Goal: Task Accomplishment & Management: Manage account settings

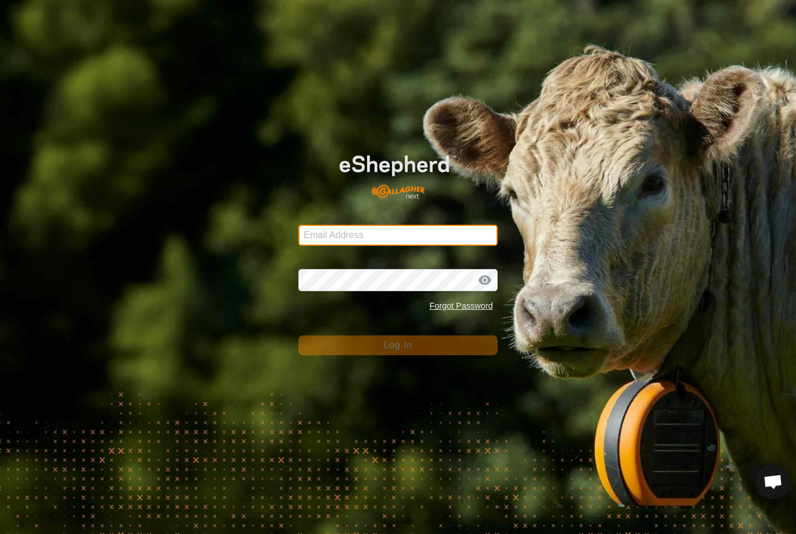
click at [344, 225] on input "Email Address" at bounding box center [397, 235] width 199 height 21
type input "Kmfarm@bigpond.com"
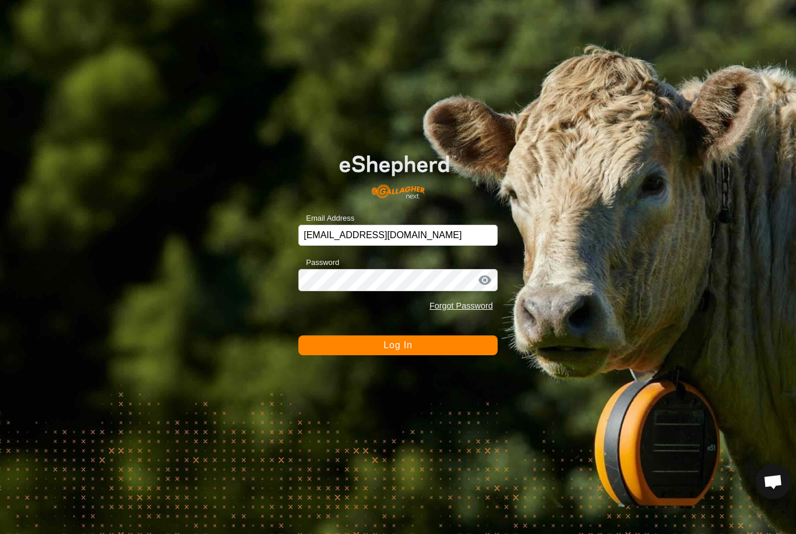
click at [398, 345] on button "Log In" at bounding box center [397, 345] width 199 height 20
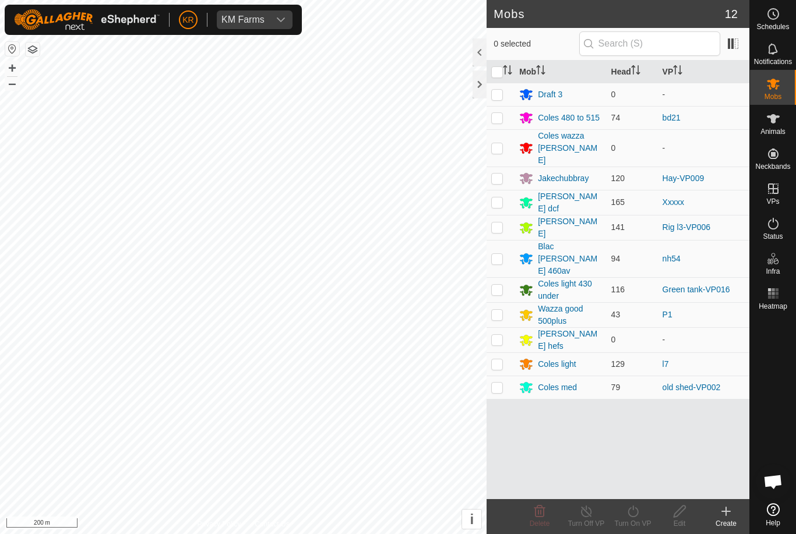
click at [541, 194] on div "[PERSON_NAME] dcf" at bounding box center [560, 202] width 82 height 24
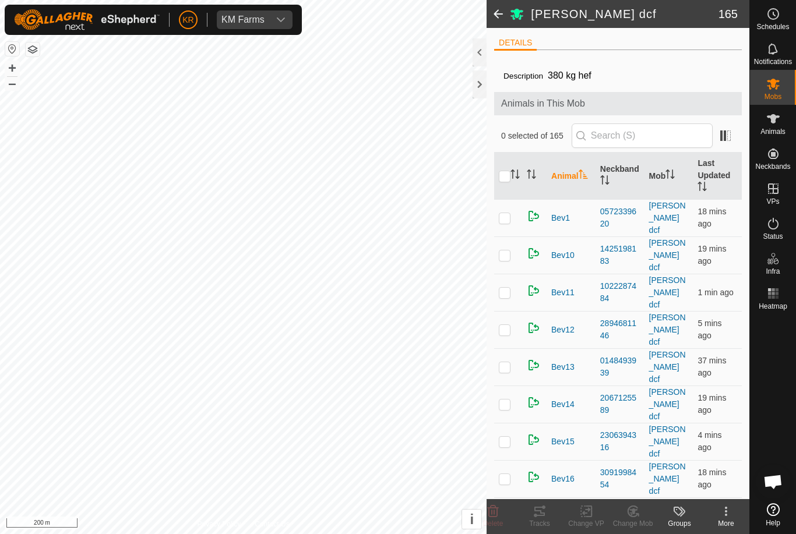
click at [488, 244] on div "DETAILS Description 380 kg hef Animals in This Mob 0 selected of 165 Animal Nec…" at bounding box center [617, 263] width 263 height 471
click at [507, 10] on span at bounding box center [497, 14] width 23 height 28
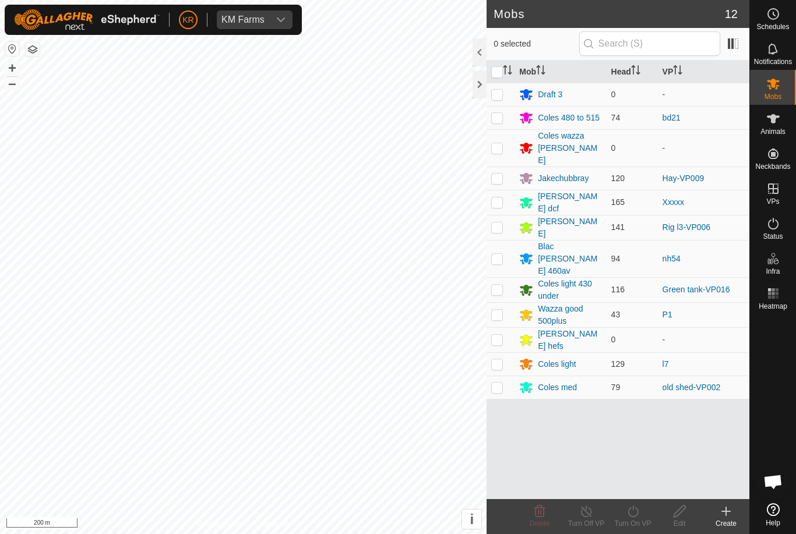
click at [500, 13] on h2 "Mobs" at bounding box center [608, 14] width 231 height 14
click at [496, 254] on p-checkbox at bounding box center [497, 258] width 12 height 9
checkbox input "true"
click at [643, 517] on turn-on-svg-icon at bounding box center [632, 511] width 47 height 14
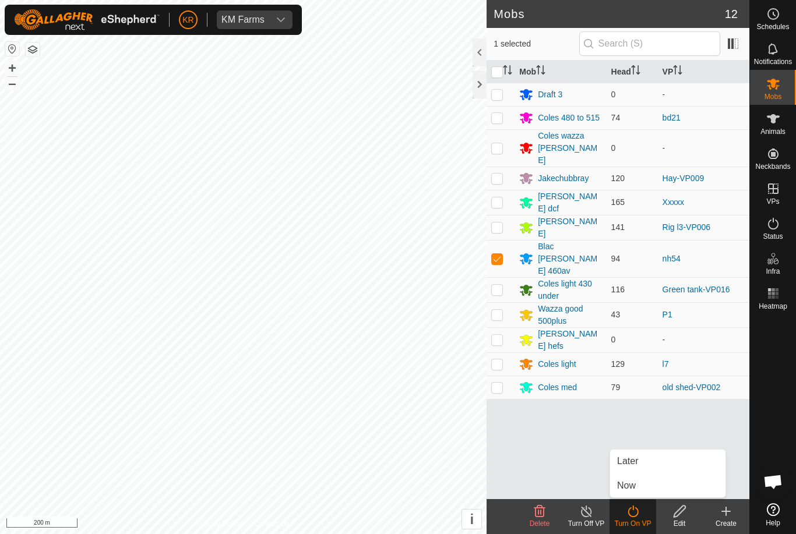
click at [651, 482] on link "Now" at bounding box center [667, 485] width 115 height 23
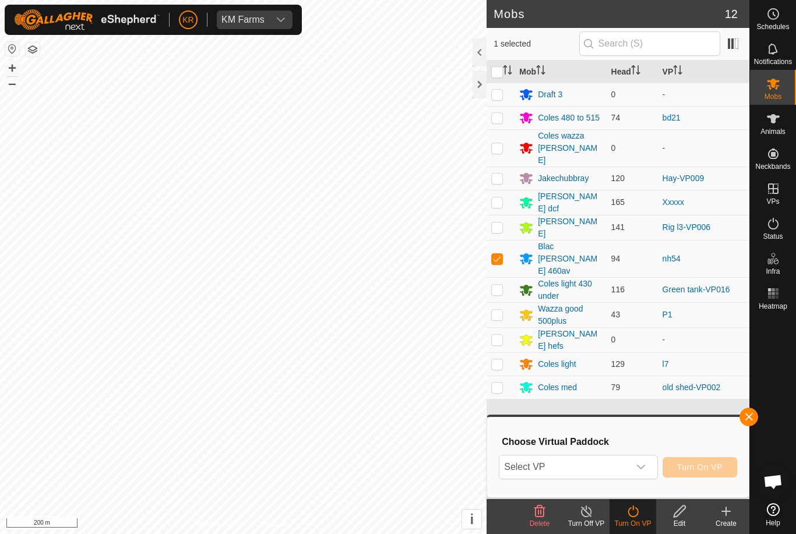
click at [643, 469] on icon "dropdown trigger" at bounding box center [640, 466] width 9 height 9
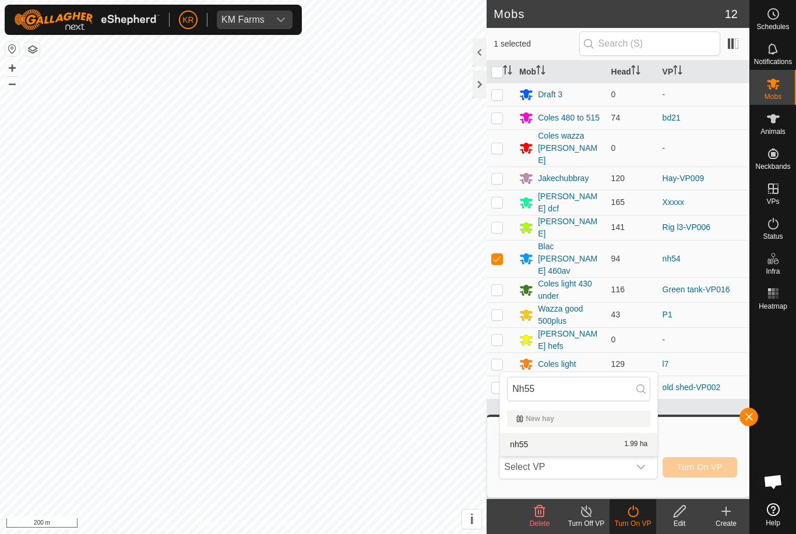
type input "Nh55"
click at [636, 448] on div "nh55 1.99 ha" at bounding box center [578, 444] width 143 height 14
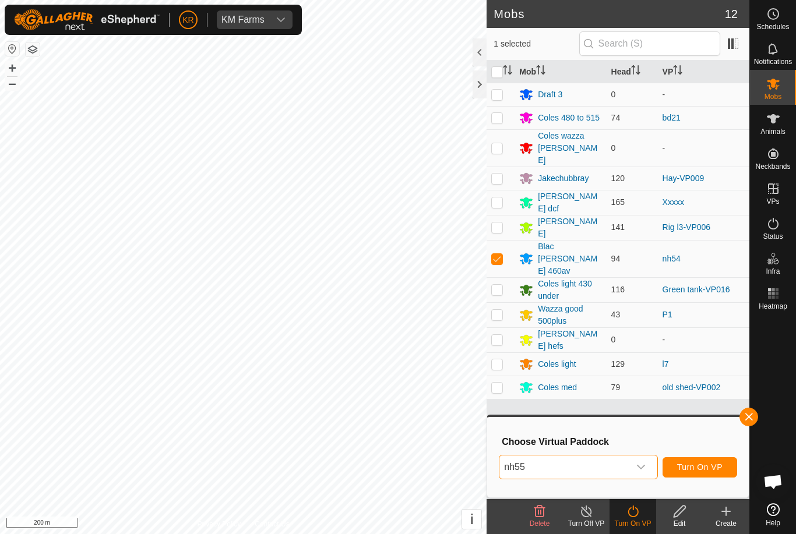
click at [711, 464] on span "Turn On VP" at bounding box center [699, 466] width 45 height 9
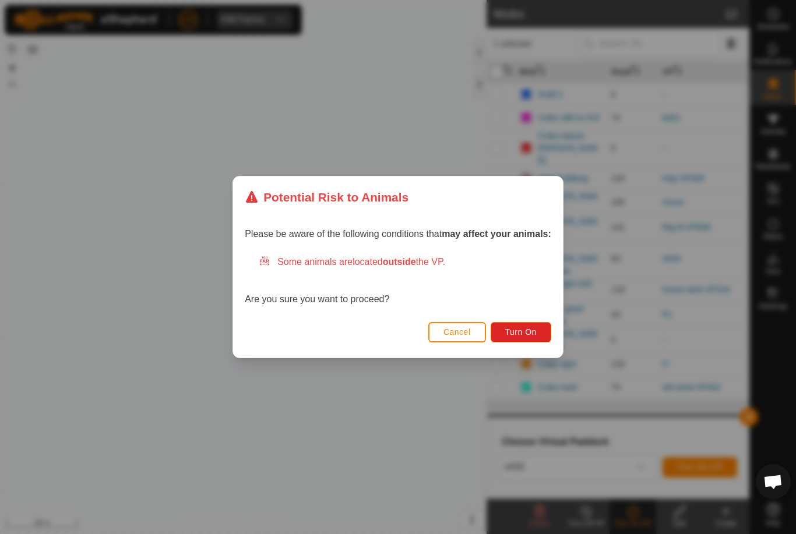
click at [528, 330] on span "Turn On" at bounding box center [520, 331] width 31 height 9
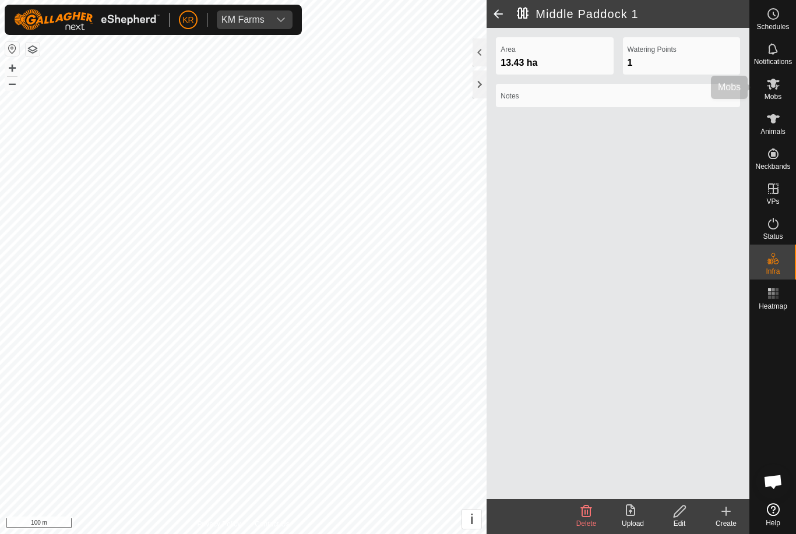
click at [778, 100] on span "Mobs" at bounding box center [772, 96] width 17 height 7
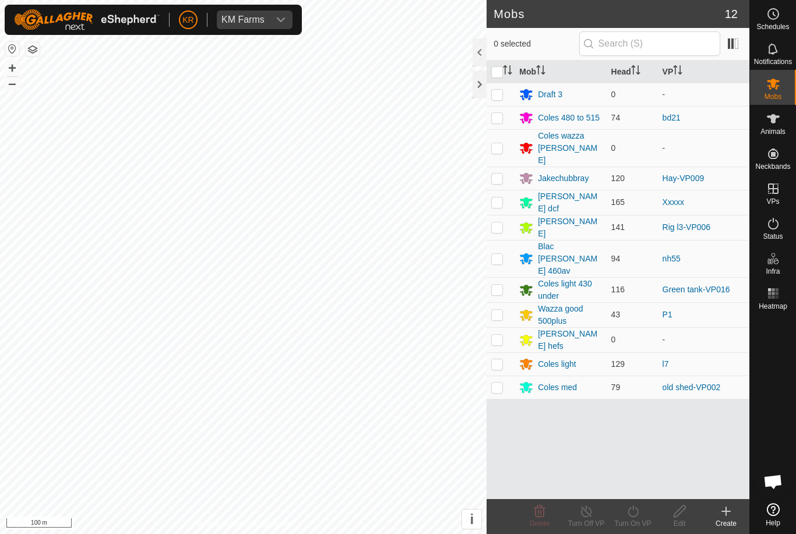
click at [488, 327] on td at bounding box center [500, 339] width 28 height 25
click at [502, 327] on td at bounding box center [500, 339] width 28 height 25
checkbox input "false"
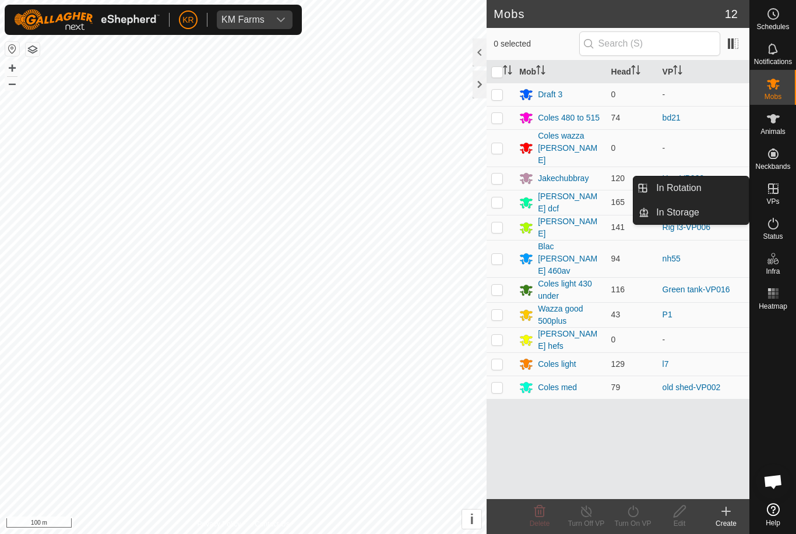
click at [719, 192] on link "In Rotation" at bounding box center [699, 187] width 100 height 23
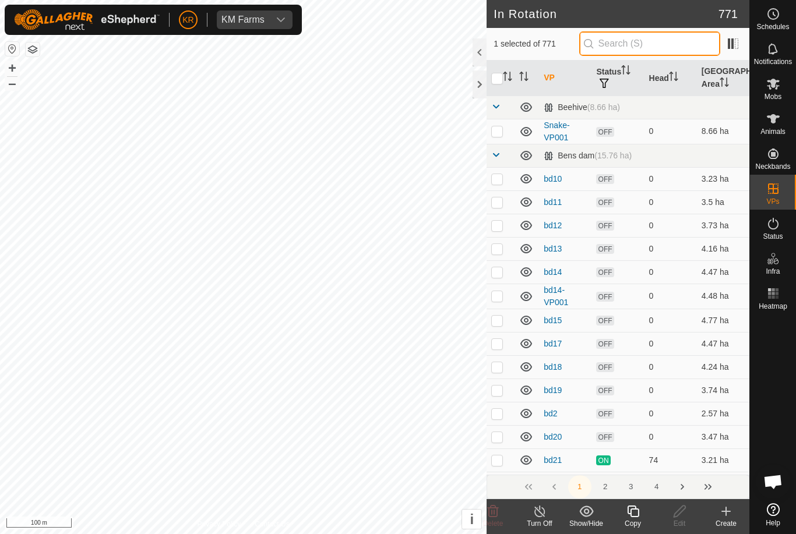
click at [677, 38] on input "text" at bounding box center [649, 43] width 141 height 24
type input "B"
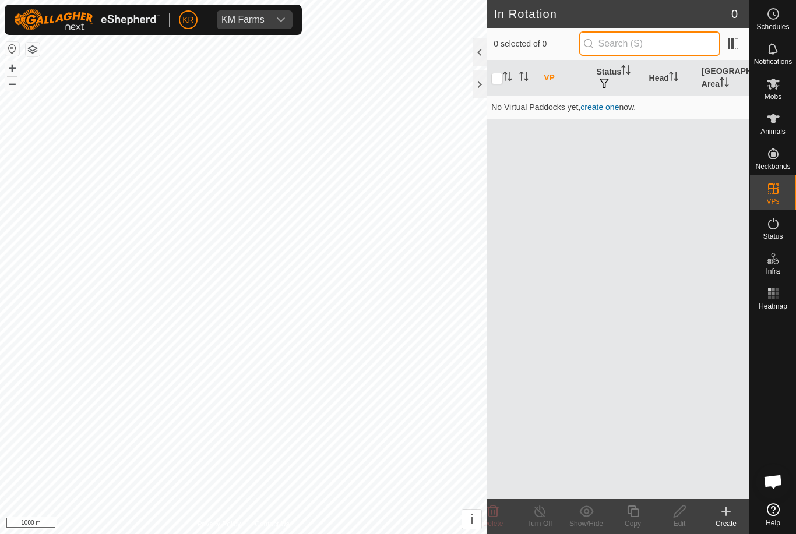
click at [654, 41] on input "text" at bounding box center [649, 43] width 141 height 24
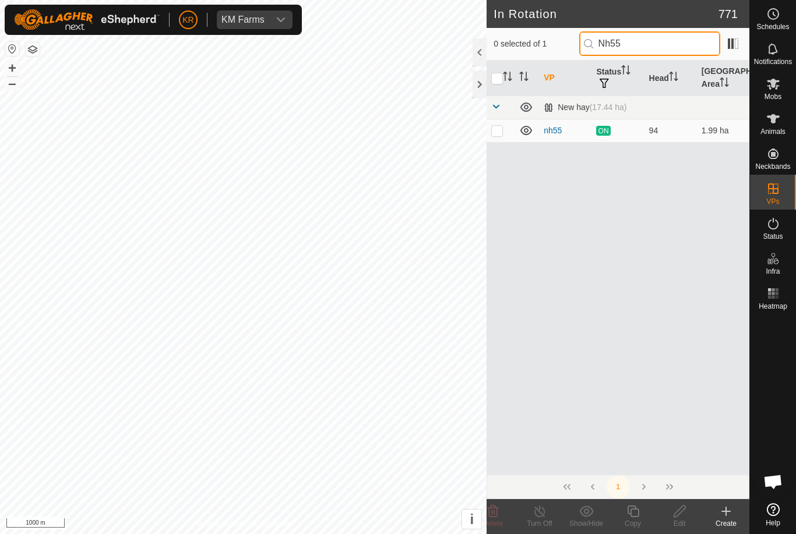
click at [683, 41] on input "Nh55" at bounding box center [649, 43] width 141 height 24
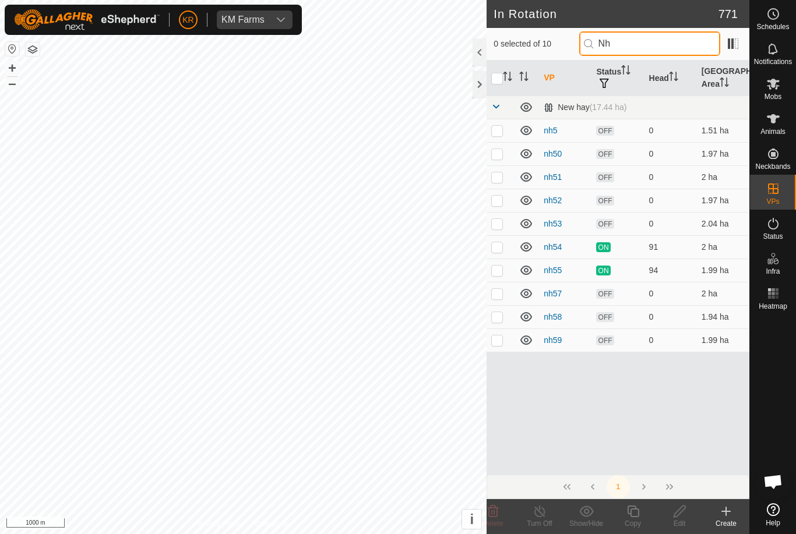
type input "N"
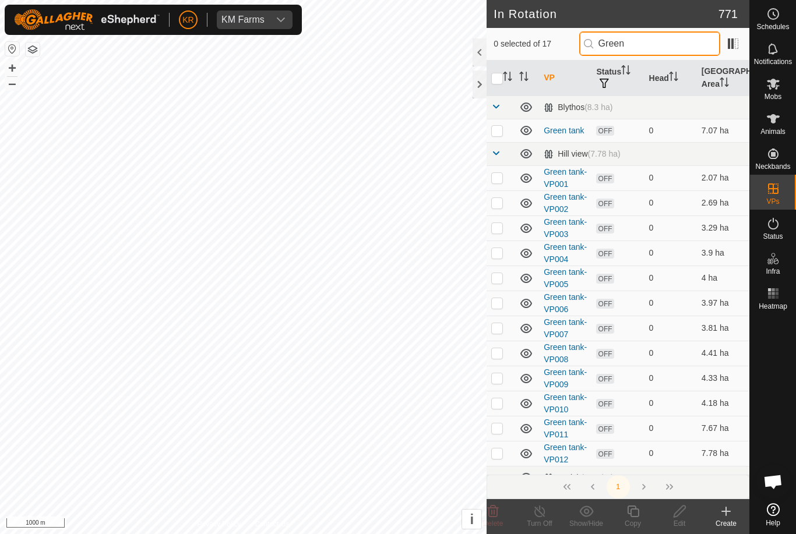
type input "Green"
click at [489, 134] on td at bounding box center [500, 130] width 28 height 23
checkbox input "true"
click at [500, 182] on p-checkbox at bounding box center [497, 177] width 12 height 9
checkbox input "true"
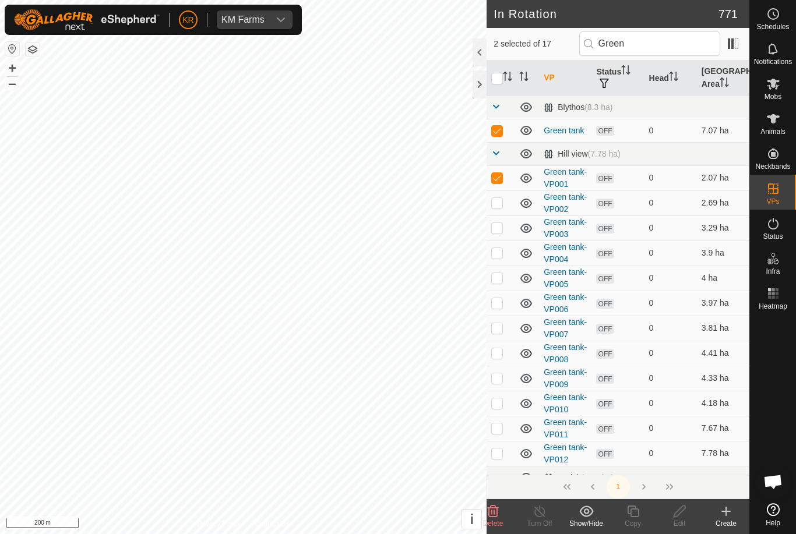
click at [500, 204] on p-checkbox at bounding box center [497, 202] width 12 height 9
click at [498, 210] on td at bounding box center [500, 202] width 28 height 25
click at [501, 210] on td at bounding box center [500, 202] width 28 height 25
checkbox input "true"
click at [500, 235] on td at bounding box center [500, 228] width 28 height 25
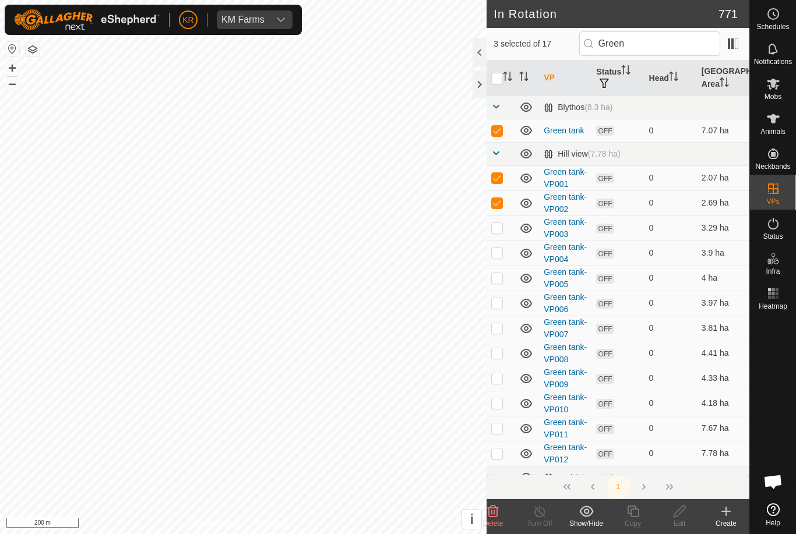
checkbox input "true"
click at [503, 259] on td at bounding box center [500, 253] width 28 height 25
checkbox input "true"
click at [497, 284] on td at bounding box center [500, 278] width 28 height 25
checkbox input "true"
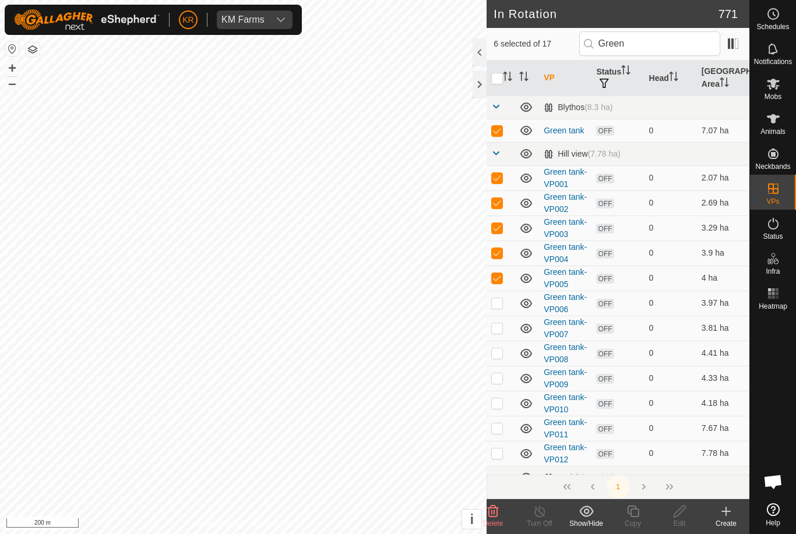
click at [494, 312] on td at bounding box center [500, 303] width 28 height 25
checkbox input "true"
click at [501, 333] on td at bounding box center [500, 328] width 28 height 25
checkbox input "true"
click at [503, 358] on td at bounding box center [500, 353] width 28 height 25
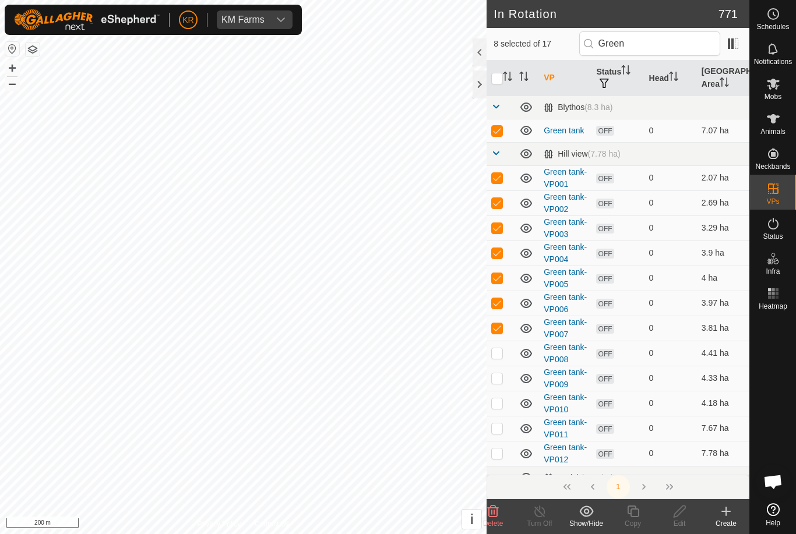
checkbox input "true"
click at [504, 376] on td at bounding box center [500, 378] width 28 height 25
click at [507, 389] on td at bounding box center [500, 378] width 28 height 25
checkbox input "false"
click at [505, 264] on td at bounding box center [500, 253] width 28 height 25
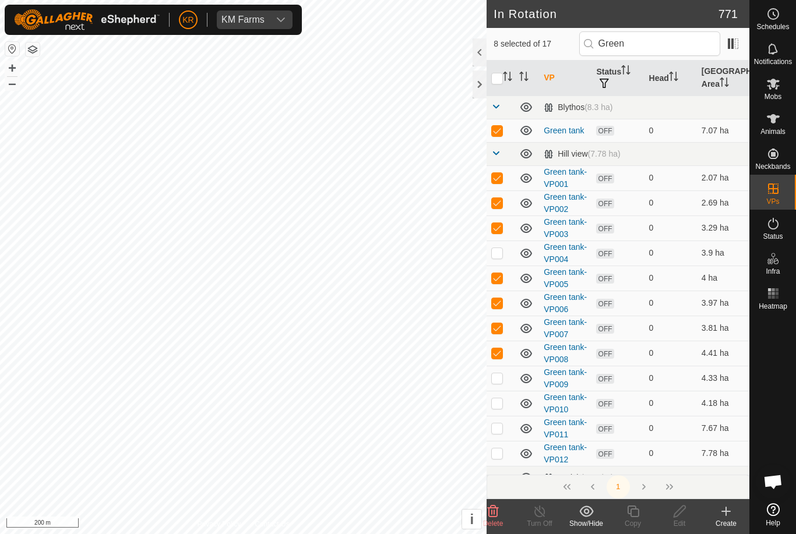
click at [507, 254] on td at bounding box center [500, 253] width 28 height 25
checkbox input "true"
click at [492, 513] on icon at bounding box center [493, 512] width 11 height 12
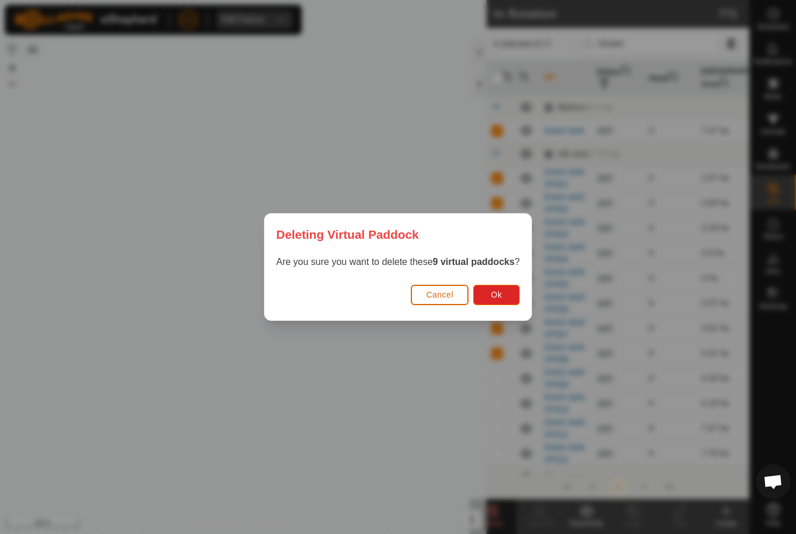
click at [493, 285] on button "Ok" at bounding box center [496, 295] width 47 height 20
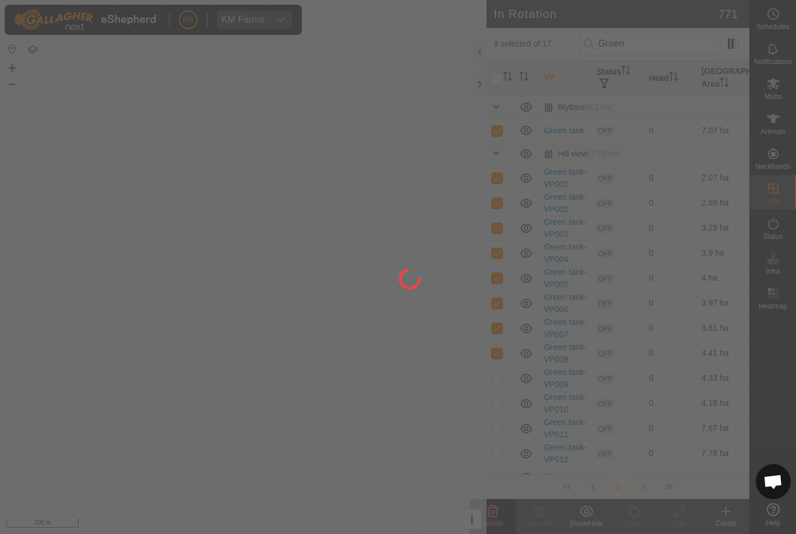
checkbox input "false"
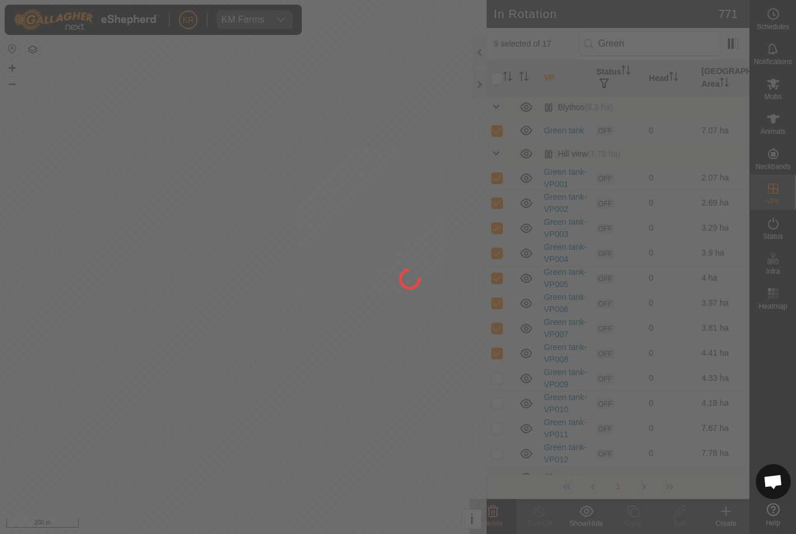
checkbox input "false"
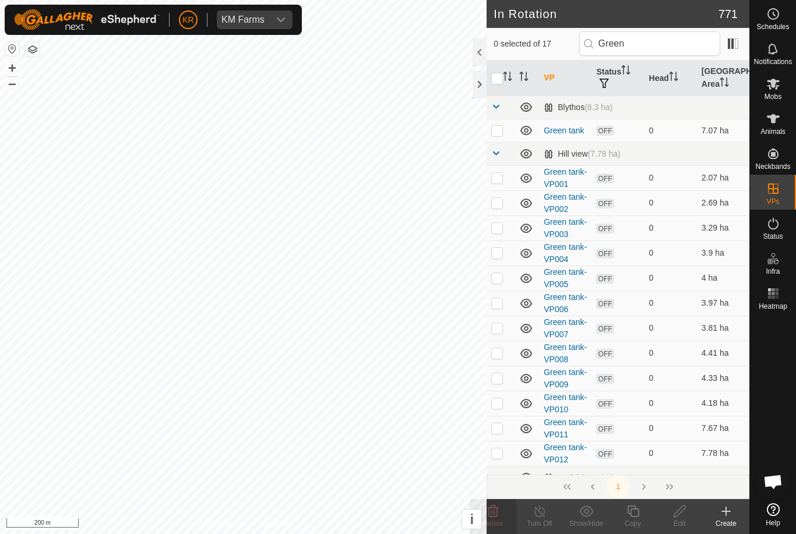
click at [498, 473] on span at bounding box center [495, 476] width 9 height 9
click at [495, 435] on td at bounding box center [500, 428] width 28 height 25
checkbox input "true"
click at [493, 404] on p-checkbox at bounding box center [497, 402] width 12 height 9
checkbox input "true"
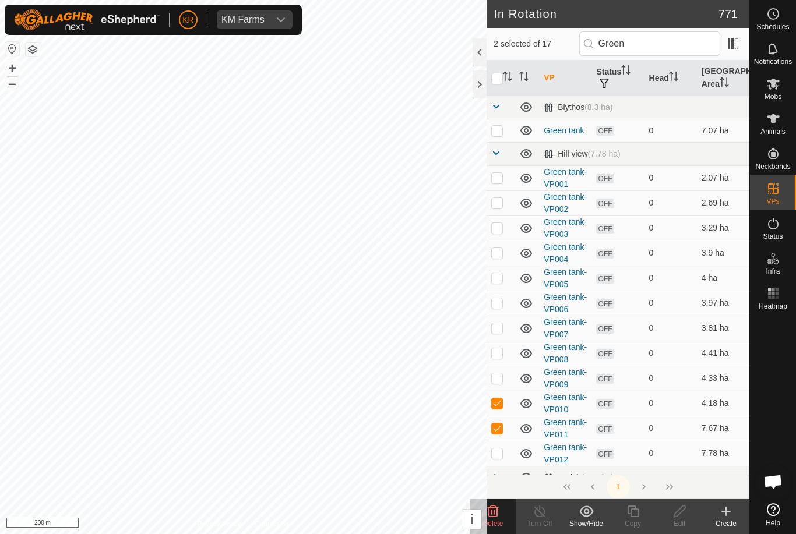
click at [504, 454] on td at bounding box center [500, 453] width 28 height 25
checkbox input "true"
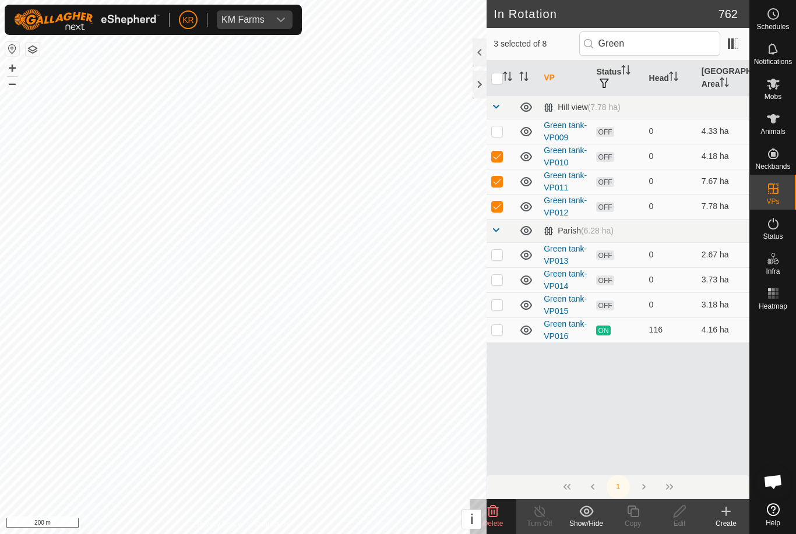
click at [503, 211] on td at bounding box center [500, 206] width 28 height 25
checkbox input "false"
click at [496, 182] on p-checkbox at bounding box center [497, 180] width 12 height 9
checkbox input "false"
click at [493, 157] on p-checkbox at bounding box center [497, 155] width 12 height 9
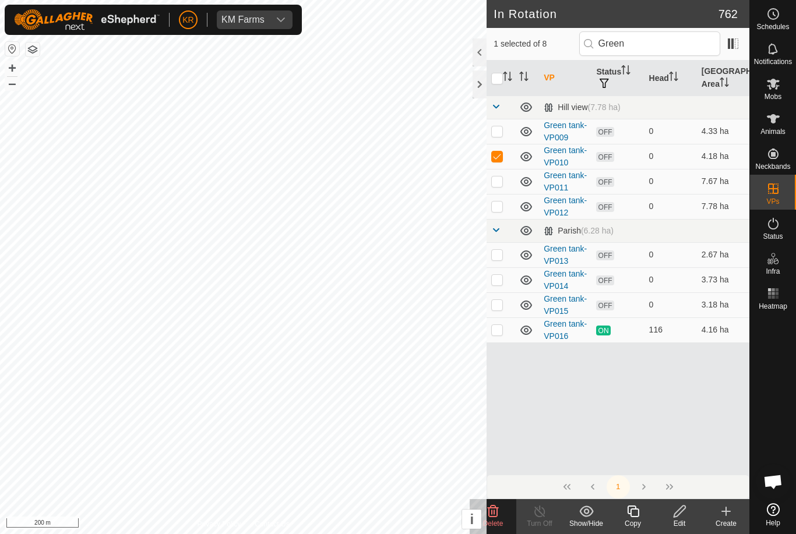
checkbox input "false"
click at [494, 325] on p-checkbox at bounding box center [497, 329] width 12 height 9
checkbox input "true"
click at [635, 517] on icon at bounding box center [633, 512] width 12 height 12
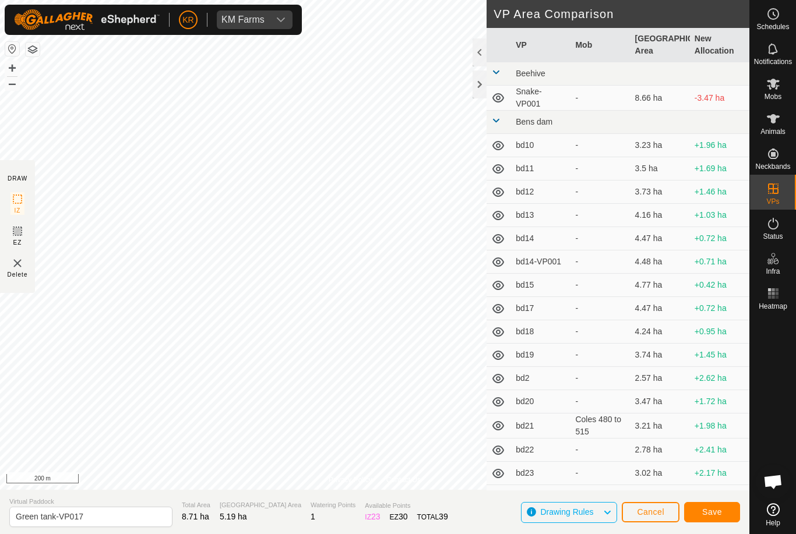
click at [714, 508] on span "Save" at bounding box center [712, 511] width 20 height 9
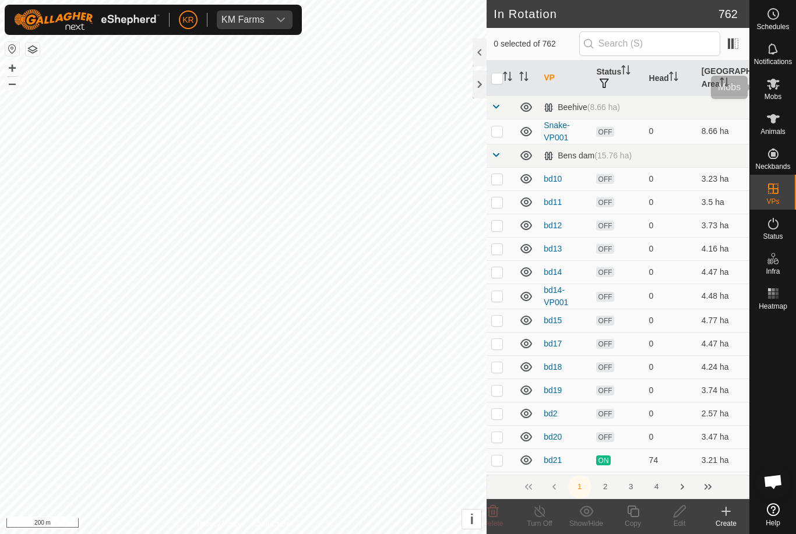
click at [778, 90] on icon at bounding box center [773, 84] width 14 height 14
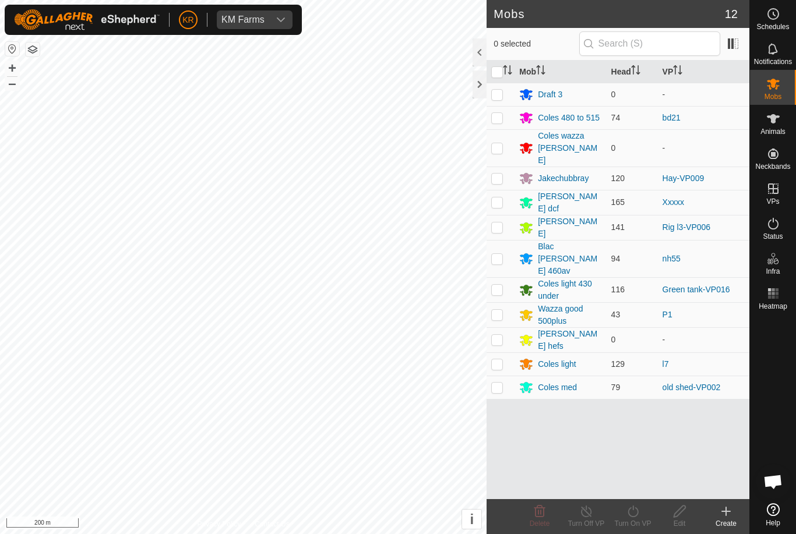
click at [503, 277] on td at bounding box center [500, 289] width 28 height 25
checkbox input "true"
click at [637, 518] on div "Turn On VP" at bounding box center [632, 523] width 47 height 10
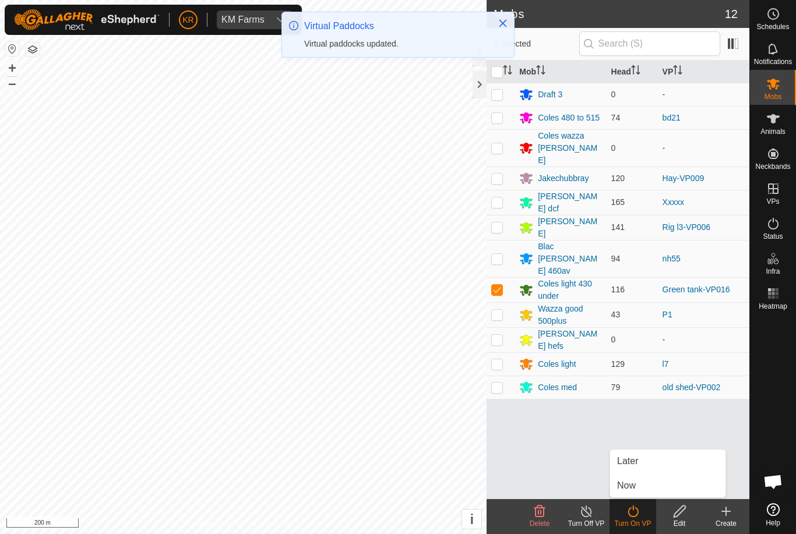
click at [665, 482] on link "Now" at bounding box center [667, 485] width 115 height 23
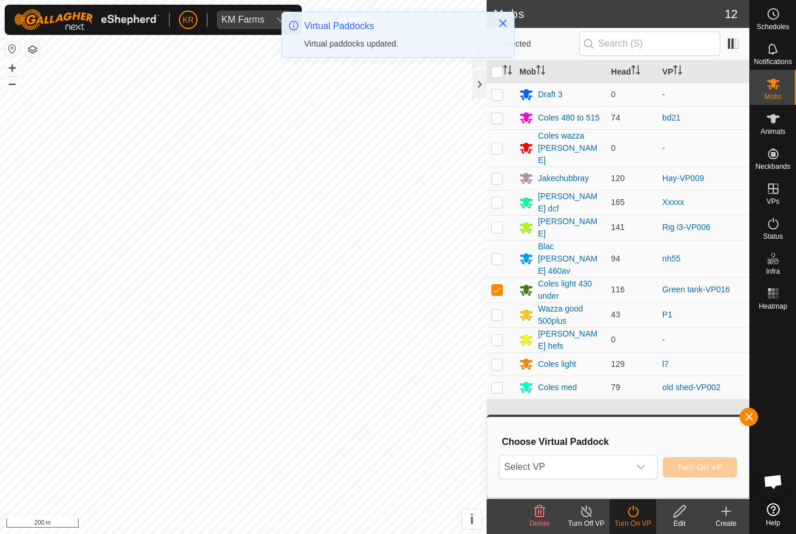
click at [645, 466] on icon "dropdown trigger" at bounding box center [640, 466] width 9 height 9
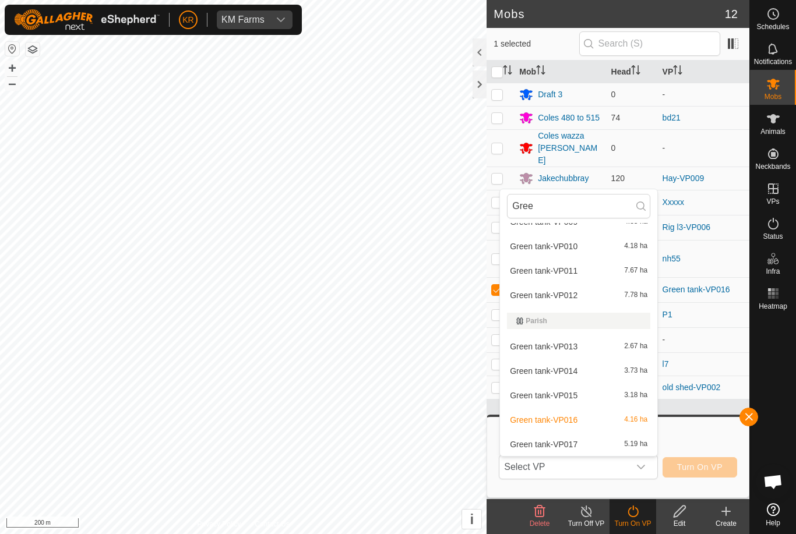
scroll to position [40, 0]
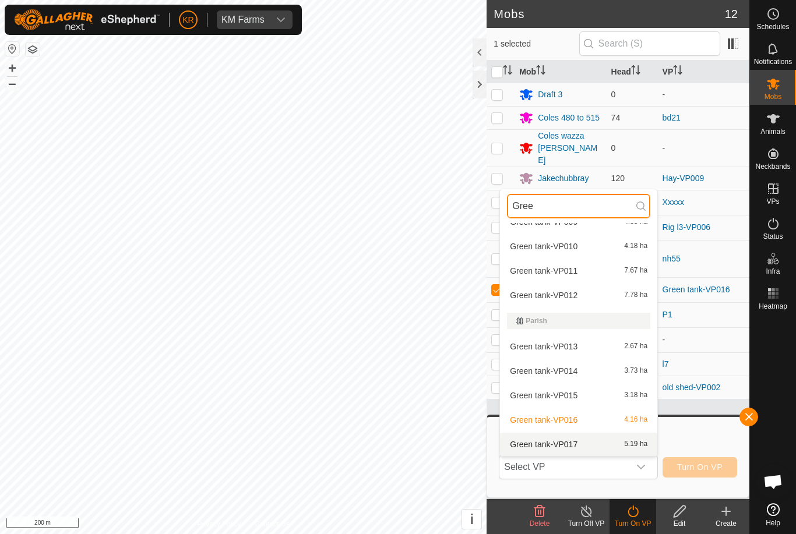
type input "Gree"
click at [627, 448] on div "Green tank-VP017 5.19 ha" at bounding box center [578, 444] width 143 height 14
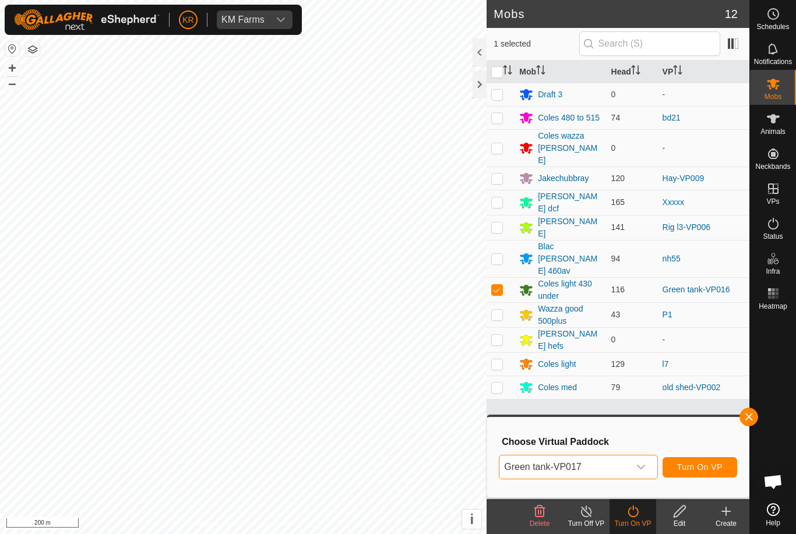
click at [712, 468] on span "Turn On VP" at bounding box center [699, 466] width 45 height 9
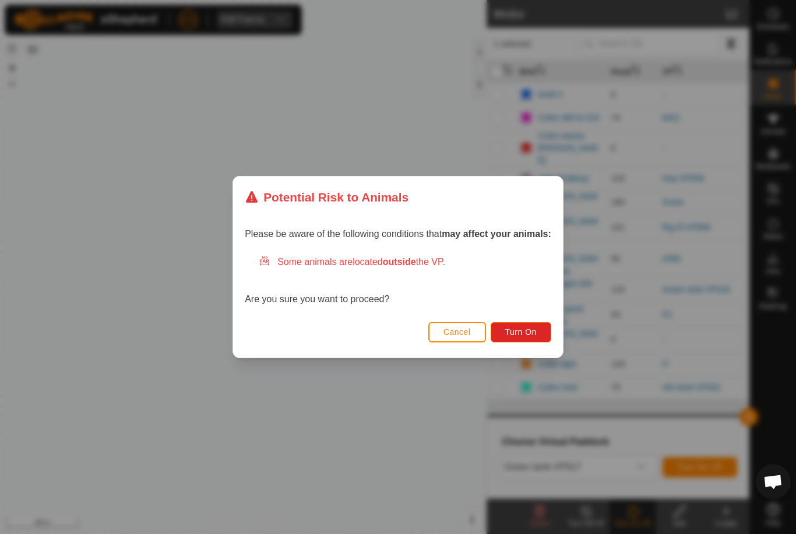
click at [521, 334] on span "Turn On" at bounding box center [520, 331] width 31 height 9
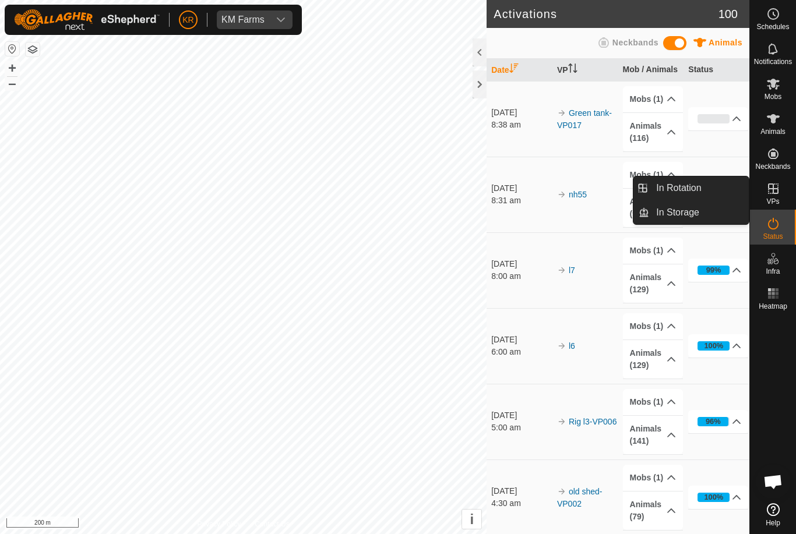
click at [700, 189] on span "In Rotation" at bounding box center [678, 188] width 45 height 14
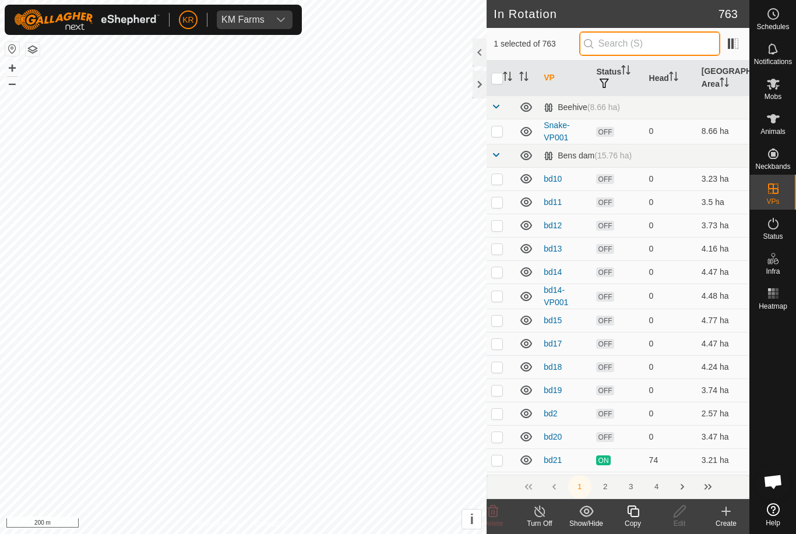
click at [664, 42] on input "text" at bounding box center [649, 43] width 141 height 24
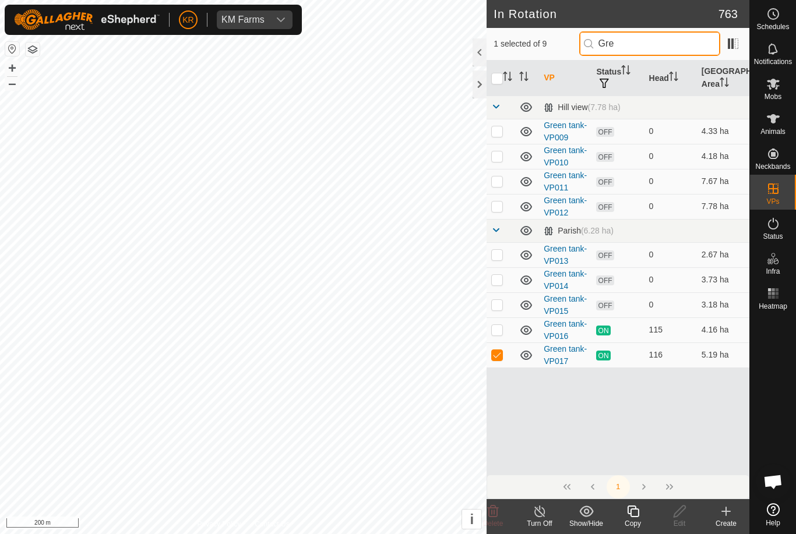
type input "Gree"
click at [635, 511] on icon at bounding box center [633, 511] width 15 height 14
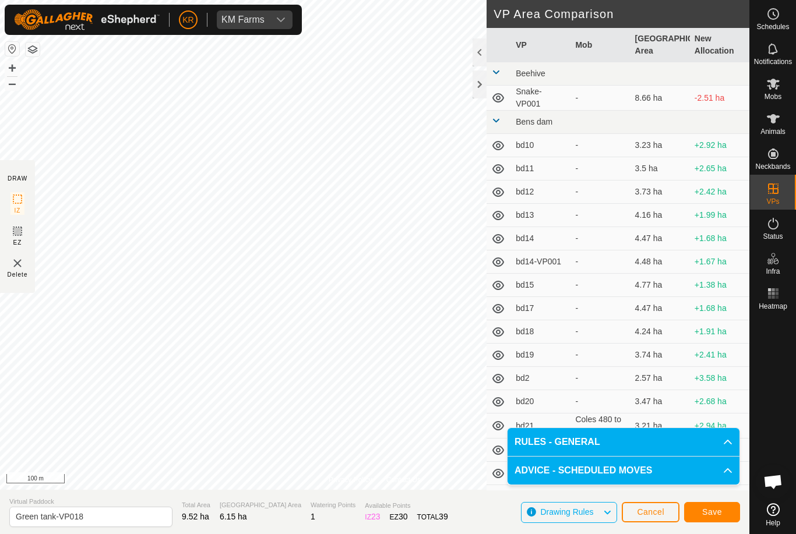
click at [718, 506] on button "Save" at bounding box center [712, 512] width 56 height 20
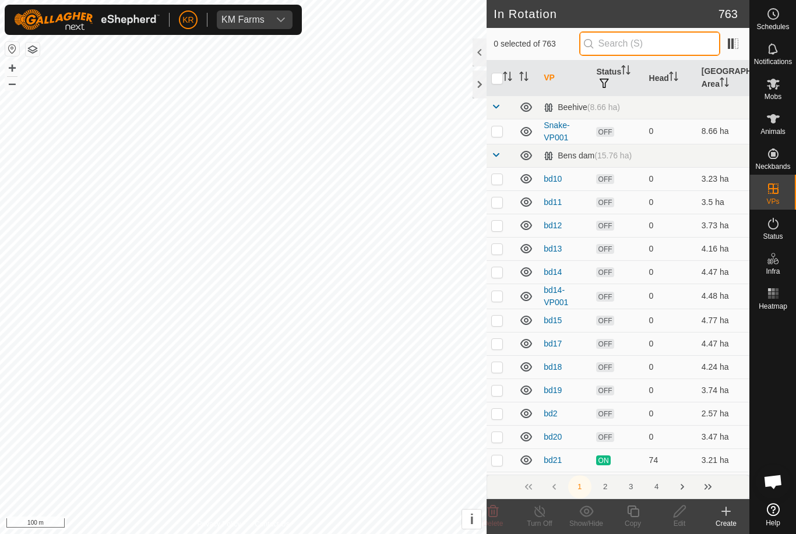
click at [644, 41] on input "text" at bounding box center [649, 43] width 141 height 24
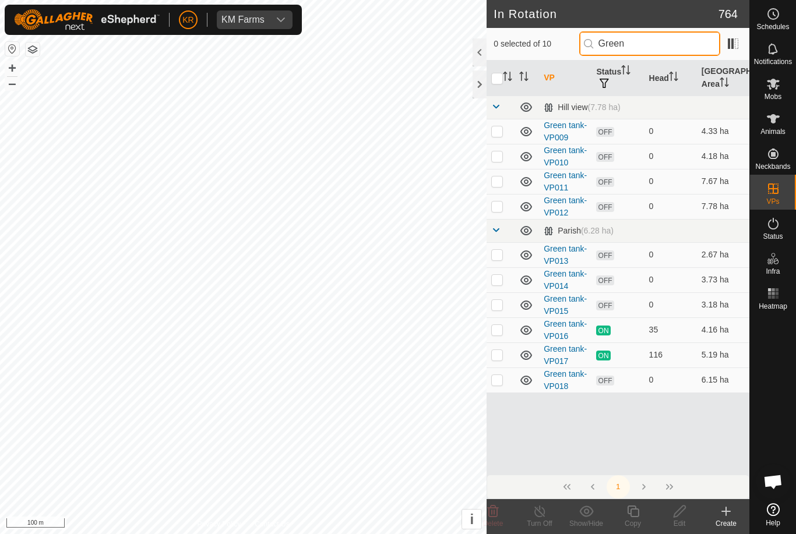
type input "Green"
click at [500, 382] on p-checkbox at bounding box center [497, 379] width 12 height 9
checkbox input "true"
click at [637, 510] on icon at bounding box center [633, 512] width 12 height 12
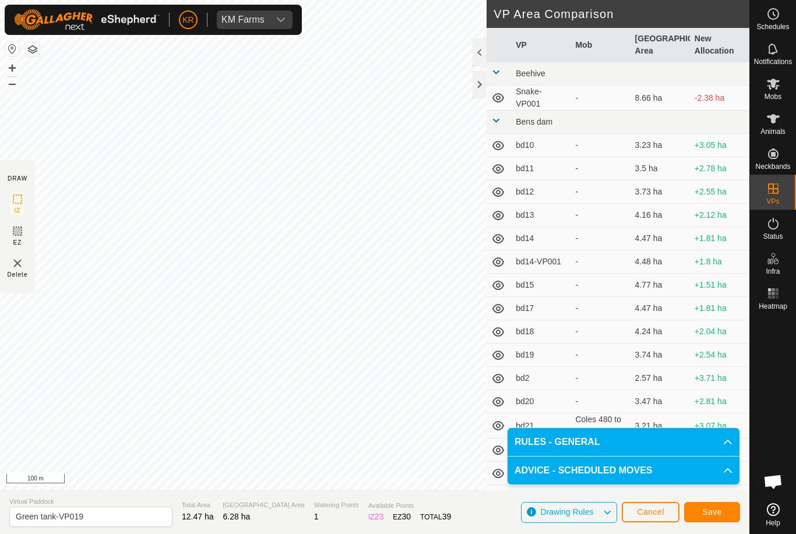
click at [711, 506] on button "Save" at bounding box center [712, 512] width 56 height 20
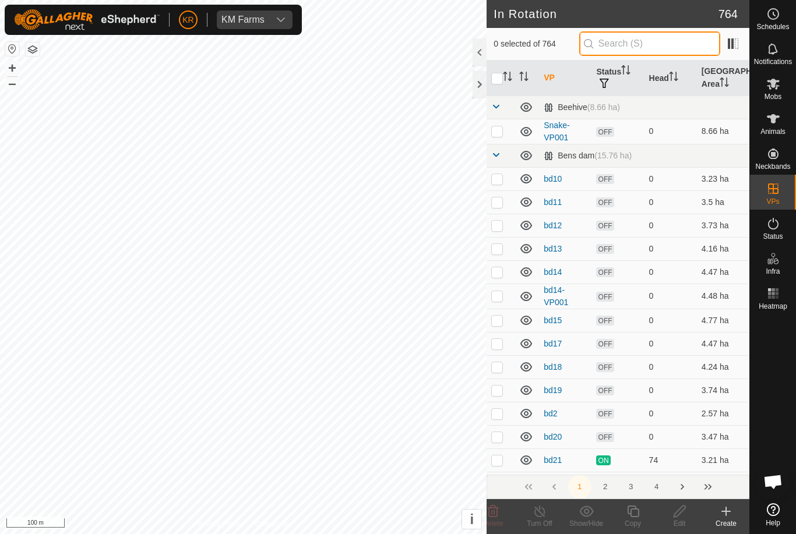
click at [642, 44] on input "text" at bounding box center [649, 43] width 141 height 24
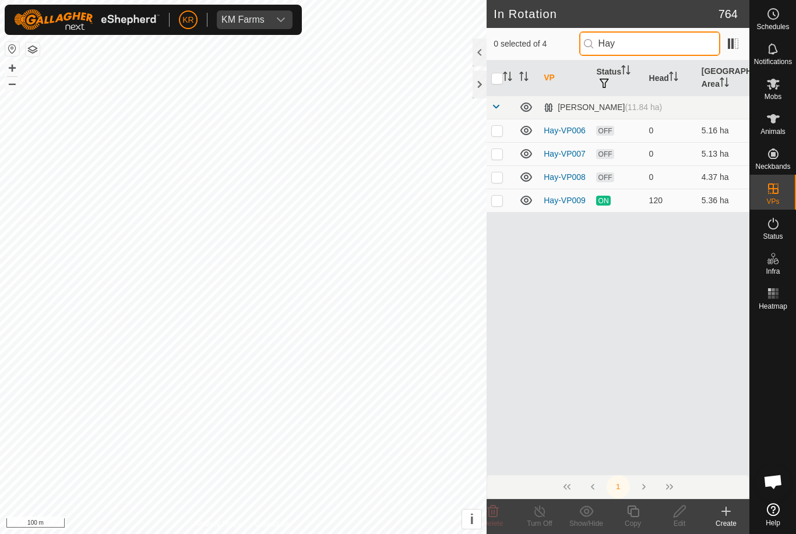
type input "Hay"
click at [501, 198] on p-checkbox at bounding box center [497, 200] width 12 height 9
checkbox input "true"
click at [631, 510] on icon at bounding box center [633, 512] width 12 height 12
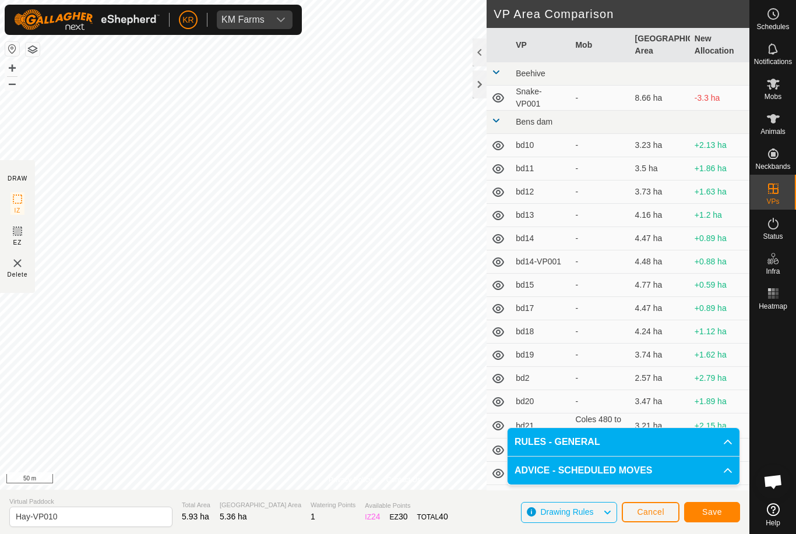
click at [705, 509] on span "Save" at bounding box center [712, 511] width 20 height 9
click at [647, 514] on span "Cancel" at bounding box center [650, 511] width 27 height 9
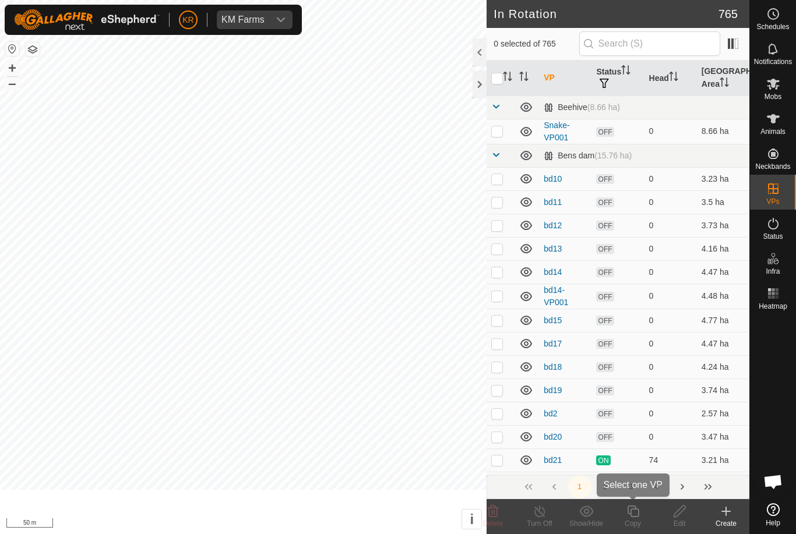
click at [648, 513] on copy-svg-icon at bounding box center [632, 511] width 47 height 14
click at [650, 37] on input "text" at bounding box center [649, 43] width 141 height 24
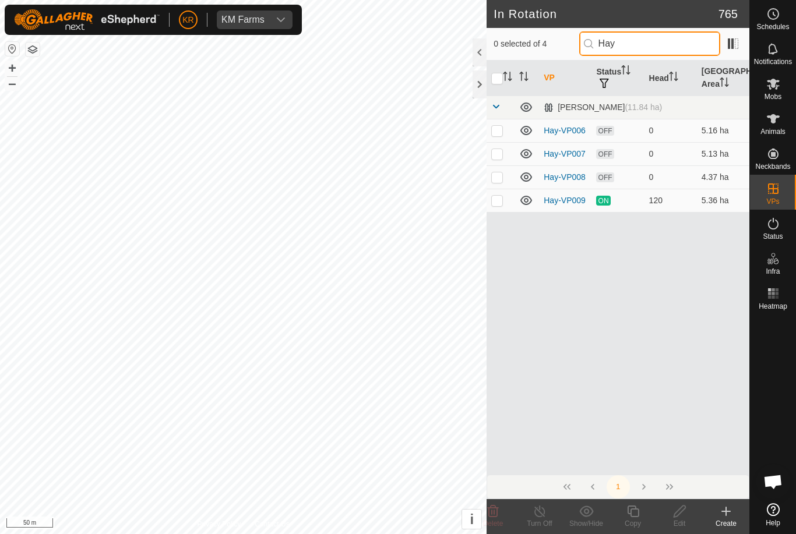
type input "Hay"
click at [494, 176] on p-checkbox at bounding box center [497, 176] width 12 height 9
checkbox input "true"
click at [497, 150] on p-checkbox at bounding box center [497, 153] width 12 height 9
checkbox input "true"
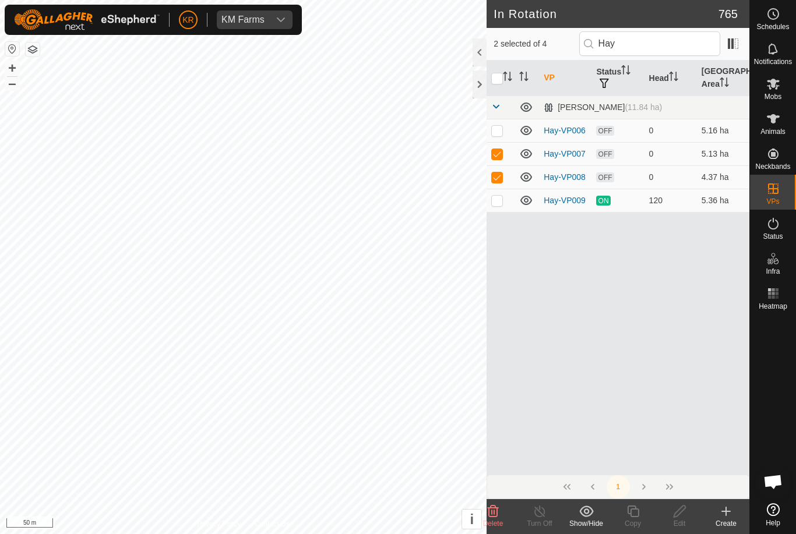
click at [497, 126] on p-checkbox at bounding box center [497, 130] width 12 height 9
checkbox input "true"
click at [501, 512] on delete-svg-icon at bounding box center [492, 511] width 47 height 14
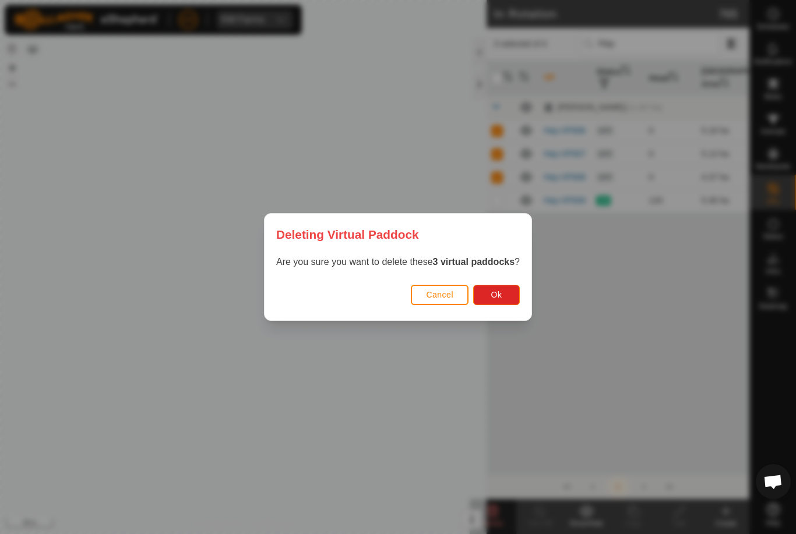
click at [489, 301] on button "Ok" at bounding box center [496, 295] width 47 height 20
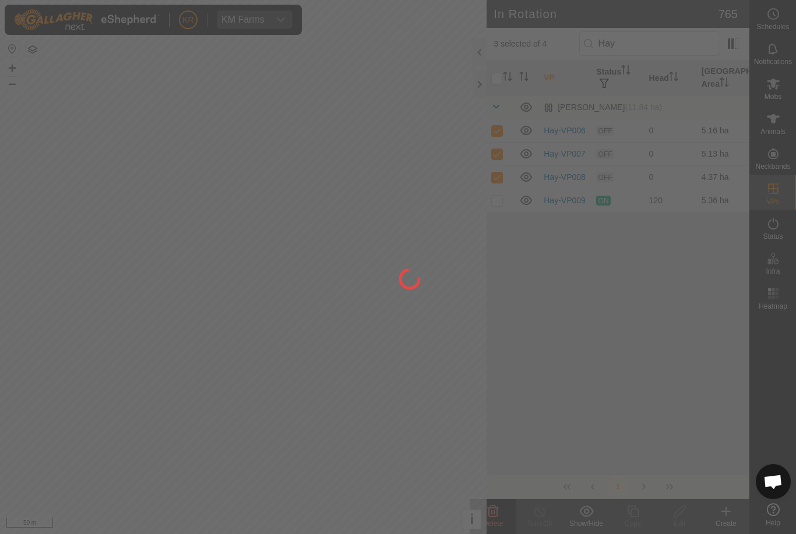
checkbox input "false"
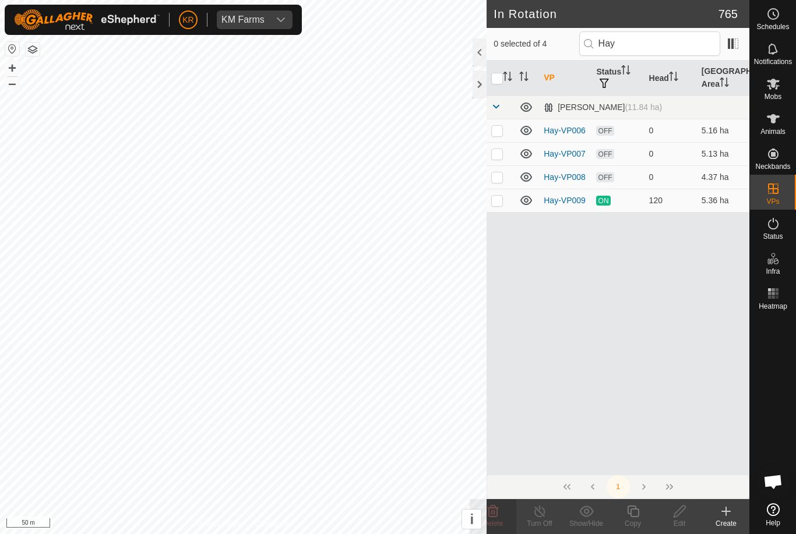
click at [500, 199] on p-checkbox at bounding box center [497, 200] width 12 height 9
checkbox input "true"
click at [635, 513] on icon at bounding box center [633, 511] width 15 height 14
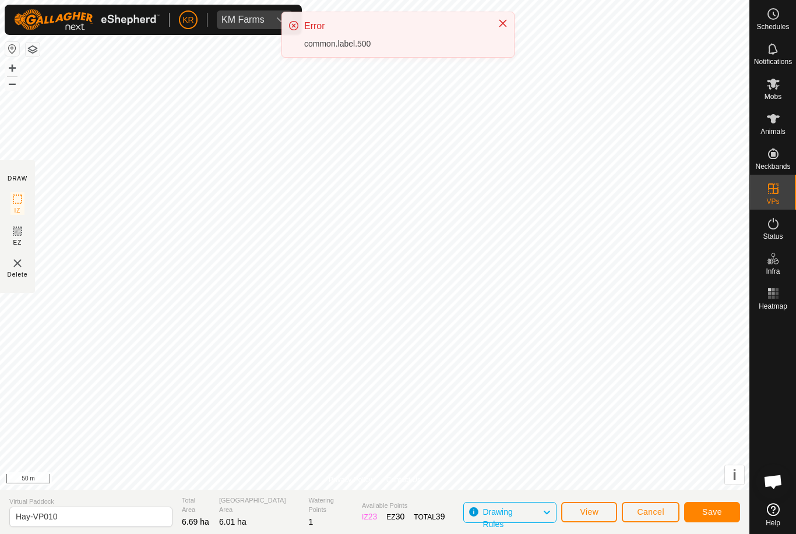
click at [716, 512] on span "Save" at bounding box center [712, 511] width 20 height 9
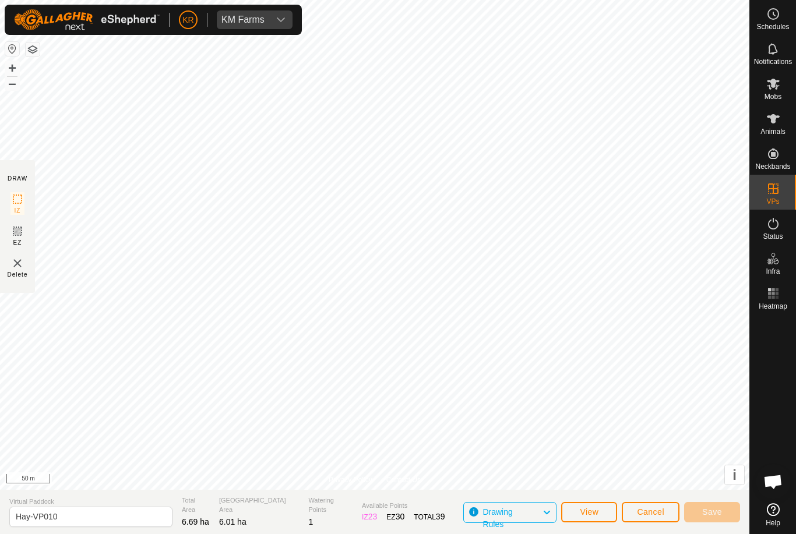
click at [661, 503] on button "Cancel" at bounding box center [650, 512] width 58 height 20
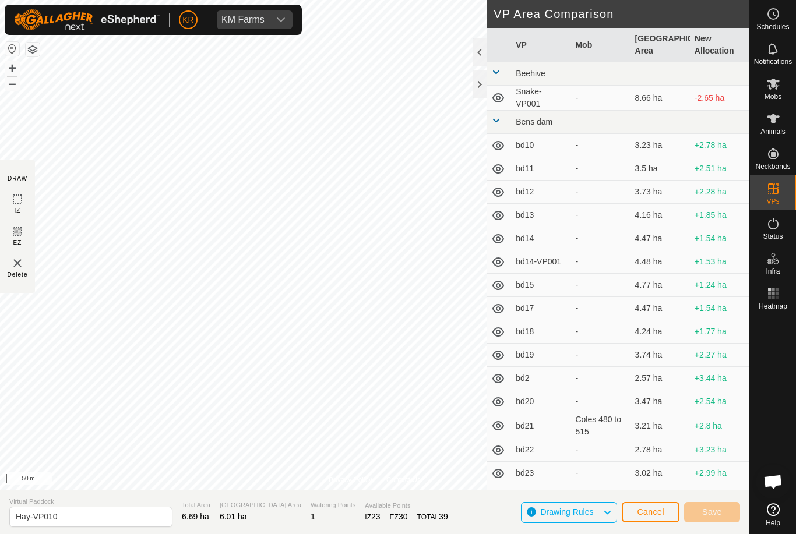
click at [651, 511] on span "Cancel" at bounding box center [650, 511] width 27 height 9
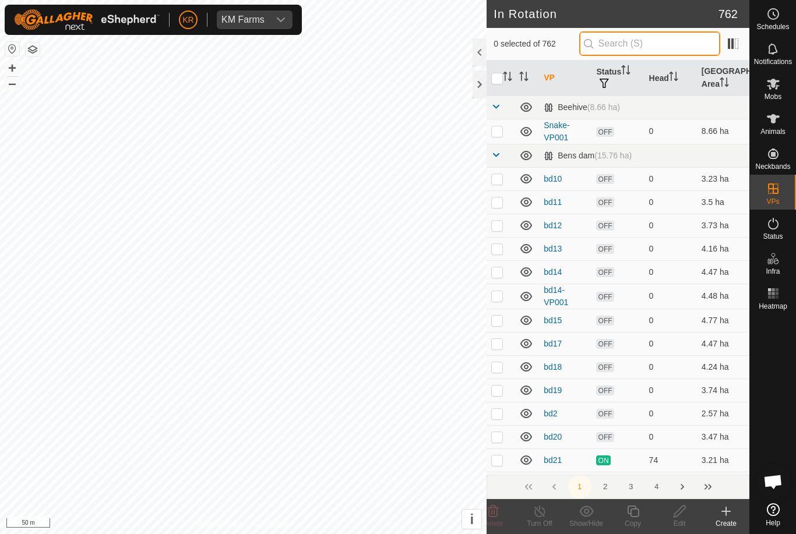
click at [654, 47] on input "text" at bounding box center [649, 43] width 141 height 24
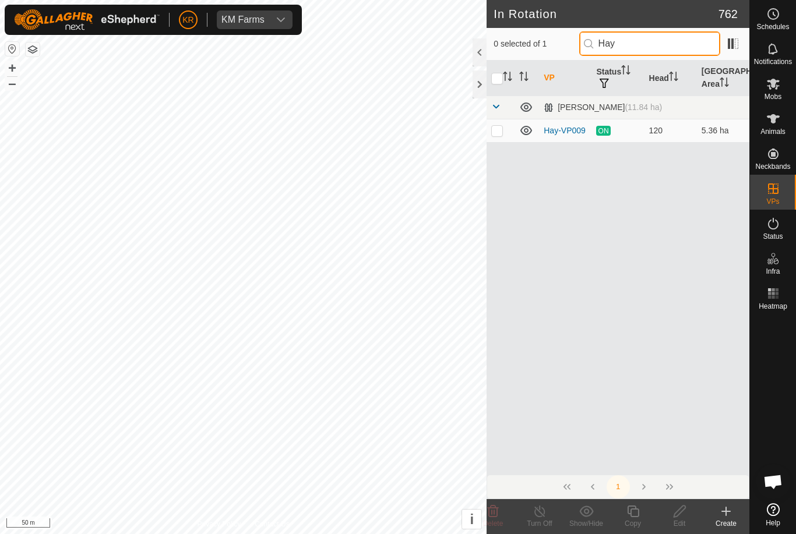
type input "Hay"
click at [499, 133] on p-checkbox at bounding box center [497, 130] width 12 height 9
checkbox input "true"
click at [634, 516] on icon at bounding box center [633, 512] width 12 height 12
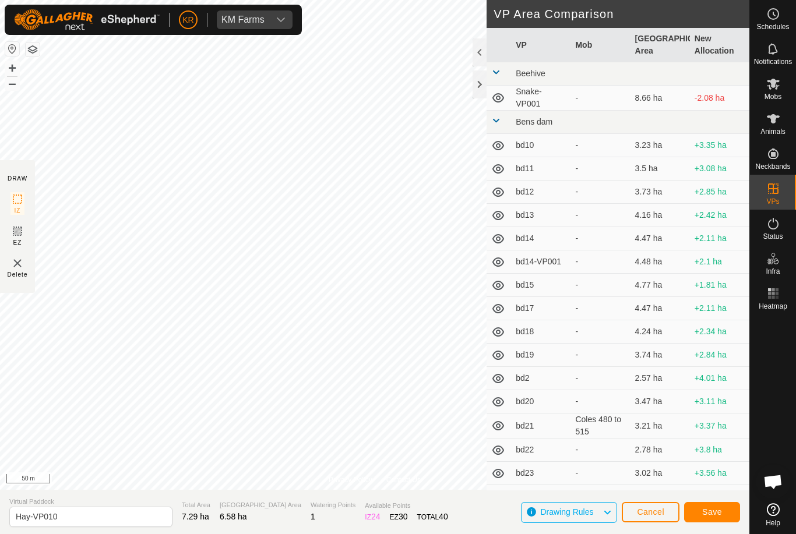
click at [714, 505] on button "Save" at bounding box center [712, 512] width 56 height 20
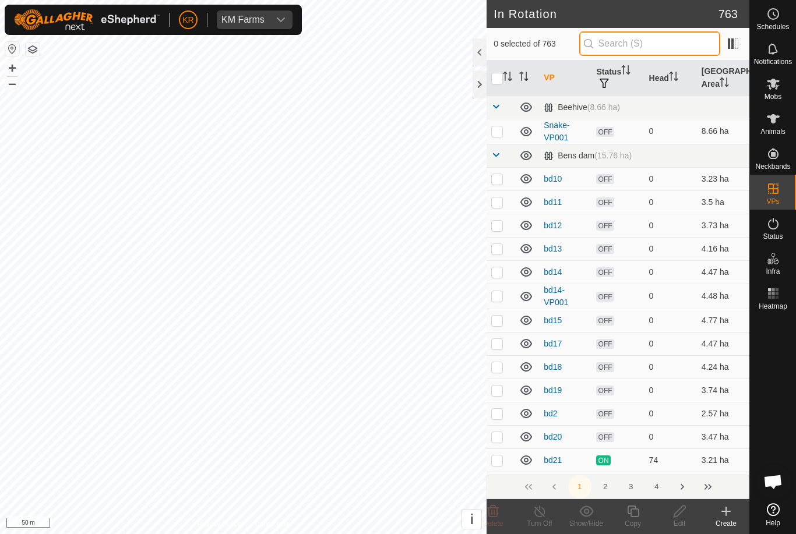
click at [651, 49] on input "text" at bounding box center [649, 43] width 141 height 24
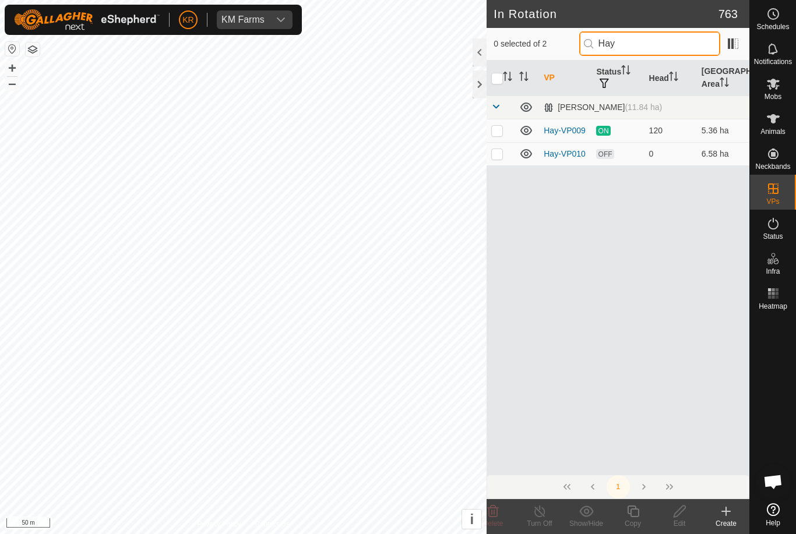
type input "Hay"
click at [502, 154] on p-checkbox at bounding box center [497, 153] width 12 height 9
checkbox input "true"
click at [637, 516] on icon at bounding box center [633, 512] width 12 height 12
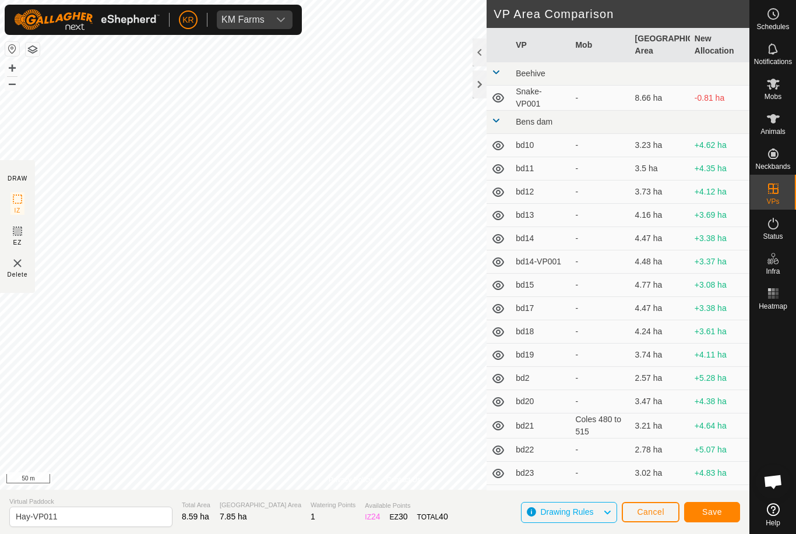
click at [706, 508] on span "Save" at bounding box center [712, 511] width 20 height 9
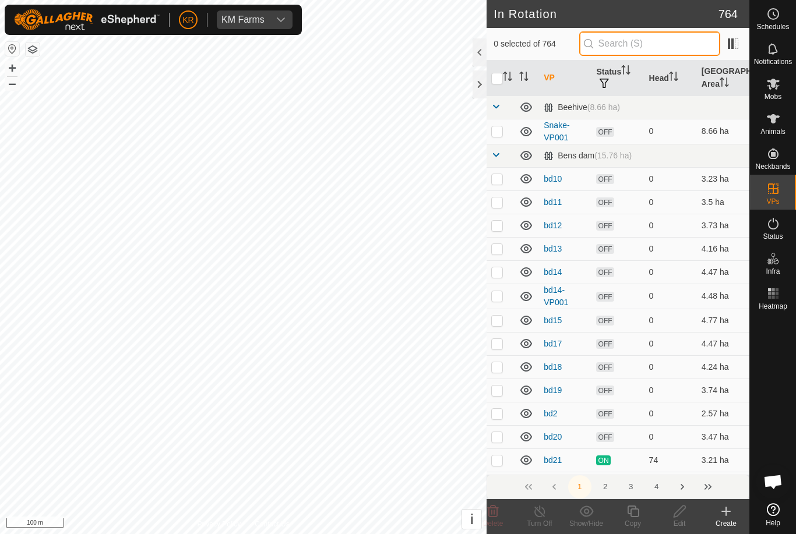
click at [662, 40] on input "text" at bounding box center [649, 43] width 141 height 24
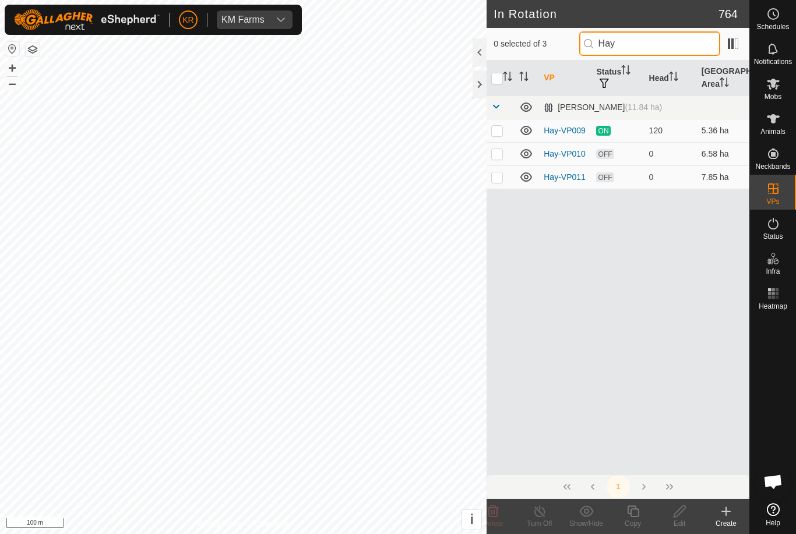
type input "Hay"
click at [500, 178] on p-checkbox at bounding box center [497, 176] width 12 height 9
checkbox input "true"
click at [637, 513] on icon at bounding box center [633, 511] width 15 height 14
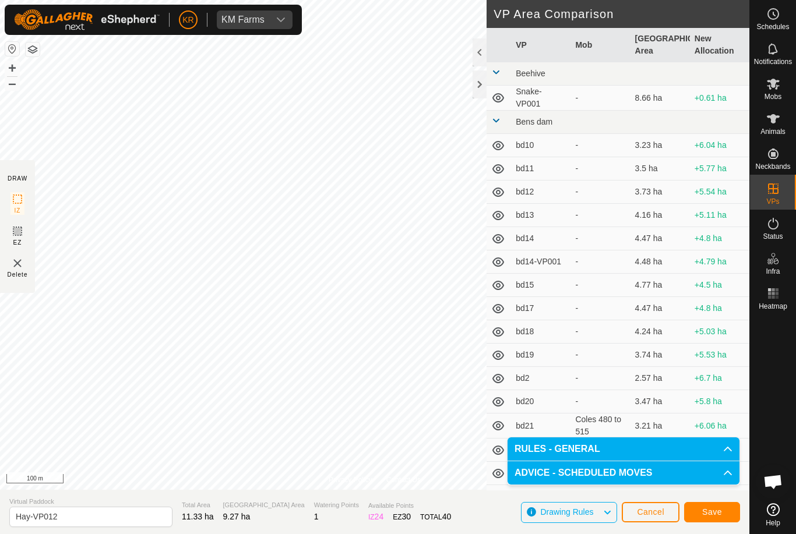
click at [714, 506] on button "Save" at bounding box center [712, 512] width 56 height 20
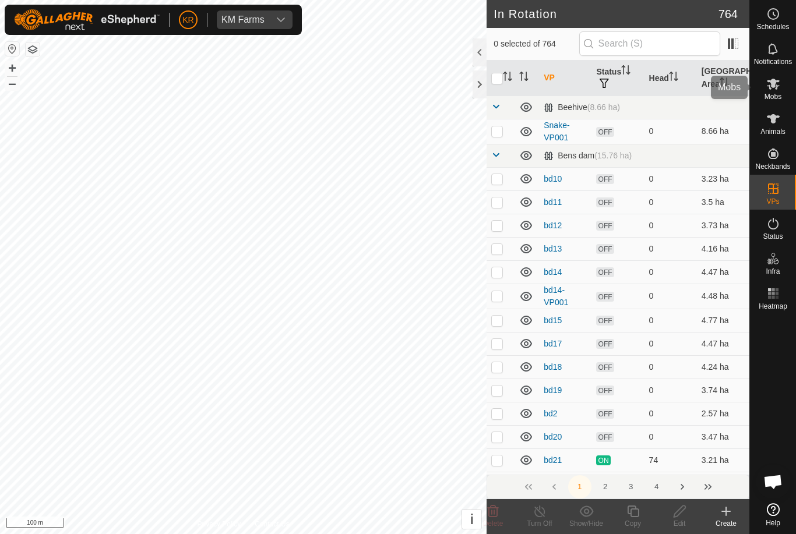
click at [772, 88] on icon at bounding box center [773, 84] width 14 height 14
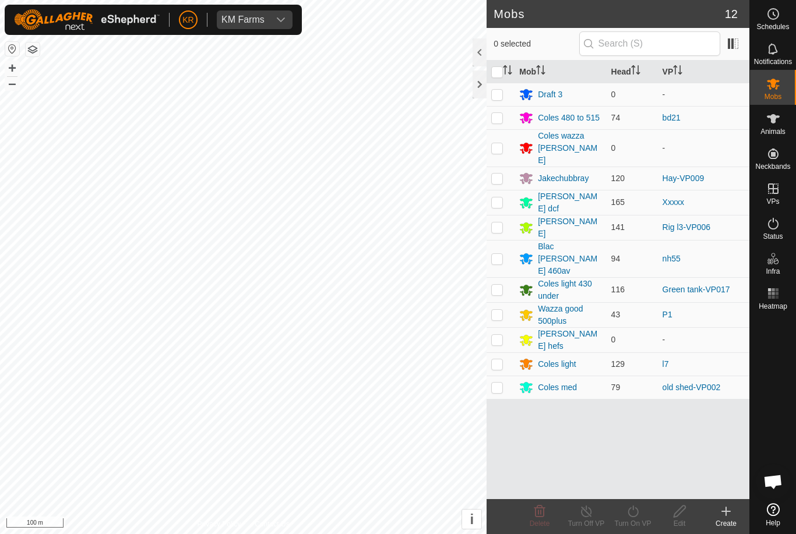
click at [506, 167] on td at bounding box center [500, 178] width 28 height 23
checkbox input "true"
click at [634, 512] on icon at bounding box center [633, 511] width 15 height 14
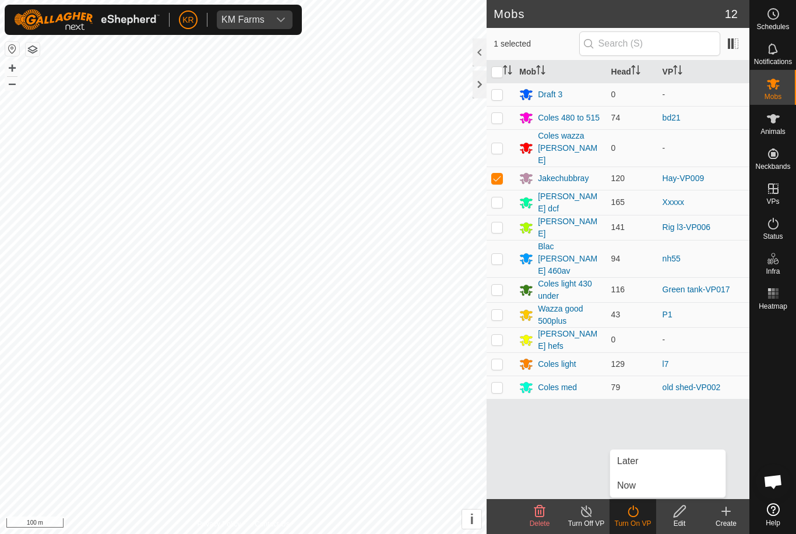
click at [657, 483] on link "Now" at bounding box center [667, 485] width 115 height 23
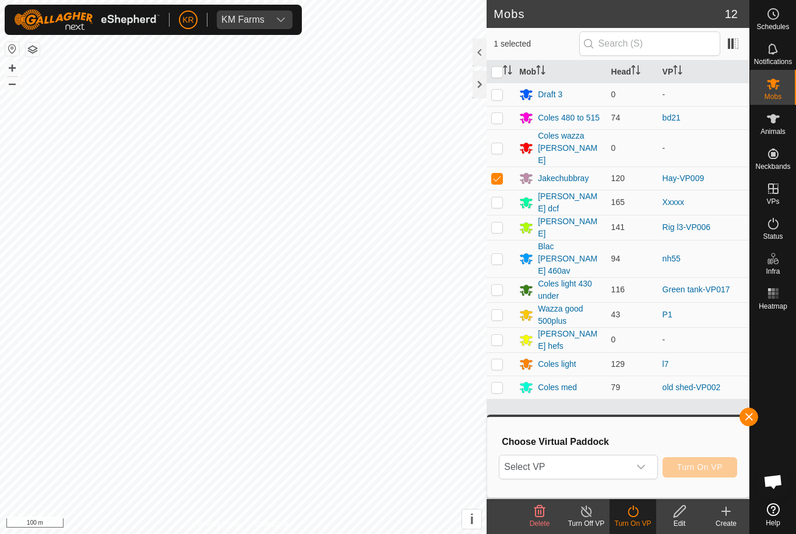
click at [628, 468] on span "Select VP" at bounding box center [563, 466] width 129 height 23
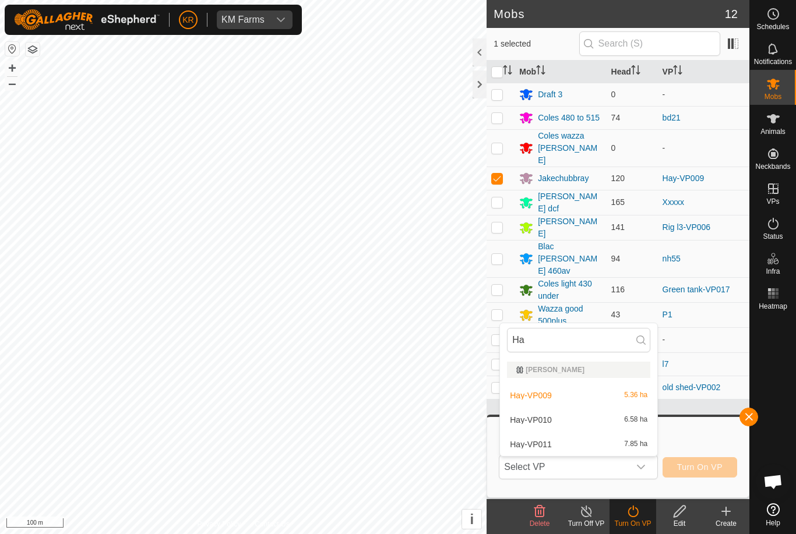
type input "Hay"
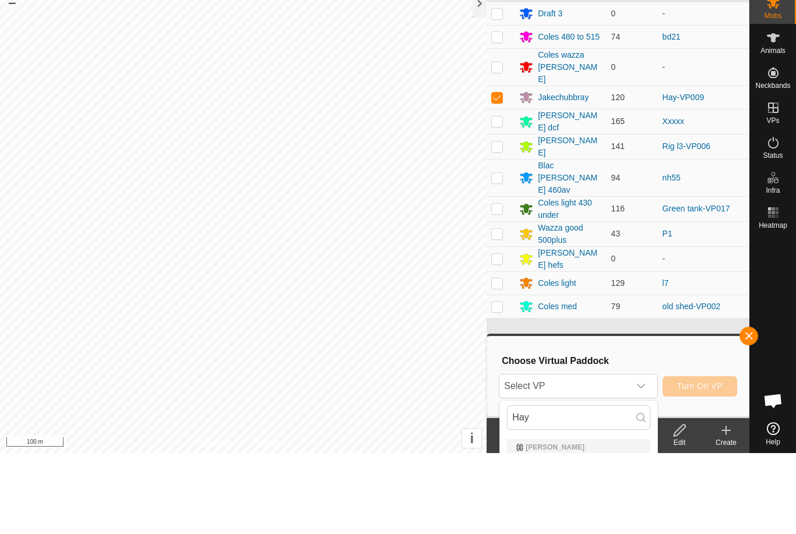
scroll to position [81, 0]
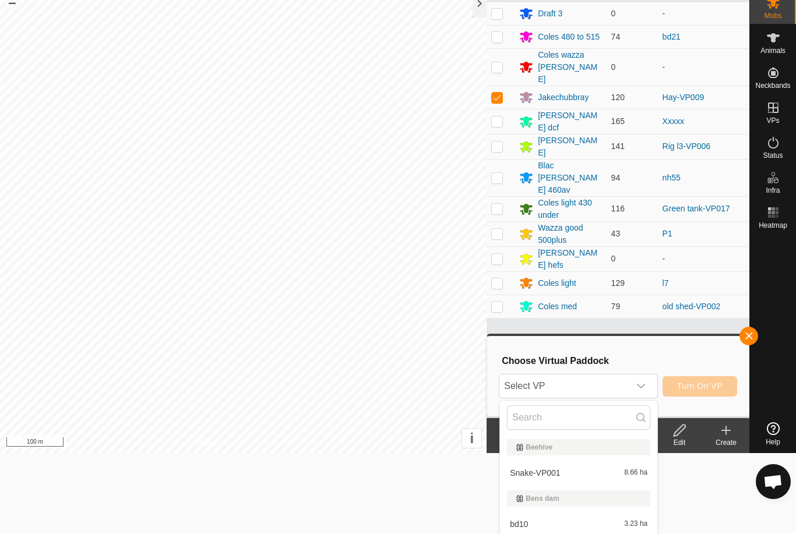
click at [752, 333] on span "button" at bounding box center [748, 335] width 9 height 9
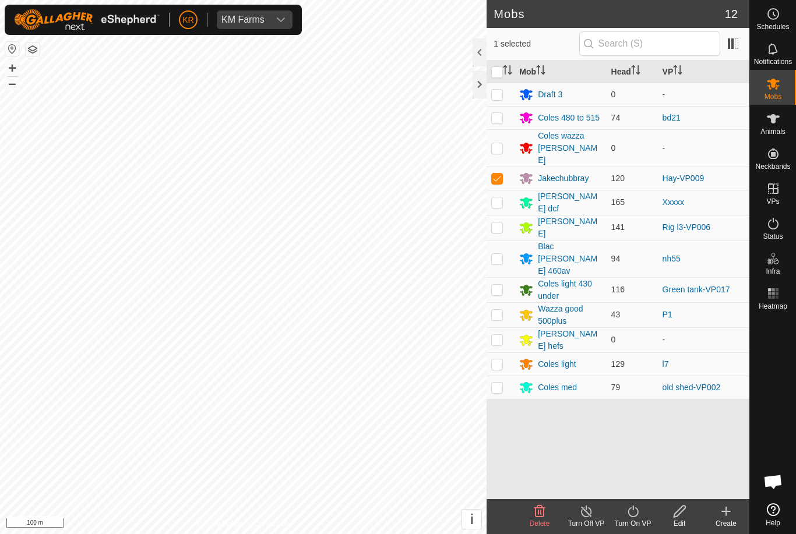
click at [637, 508] on icon at bounding box center [633, 511] width 15 height 14
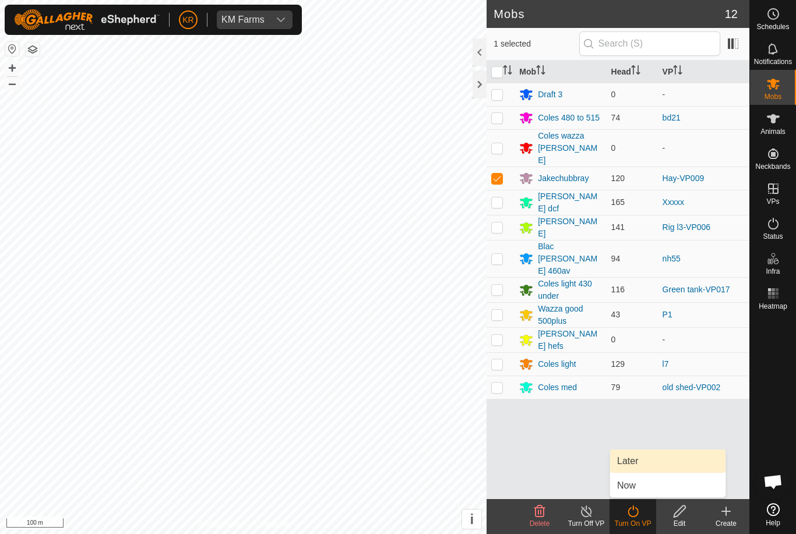
click at [653, 462] on link "Later" at bounding box center [667, 461] width 115 height 23
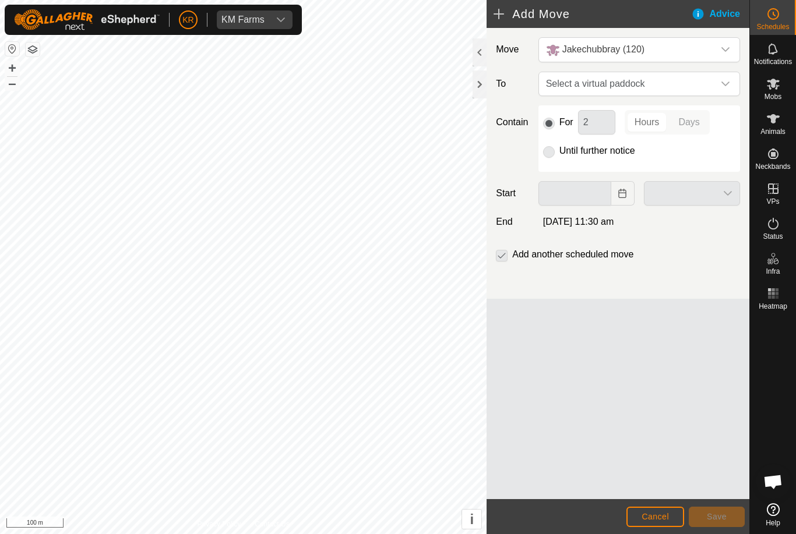
click at [712, 79] on span "Select a virtual paddock" at bounding box center [627, 83] width 172 height 23
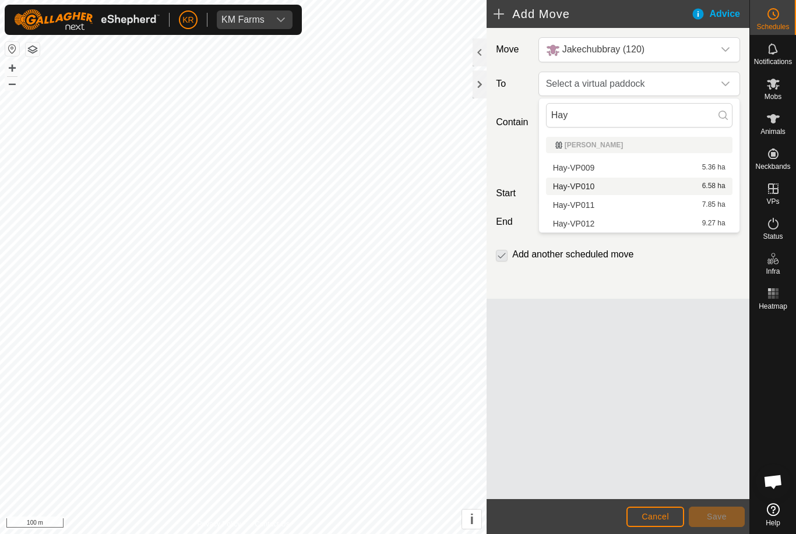
type input "Hay"
click at [584, 182] on span "Hay-VP010" at bounding box center [574, 186] width 42 height 8
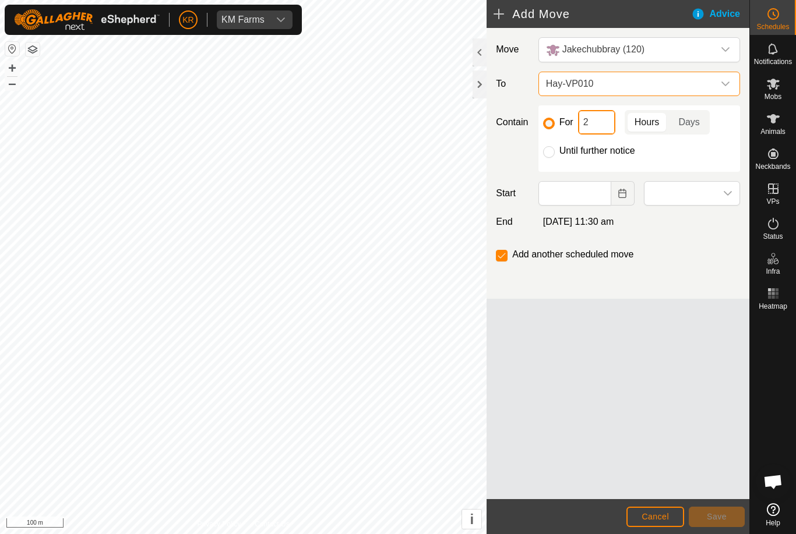
click at [596, 129] on input "2" at bounding box center [596, 122] width 37 height 24
type input "24"
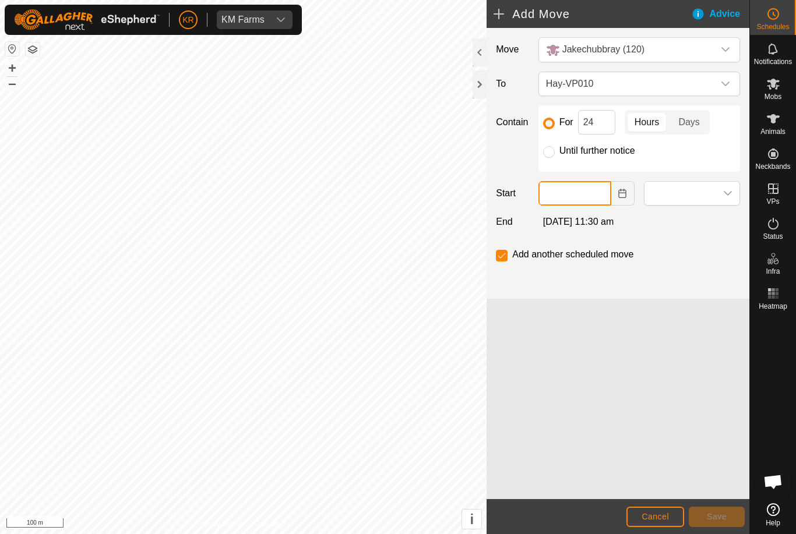
click at [588, 191] on input "text" at bounding box center [574, 193] width 73 height 24
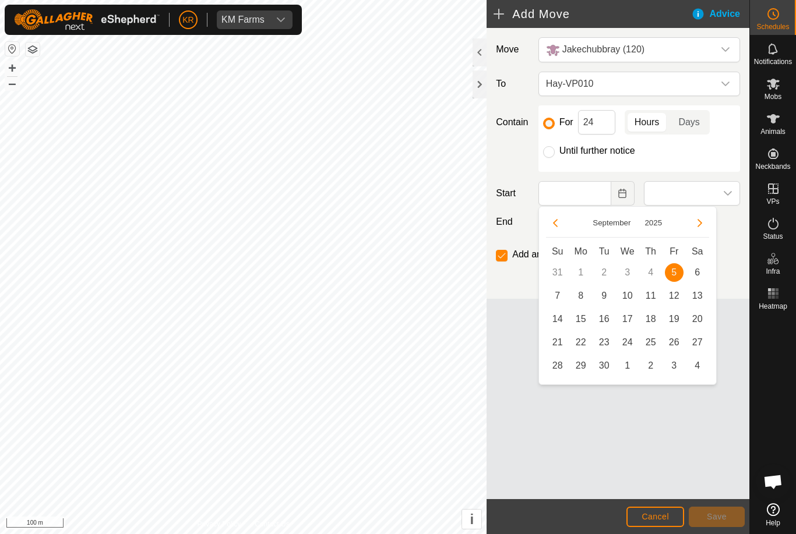
click at [673, 273] on span "5" at bounding box center [674, 272] width 19 height 19
type input "[DATE]"
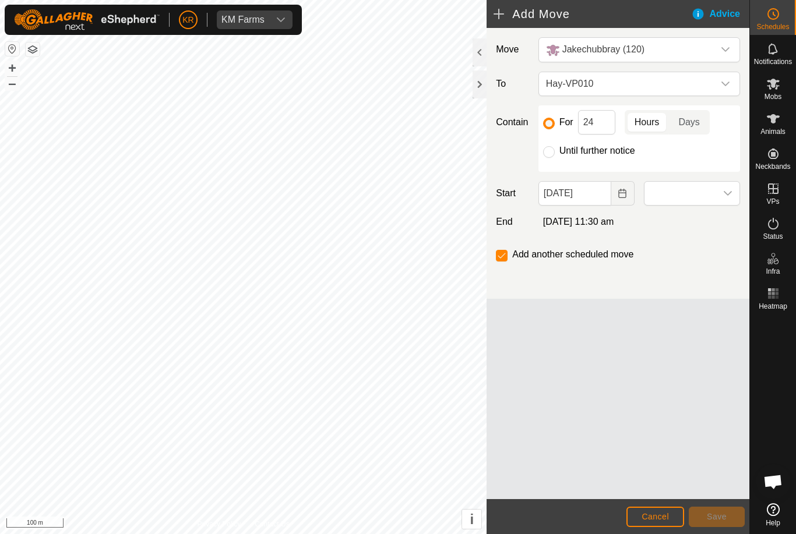
click at [684, 194] on span at bounding box center [680, 193] width 72 height 23
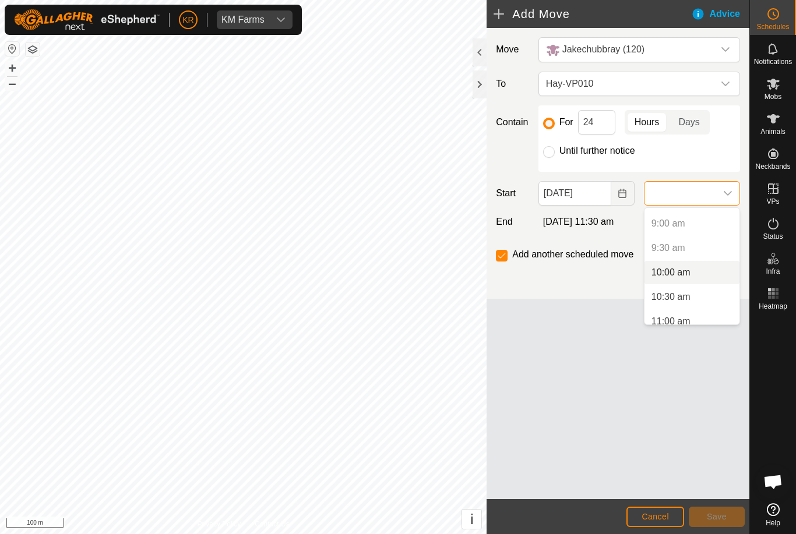
scroll to position [439, 0]
click at [710, 270] on li "10:00 am" at bounding box center [691, 269] width 95 height 23
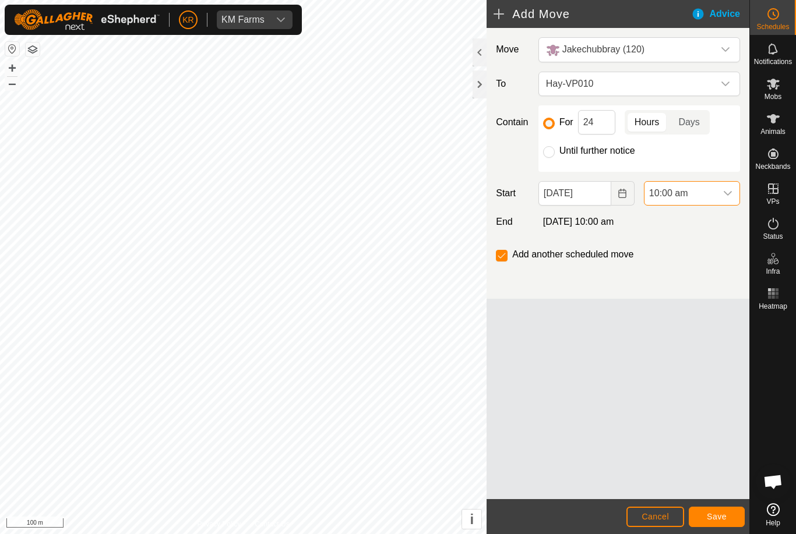
click at [710, 512] on span "Save" at bounding box center [717, 516] width 20 height 9
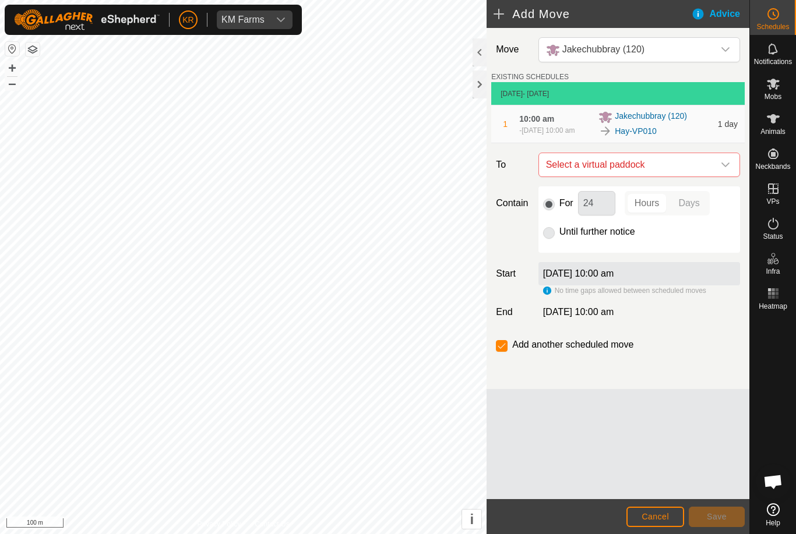
click at [712, 170] on span "Select a virtual paddock" at bounding box center [627, 164] width 172 height 23
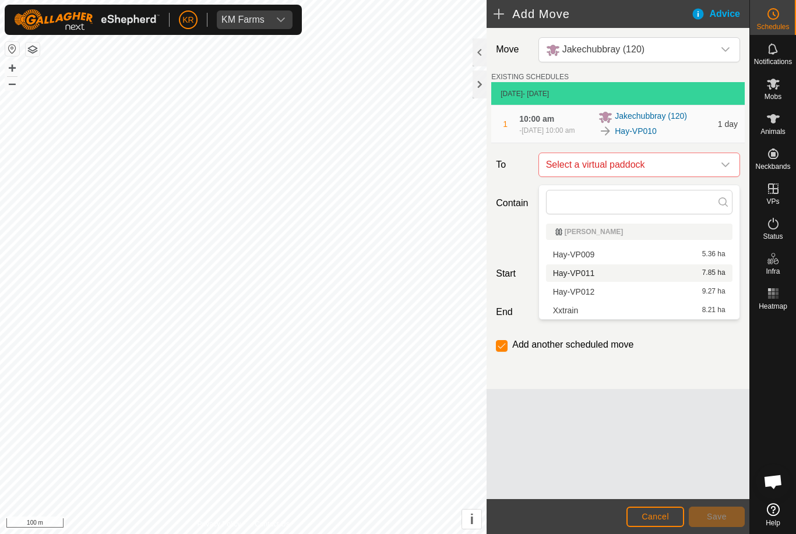
click at [657, 273] on div "Hay-VP011 7.85 ha" at bounding box center [639, 273] width 172 height 8
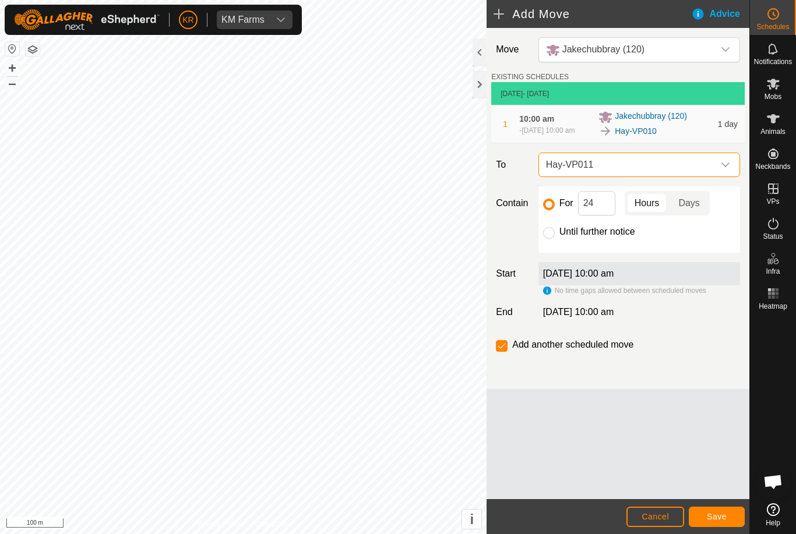
click at [703, 512] on button "Save" at bounding box center [716, 517] width 56 height 20
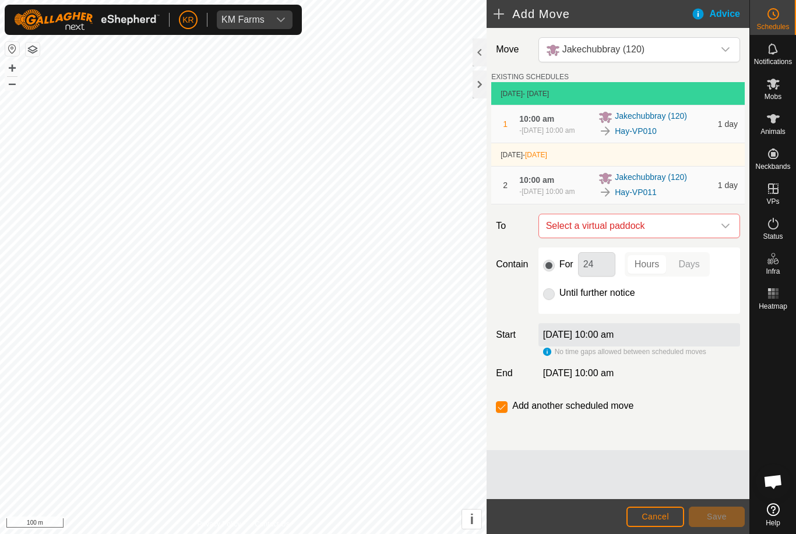
click at [711, 238] on span "Select a virtual paddock" at bounding box center [627, 225] width 172 height 23
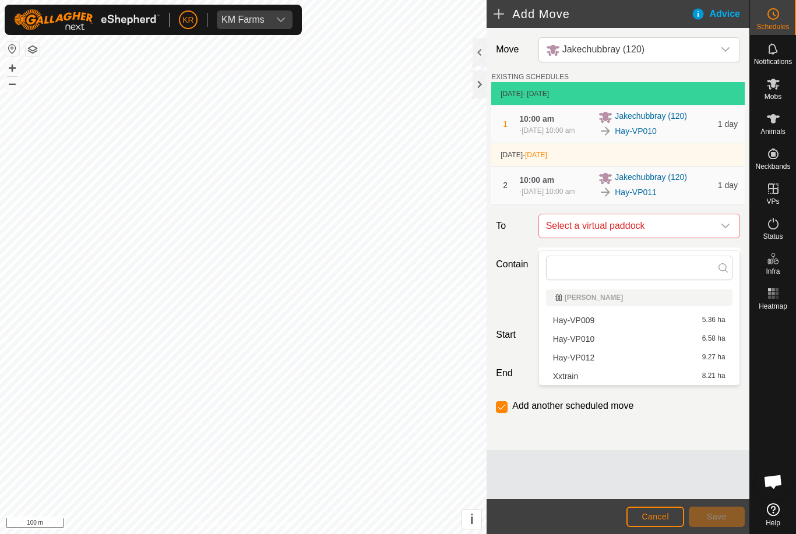
click at [673, 356] on div "Hay-VP012 9.27 ha" at bounding box center [639, 358] width 172 height 8
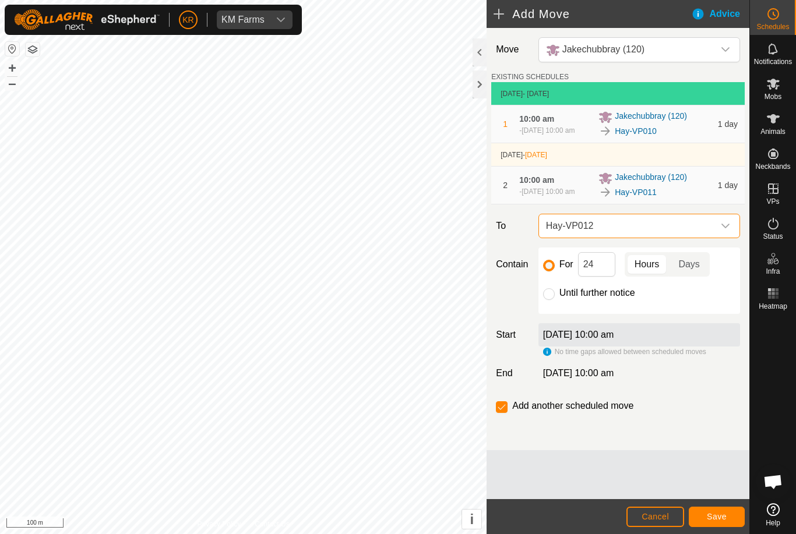
click at [546, 300] on input "Until further notice" at bounding box center [549, 294] width 12 height 12
radio input "true"
checkbox input "false"
click at [719, 488] on div "Move Jakechubbray (120) EXISTING SCHEDULES [DATE] - [DATE] 1 10:00 am [DATE] at…" at bounding box center [617, 263] width 263 height 471
click at [714, 514] on span "Save" at bounding box center [717, 516] width 20 height 9
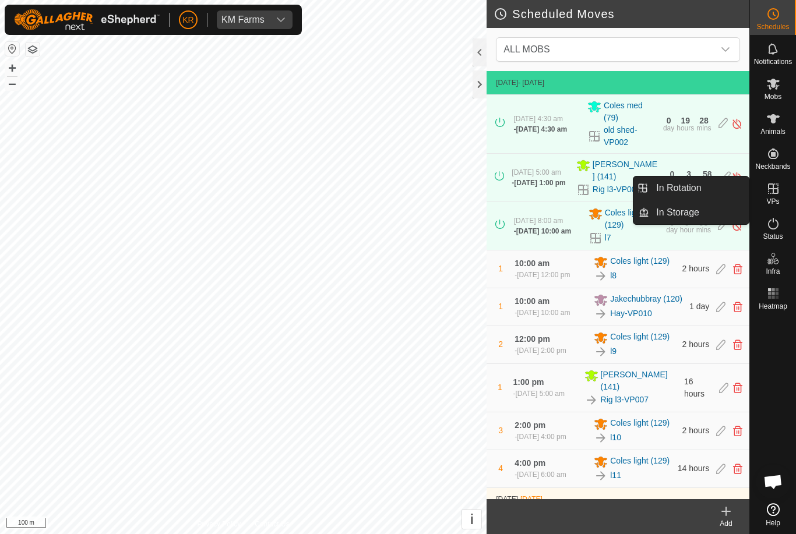
click at [724, 190] on link "In Rotation" at bounding box center [699, 187] width 100 height 23
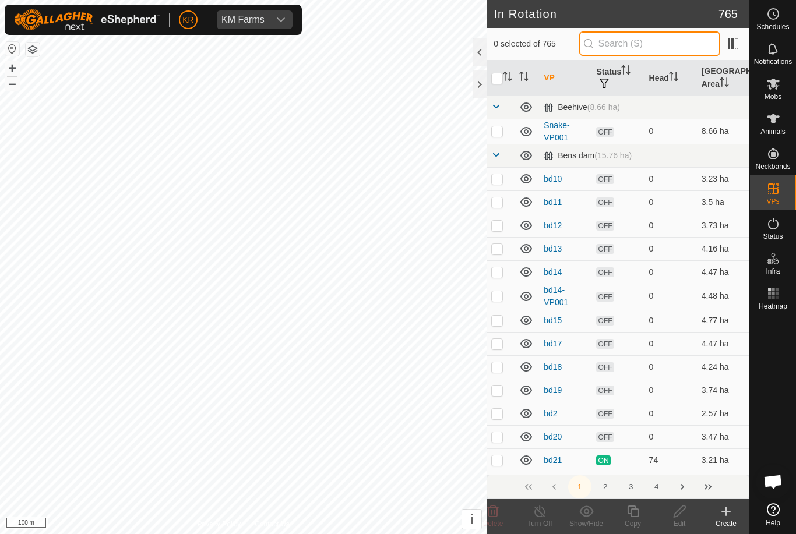
click at [675, 45] on input "text" at bounding box center [649, 43] width 141 height 24
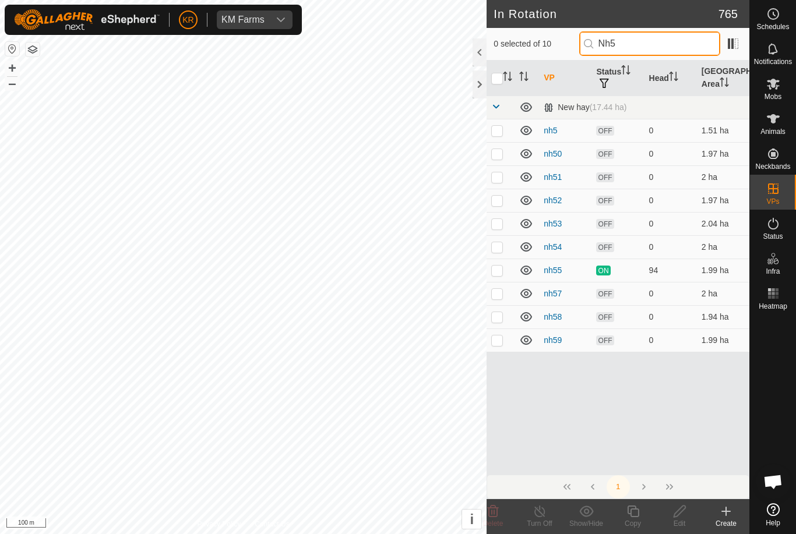
type input "Nh5"
click at [496, 293] on p-checkbox at bounding box center [497, 293] width 12 height 9
checkbox input "true"
click at [679, 511] on icon at bounding box center [679, 511] width 15 height 14
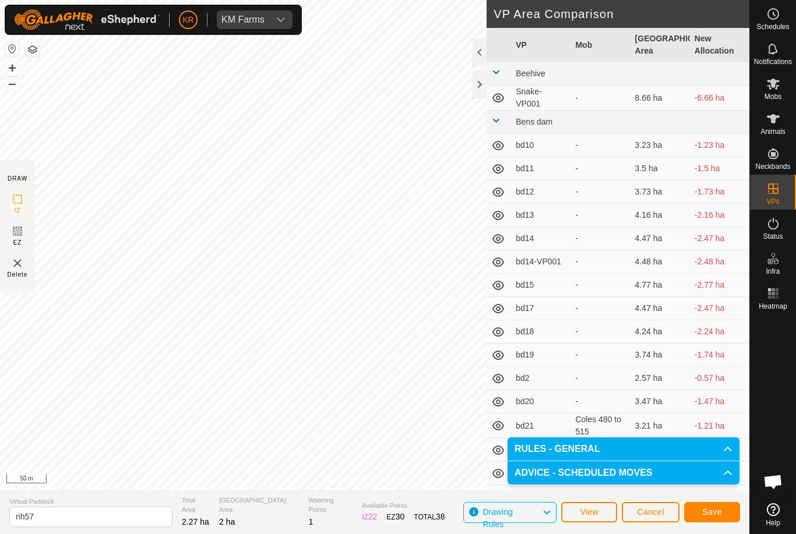
click at [716, 509] on span "Save" at bounding box center [712, 511] width 20 height 9
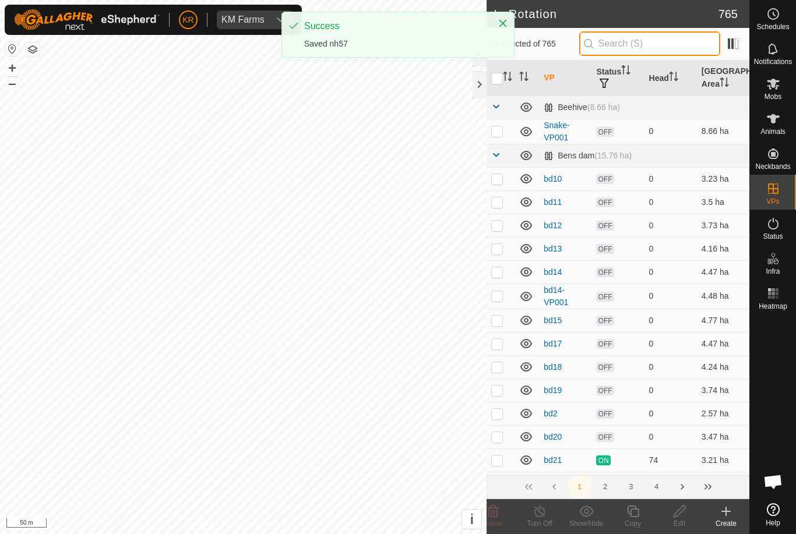
click at [680, 37] on input "text" at bounding box center [649, 43] width 141 height 24
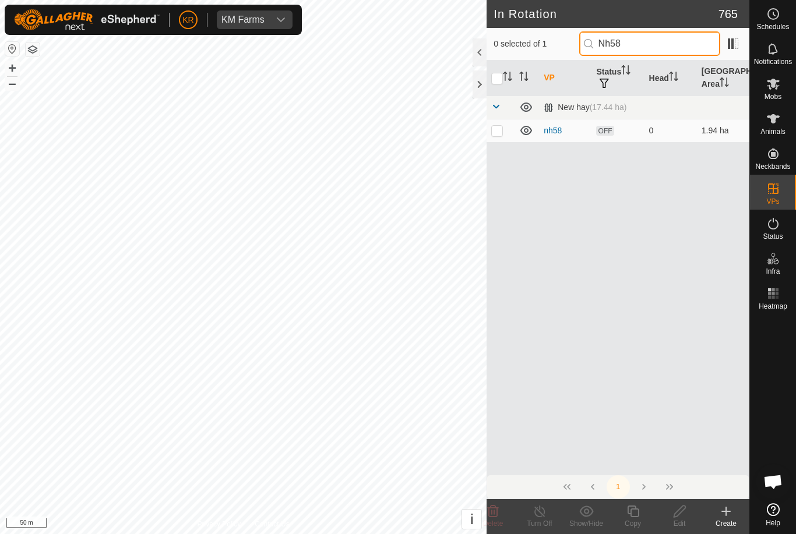
type input "Nh58"
click at [500, 129] on p-checkbox at bounding box center [497, 130] width 12 height 9
checkbox input "true"
click at [682, 514] on icon at bounding box center [679, 511] width 15 height 14
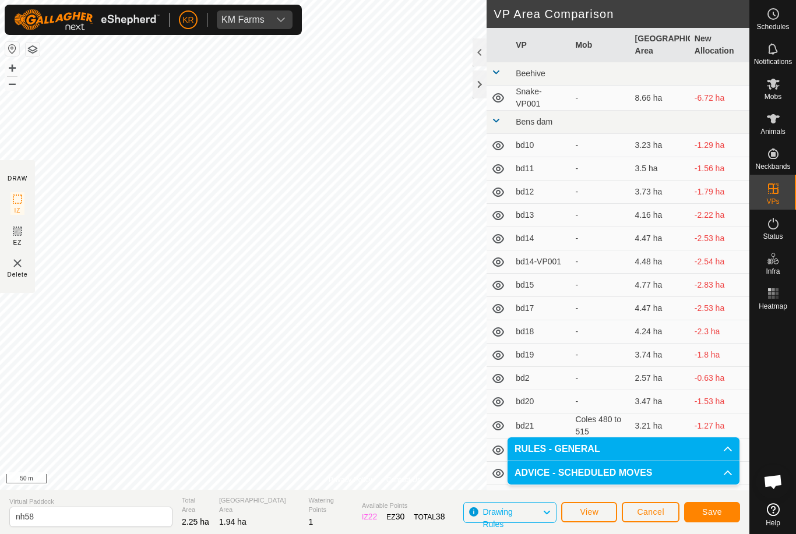
click at [716, 507] on span "Save" at bounding box center [712, 511] width 20 height 9
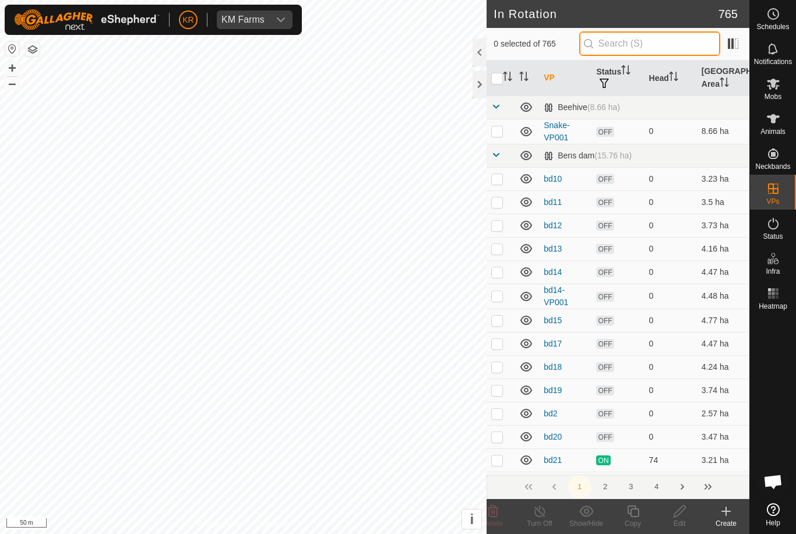
click at [667, 46] on input "text" at bounding box center [649, 43] width 141 height 24
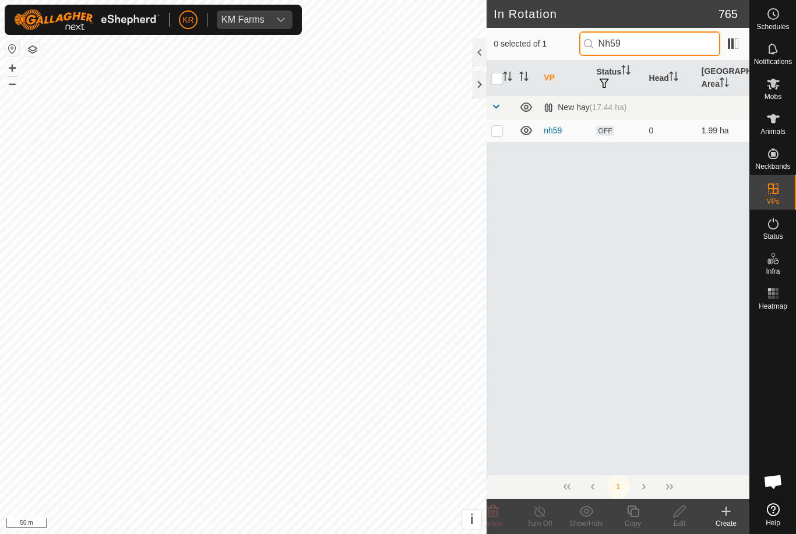
type input "Nh59"
click at [500, 135] on p-checkbox at bounding box center [497, 130] width 12 height 9
checkbox input "true"
click at [678, 513] on icon at bounding box center [679, 511] width 15 height 14
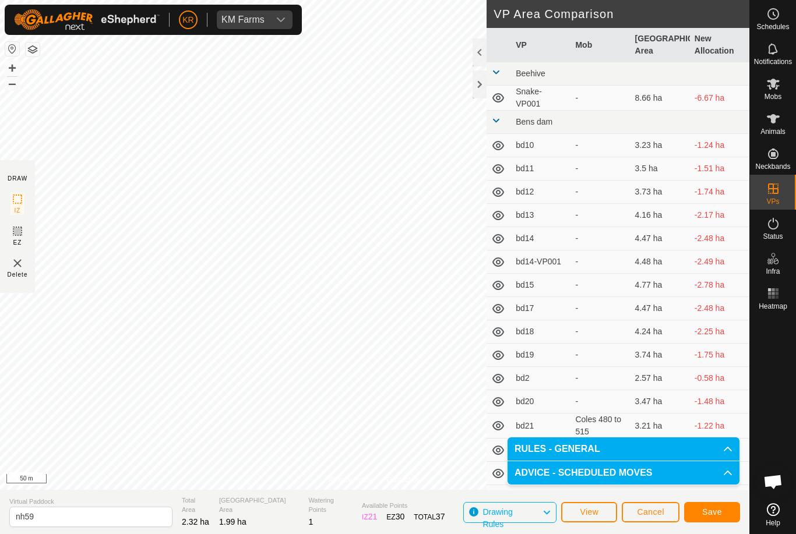
click at [712, 508] on span "Save" at bounding box center [712, 511] width 20 height 9
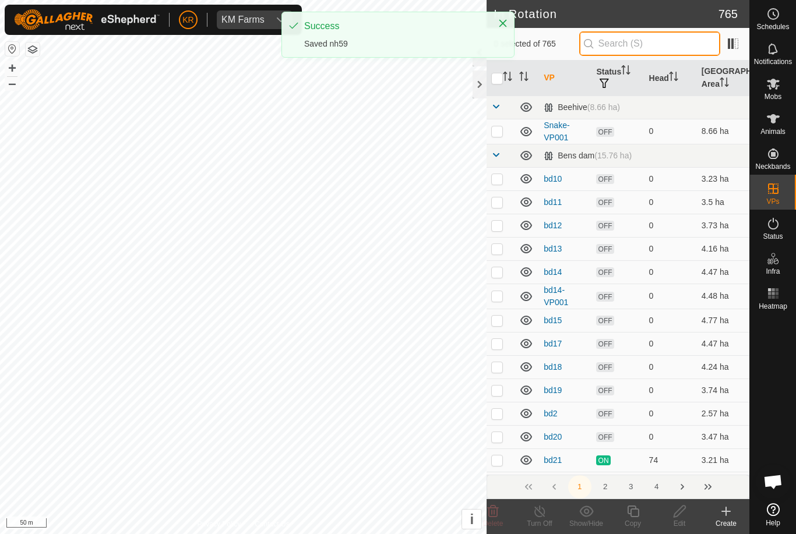
click at [660, 51] on input "text" at bounding box center [649, 43] width 141 height 24
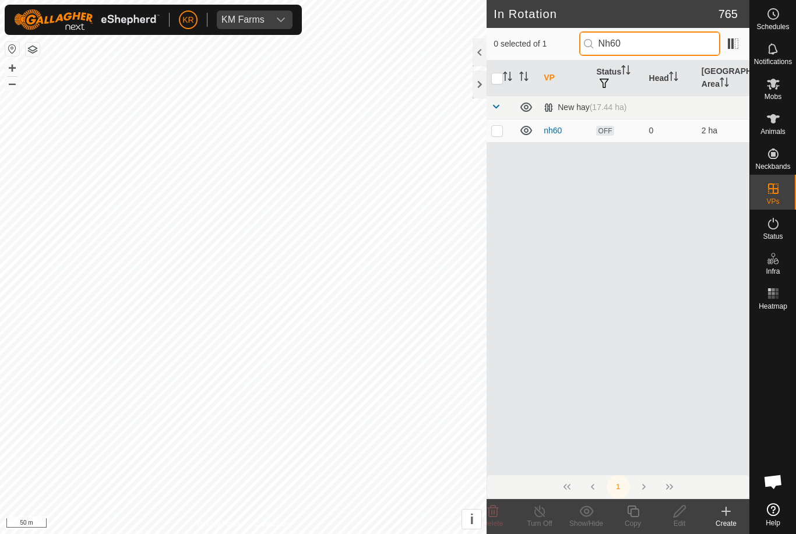
type input "Nh60"
click at [499, 130] on p-checkbox at bounding box center [497, 130] width 12 height 9
checkbox input "true"
click at [679, 510] on icon at bounding box center [679, 512] width 12 height 12
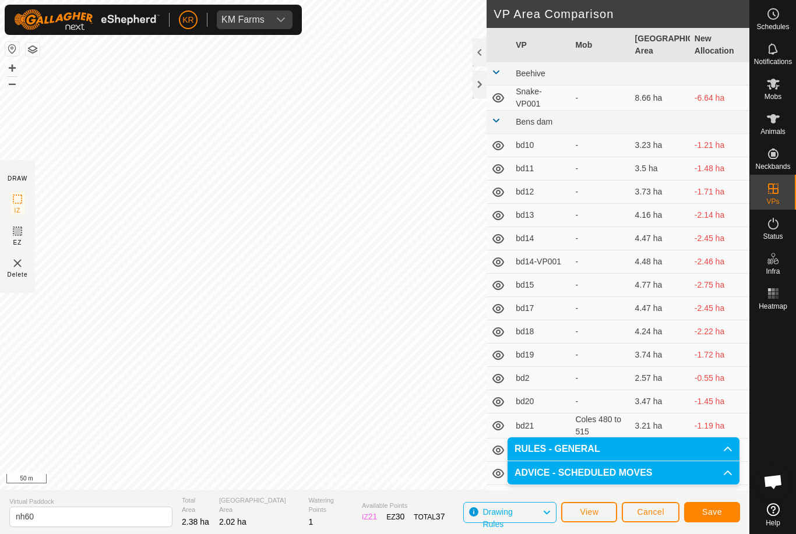
click at [705, 508] on span "Save" at bounding box center [712, 511] width 20 height 9
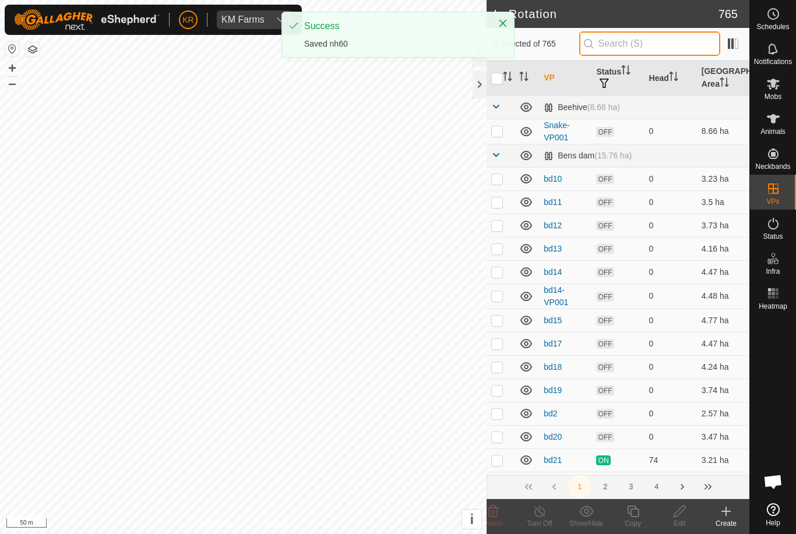
click at [663, 50] on input "text" at bounding box center [649, 43] width 141 height 24
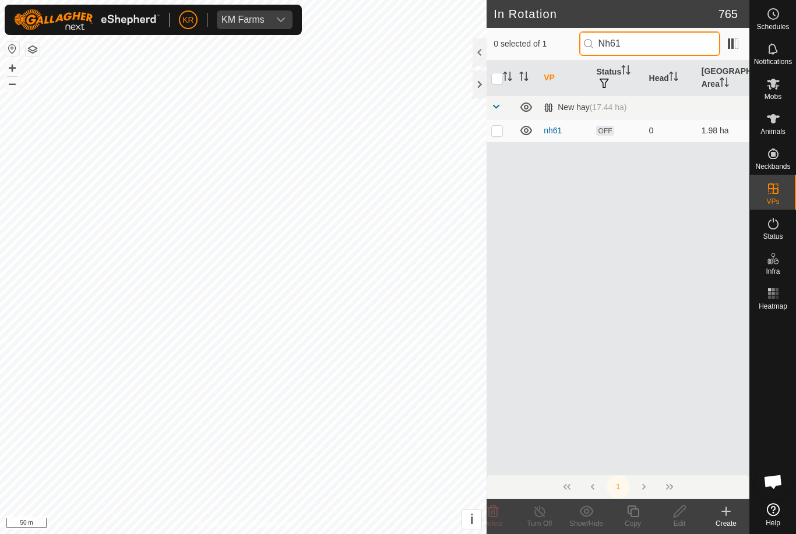
type input "Nh61"
click at [496, 126] on p-checkbox at bounding box center [497, 130] width 12 height 9
checkbox input "true"
click at [683, 511] on icon at bounding box center [679, 511] width 15 height 14
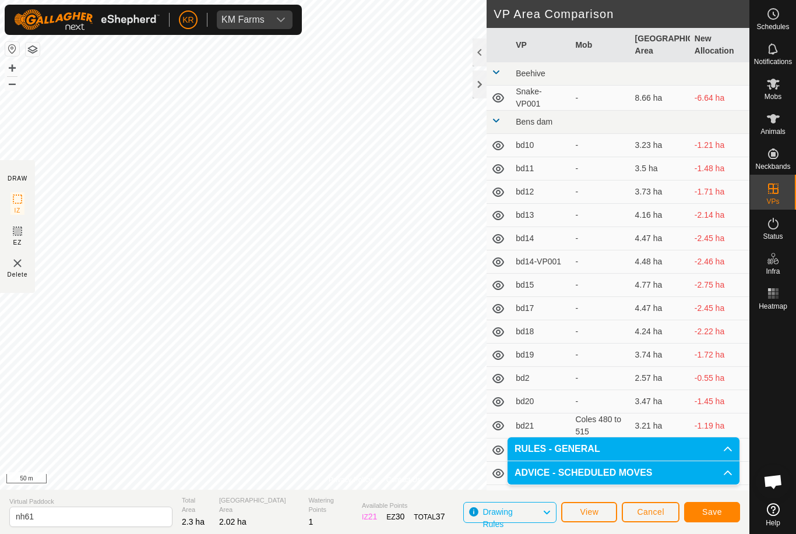
click at [699, 513] on button "Save" at bounding box center [712, 512] width 56 height 20
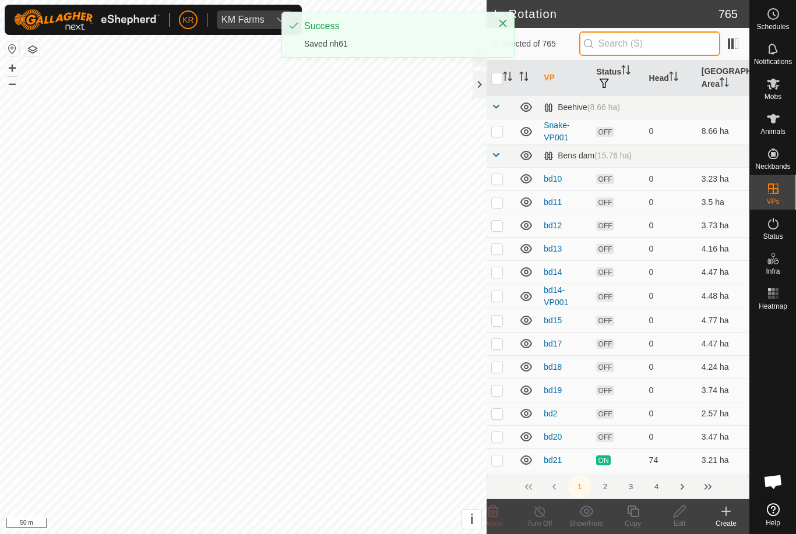
click at [656, 45] on input "text" at bounding box center [649, 43] width 141 height 24
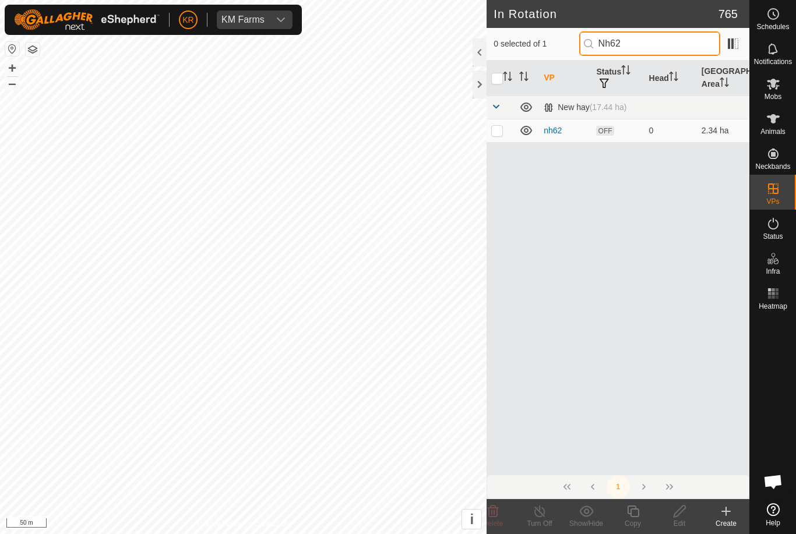
type input "Nh62"
click at [489, 133] on td at bounding box center [500, 130] width 28 height 23
checkbox input "true"
click at [638, 507] on icon at bounding box center [633, 511] width 15 height 14
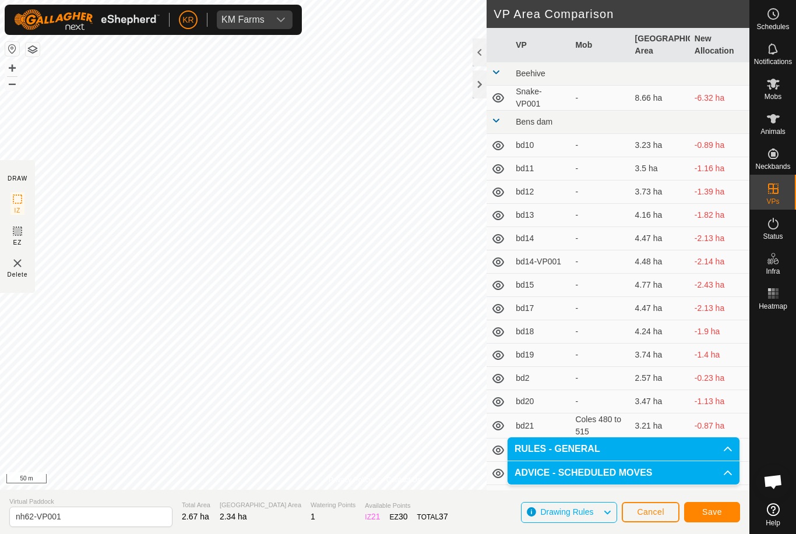
click at [711, 510] on span "Save" at bounding box center [712, 511] width 20 height 9
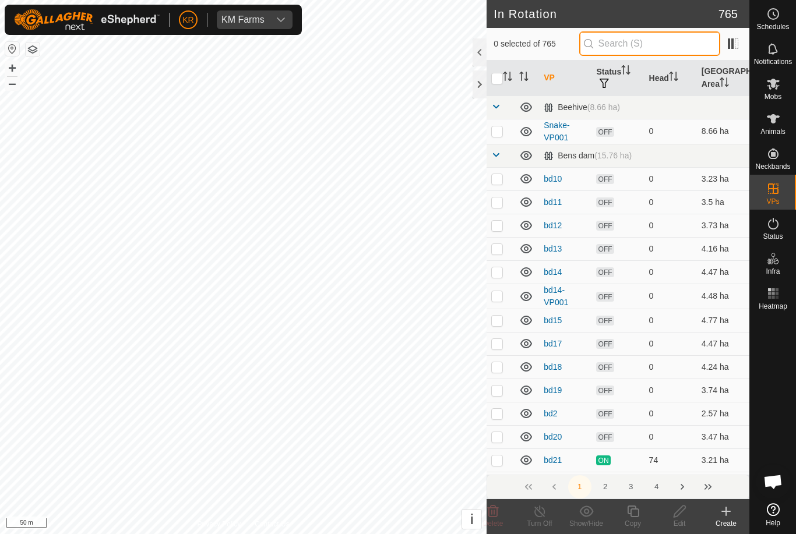
click at [658, 45] on input "text" at bounding box center [649, 43] width 141 height 24
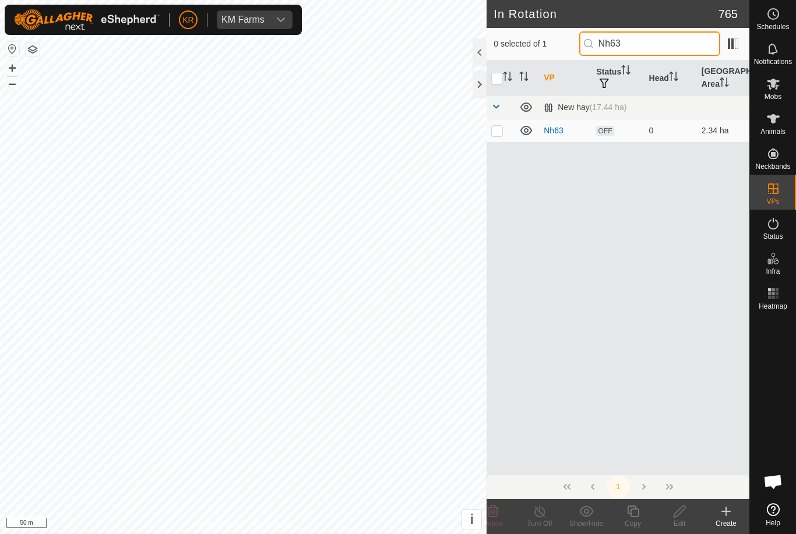
type input "Nh63"
click at [495, 134] on p-checkbox at bounding box center [497, 130] width 12 height 9
checkbox input "true"
click at [680, 511] on icon at bounding box center [679, 511] width 15 height 14
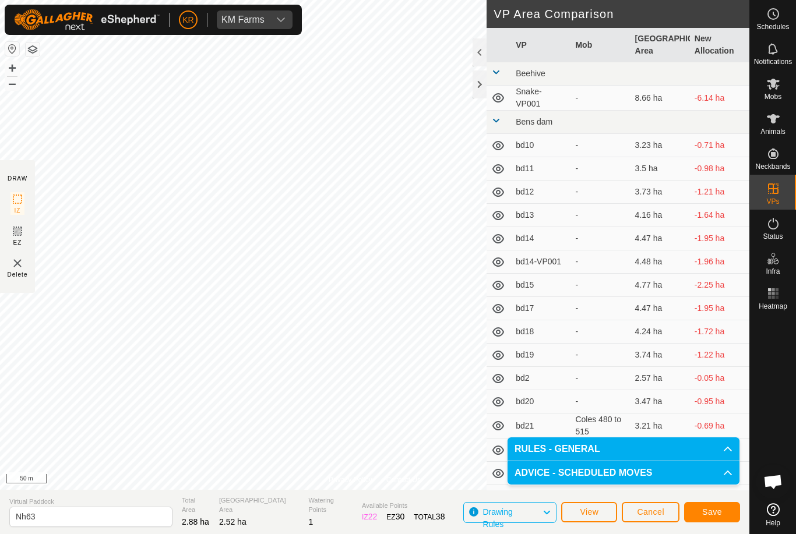
click at [711, 506] on button "Save" at bounding box center [712, 512] width 56 height 20
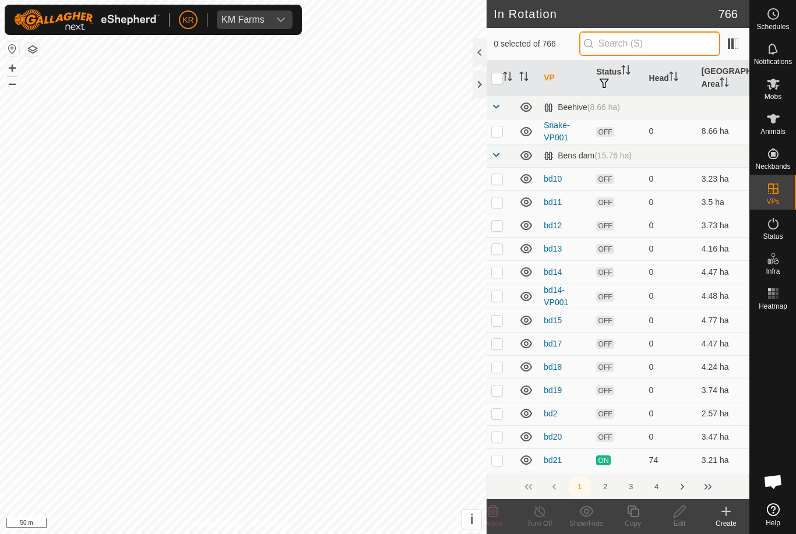
click at [668, 44] on input "text" at bounding box center [649, 43] width 141 height 24
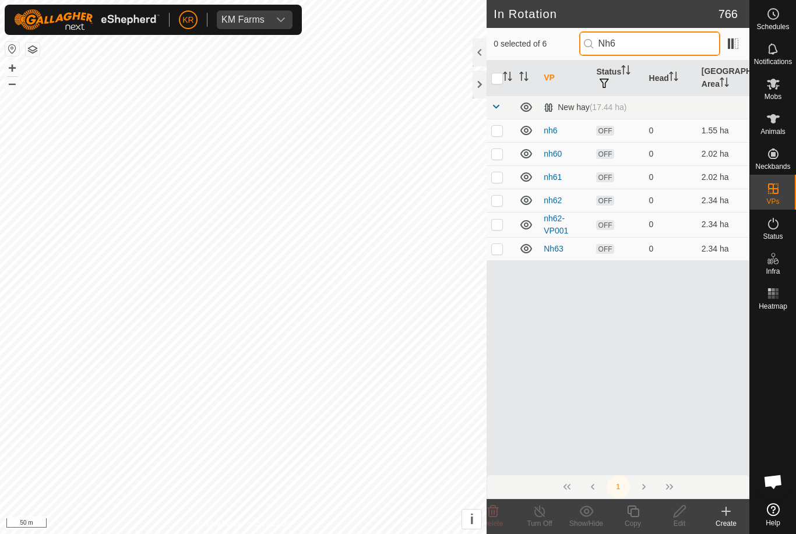
type input "Nh6"
click at [497, 251] on p-checkbox at bounding box center [497, 248] width 12 height 9
checkbox input "true"
click at [634, 514] on icon at bounding box center [633, 511] width 15 height 14
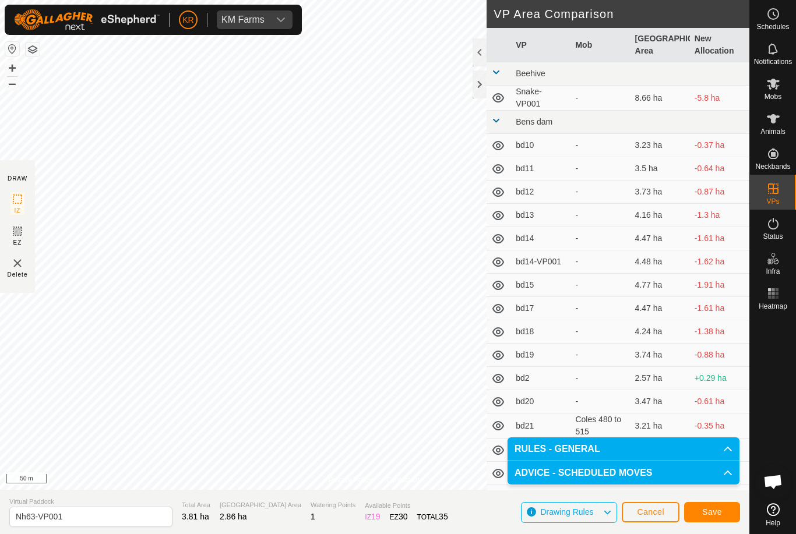
click at [709, 510] on span "Save" at bounding box center [712, 511] width 20 height 9
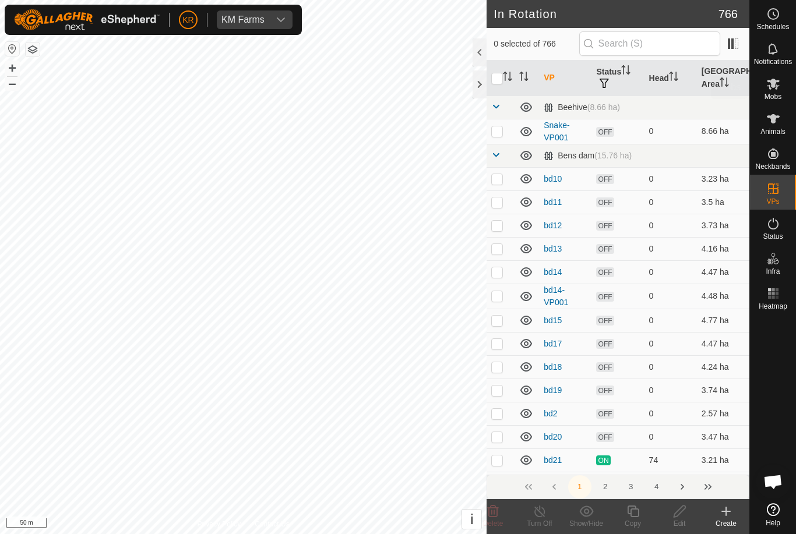
click at [774, 87] on icon at bounding box center [773, 84] width 13 height 11
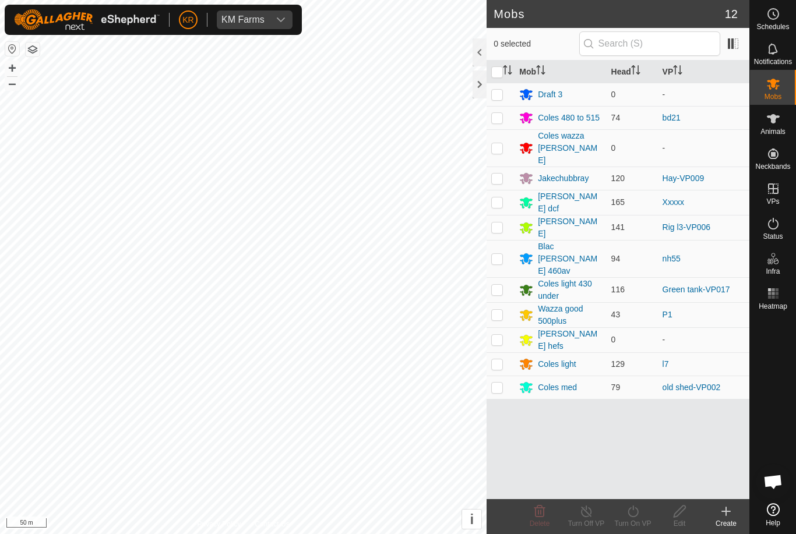
click at [499, 254] on p-checkbox at bounding box center [497, 258] width 12 height 9
checkbox input "true"
click at [629, 511] on icon at bounding box center [633, 511] width 15 height 14
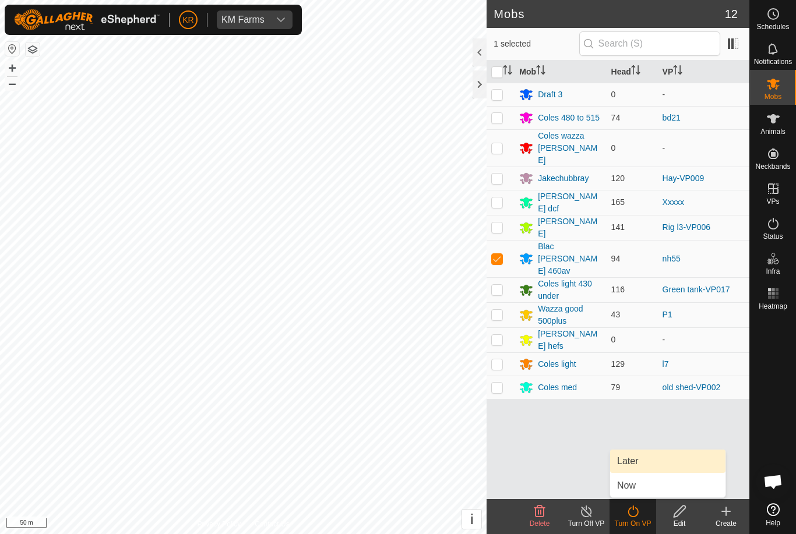
click at [650, 464] on link "Later" at bounding box center [667, 461] width 115 height 23
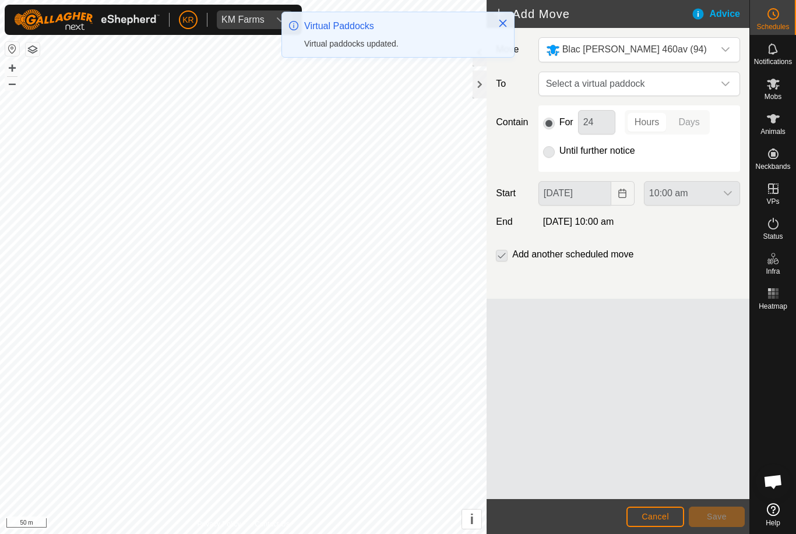
click at [712, 77] on span "Select a virtual paddock" at bounding box center [627, 83] width 172 height 23
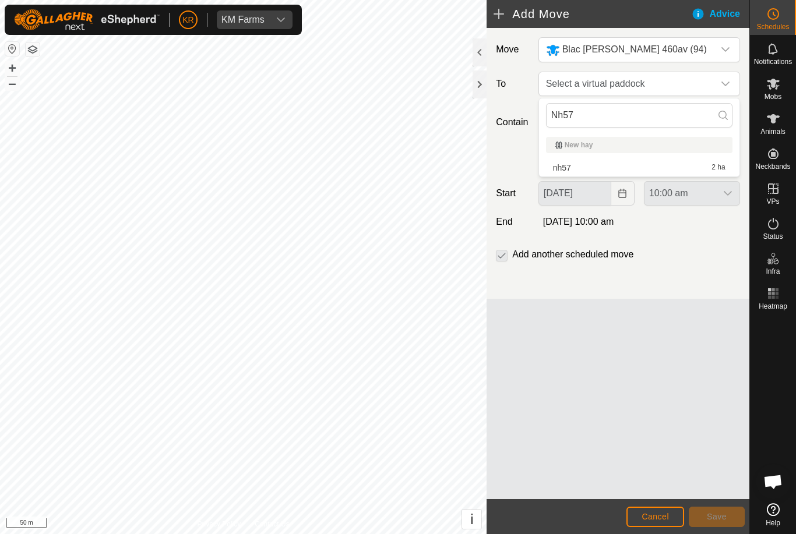
type input "Nh57"
click at [630, 165] on div "nh57 2 ha" at bounding box center [639, 168] width 172 height 8
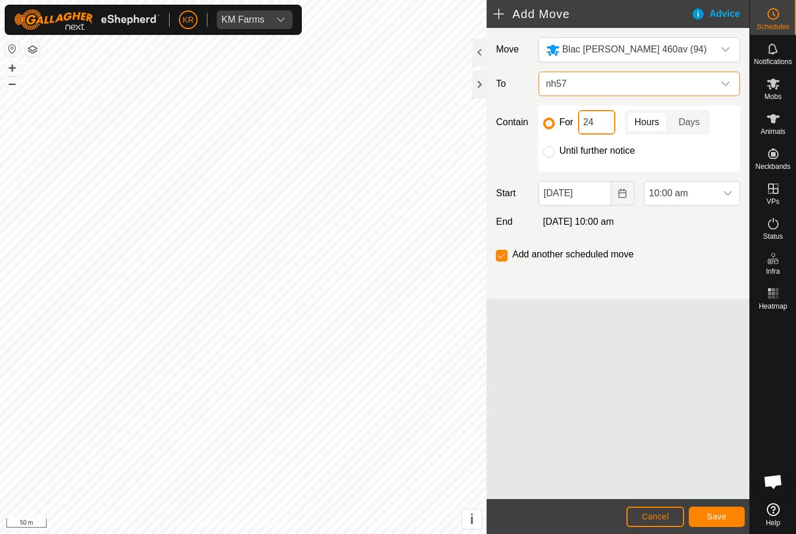
click at [602, 121] on input "24" at bounding box center [596, 122] width 37 height 24
type input "2"
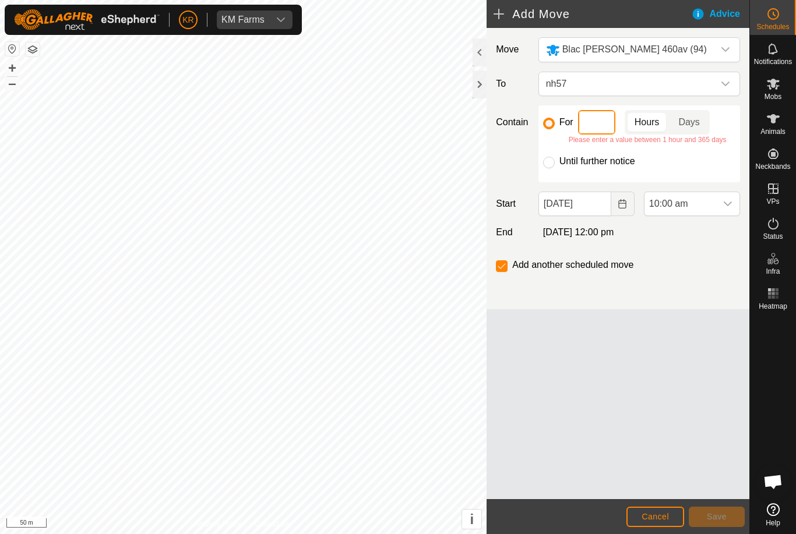
type input "5"
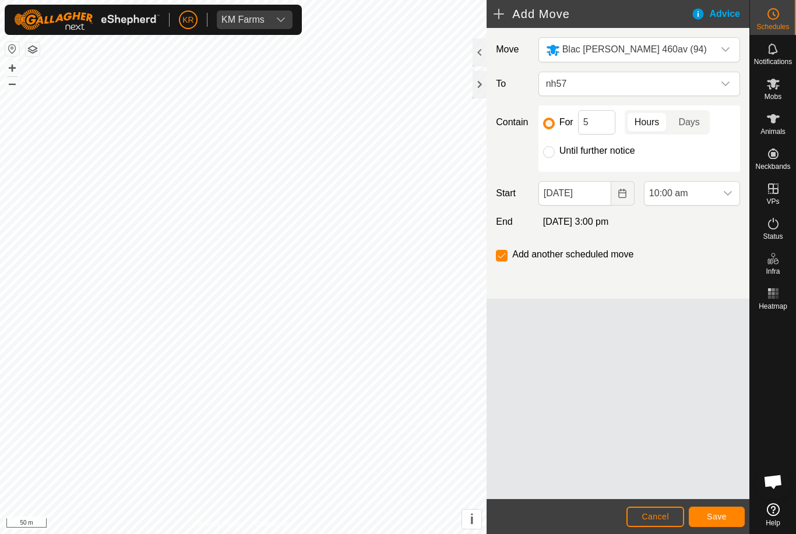
click at [704, 197] on span "10:00 am" at bounding box center [680, 193] width 72 height 23
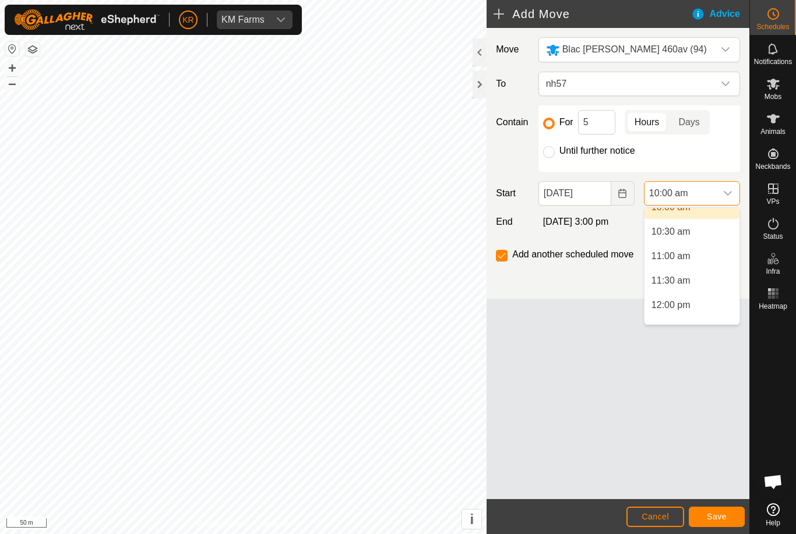
click at [681, 306] on span "12:00 pm" at bounding box center [670, 305] width 39 height 14
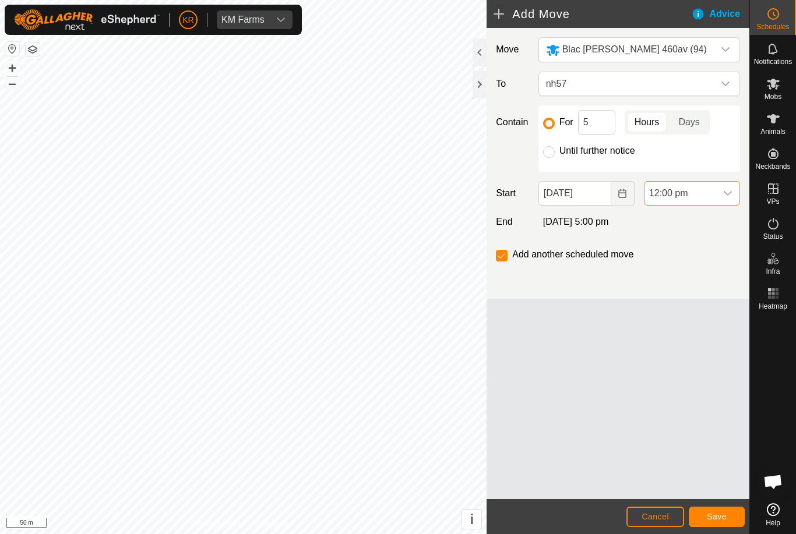
scroll to position [489, 0]
click at [715, 197] on span "12:00 pm" at bounding box center [680, 193] width 72 height 23
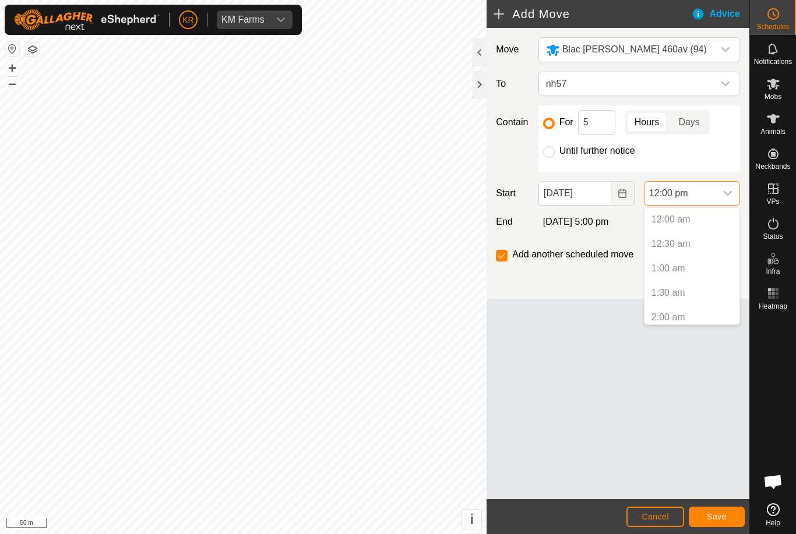
scroll to position [494, 0]
click at [686, 266] on span "11:00 am" at bounding box center [670, 264] width 39 height 14
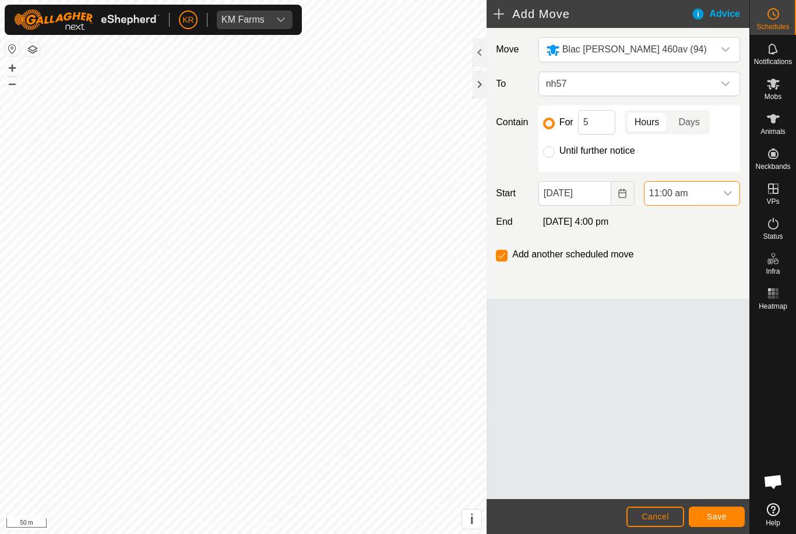
click at [709, 514] on span "Save" at bounding box center [717, 516] width 20 height 9
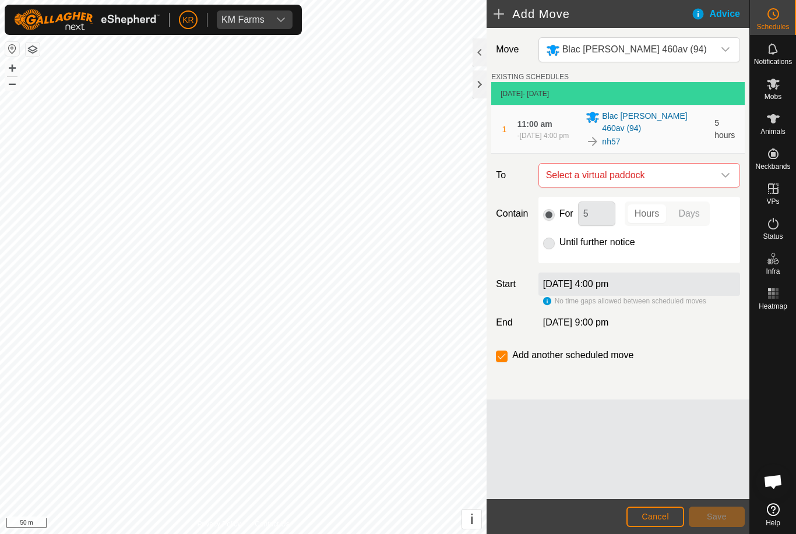
click at [719, 170] on div "dropdown trigger" at bounding box center [725, 175] width 23 height 23
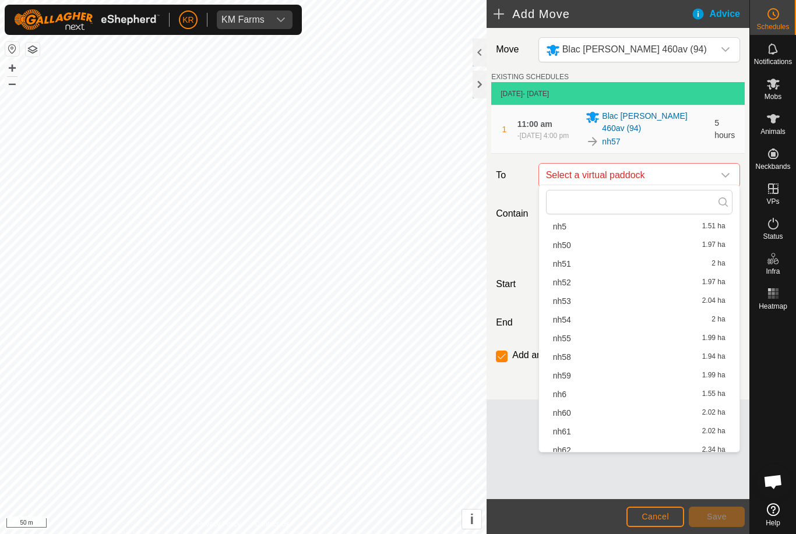
scroll to position [874, 0]
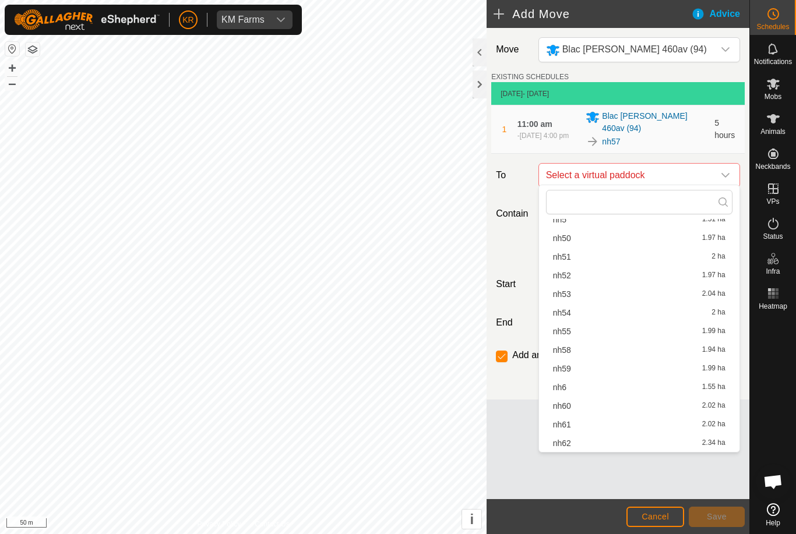
click at [566, 349] on span "nh58" at bounding box center [562, 350] width 18 height 8
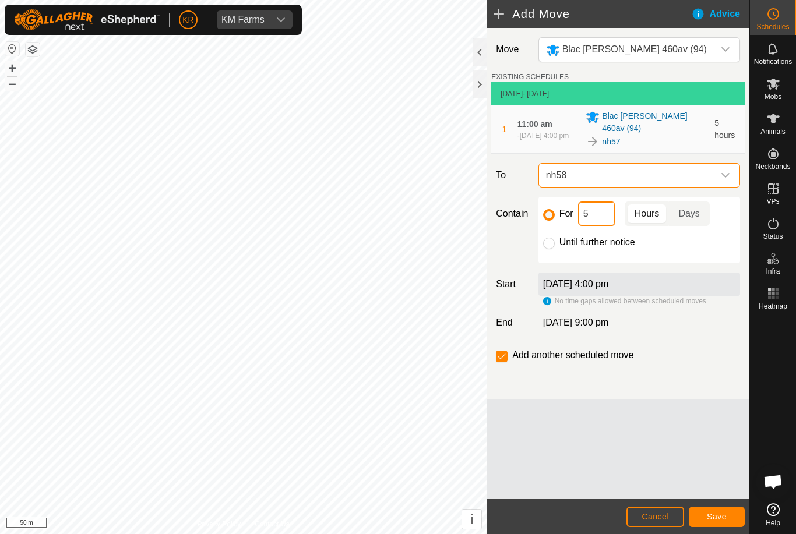
click at [596, 215] on input "5" at bounding box center [596, 214] width 37 height 24
click at [712, 507] on button "Save" at bounding box center [716, 517] width 56 height 20
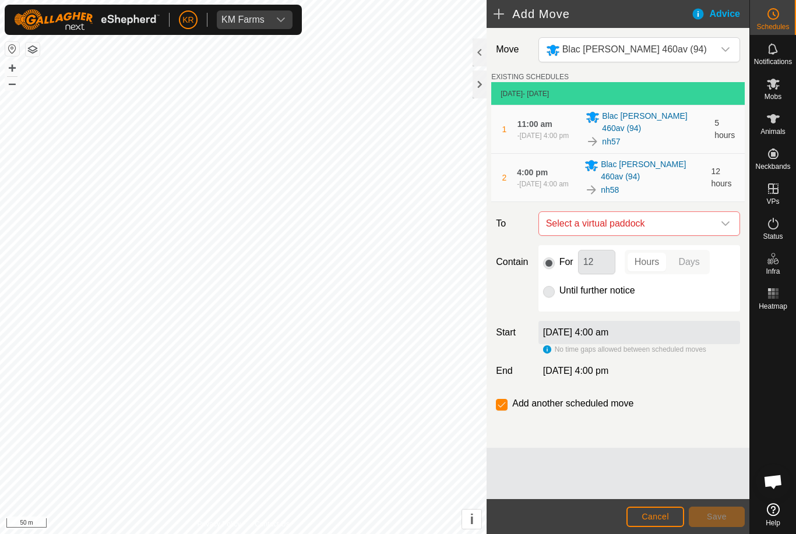
click at [721, 219] on icon "dropdown trigger" at bounding box center [725, 223] width 9 height 9
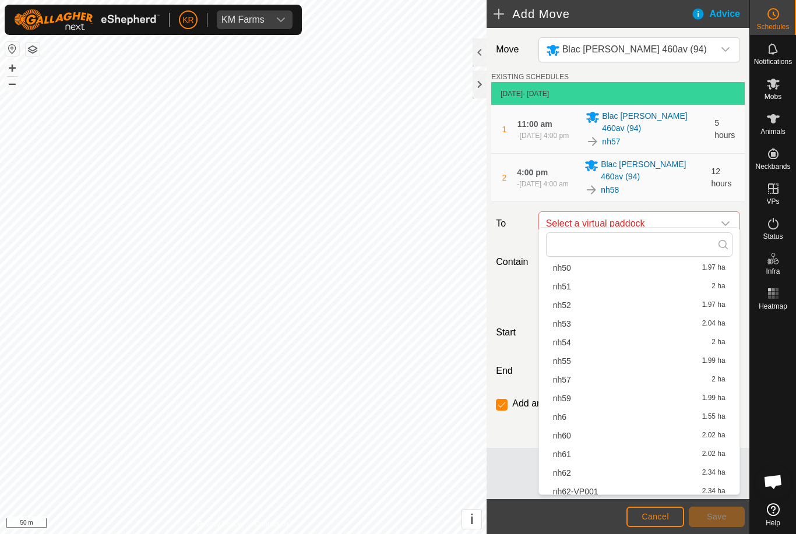
scroll to position [893, 0]
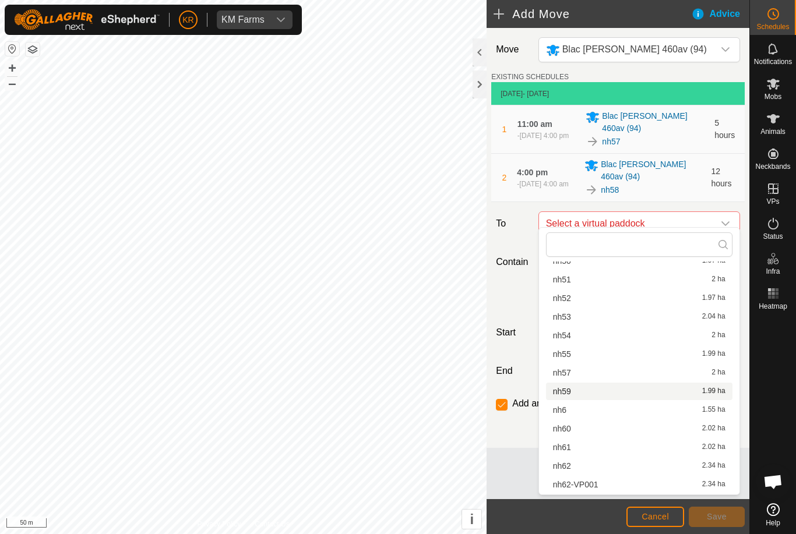
click at [567, 393] on span "nh59" at bounding box center [562, 391] width 18 height 8
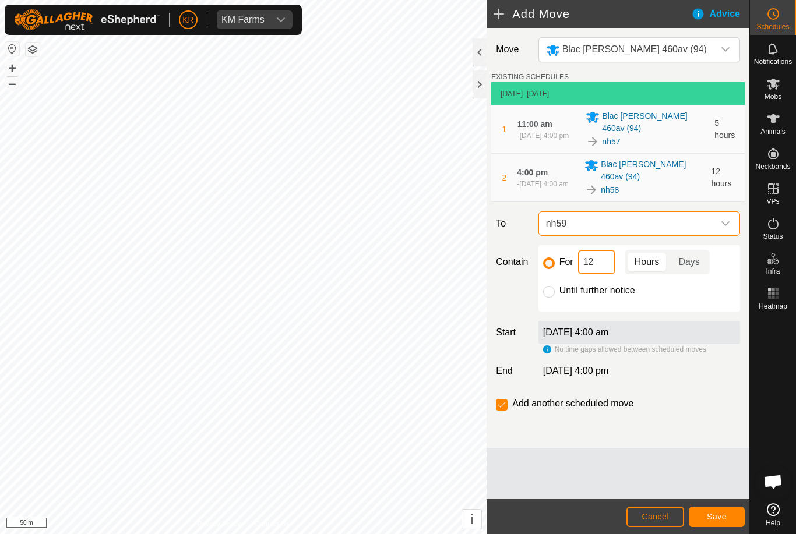
click at [599, 258] on input "12" at bounding box center [596, 262] width 37 height 24
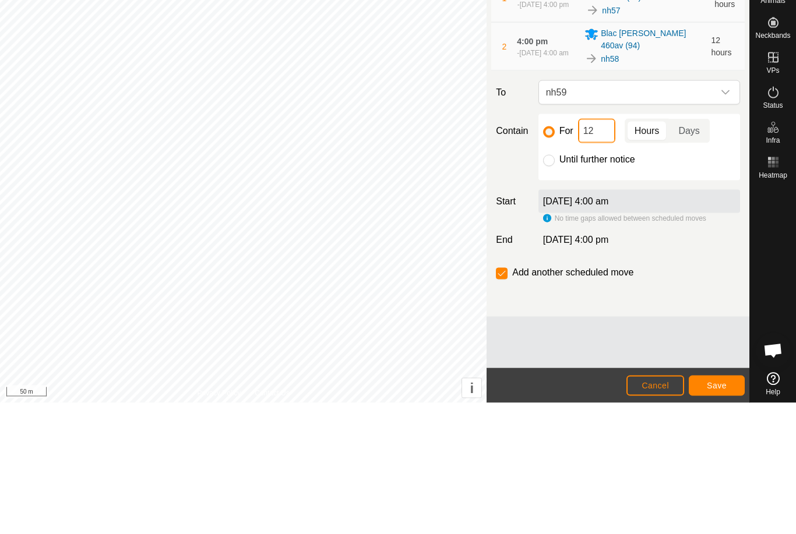
type input "1"
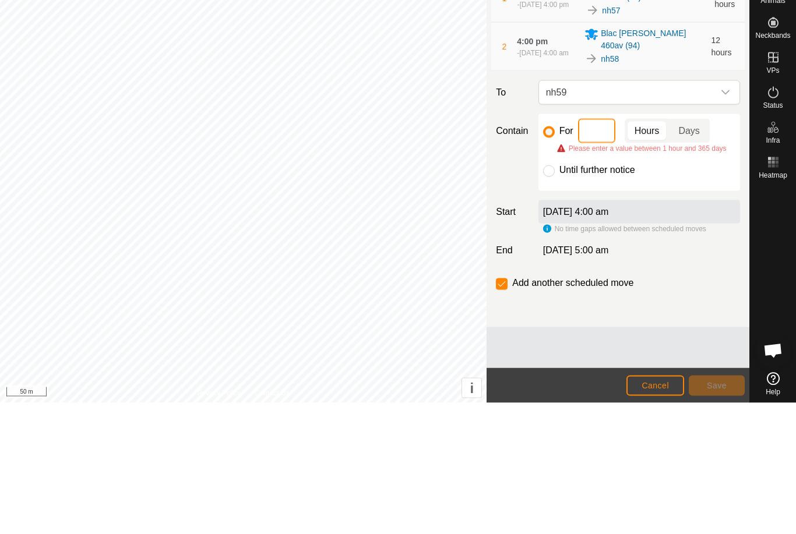
type input "4"
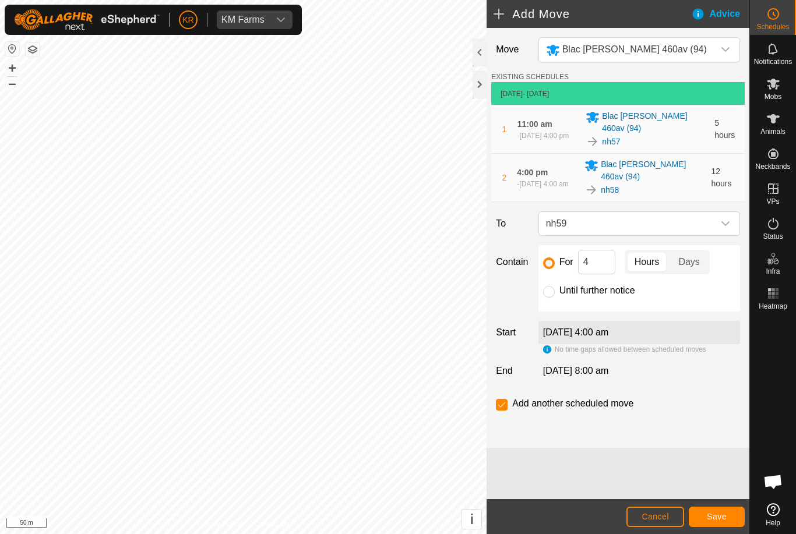
click at [716, 507] on button "Save" at bounding box center [716, 517] width 56 height 20
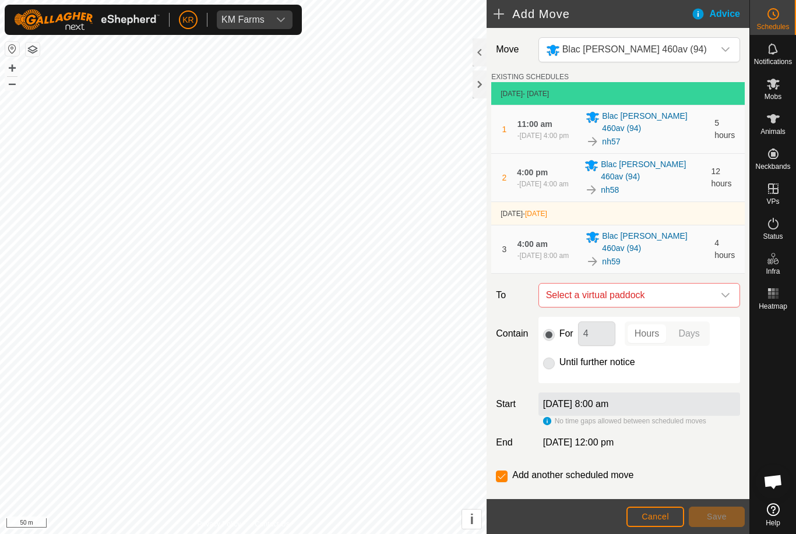
click at [712, 284] on span "Select a virtual paddock" at bounding box center [627, 295] width 172 height 23
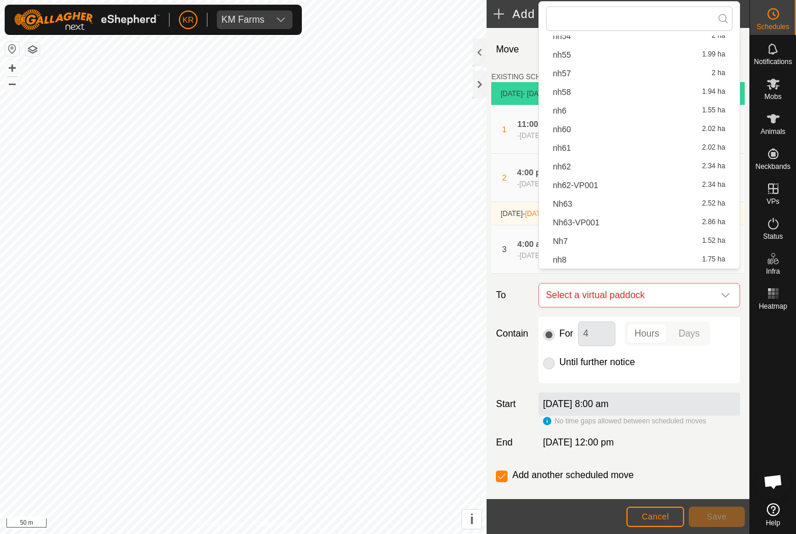
scroll to position [967, 0]
click at [564, 132] on span "nh60" at bounding box center [562, 129] width 18 height 8
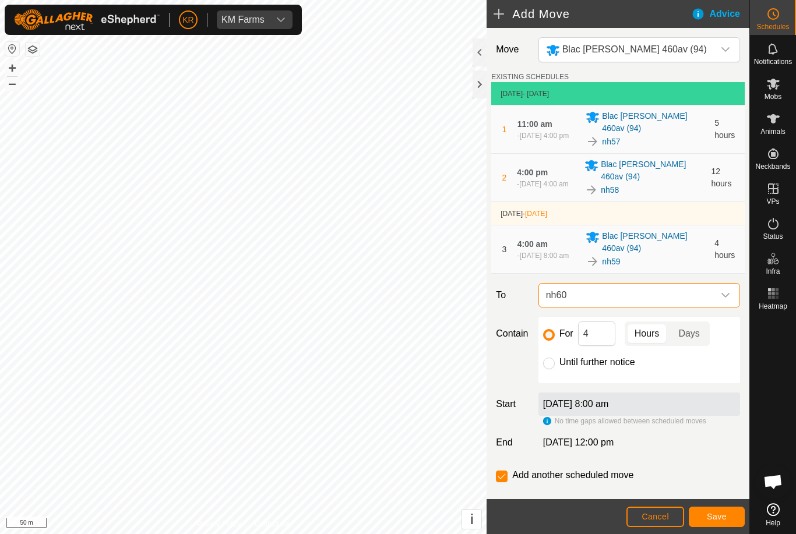
click at [714, 510] on button "Save" at bounding box center [716, 517] width 56 height 20
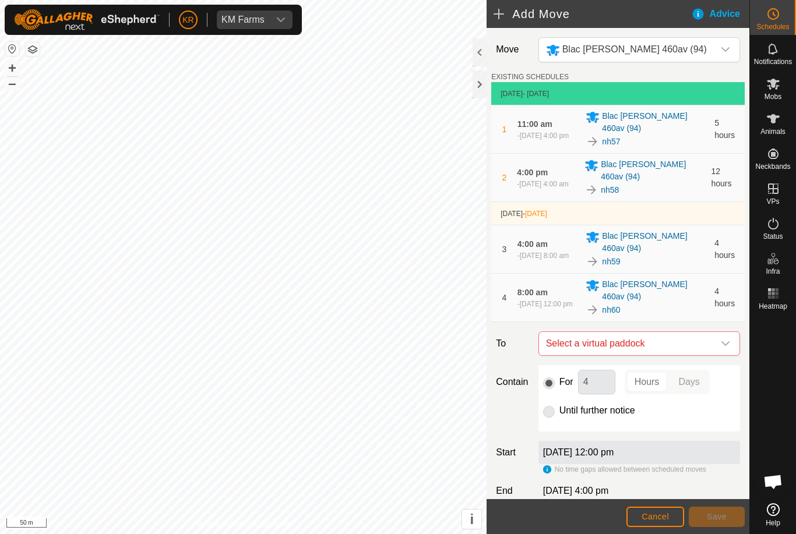
click at [723, 341] on icon "dropdown trigger" at bounding box center [725, 343] width 8 height 5
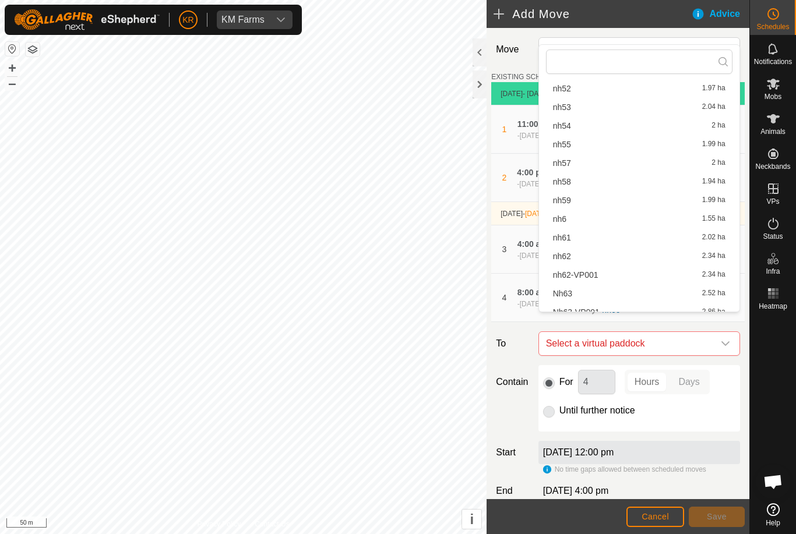
scroll to position [930, 0]
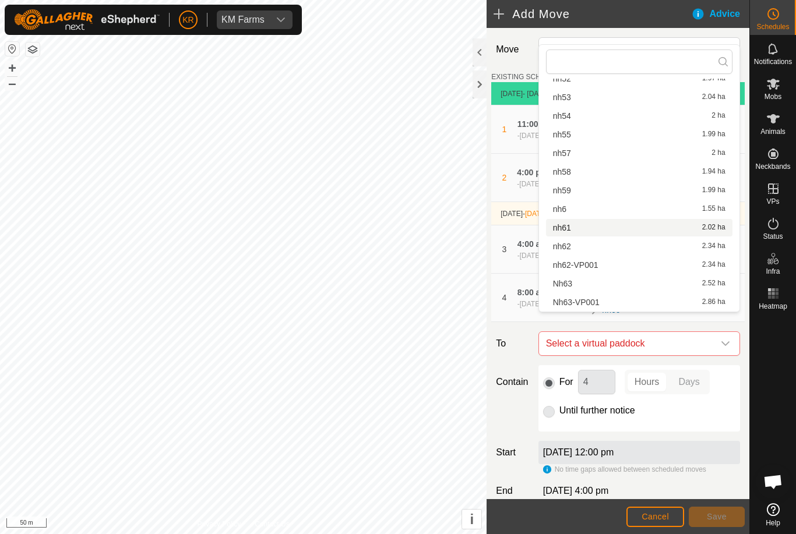
click at [573, 229] on div "nh61 2.02 ha" at bounding box center [639, 228] width 172 height 8
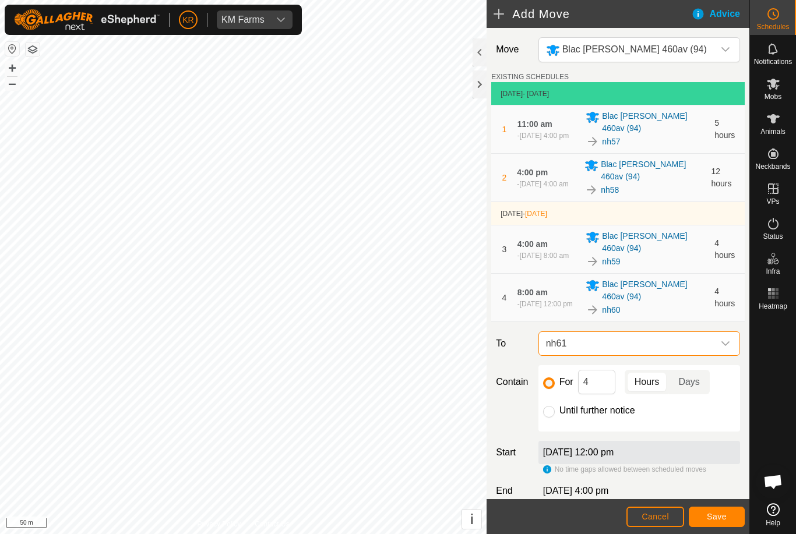
click at [723, 511] on button "Save" at bounding box center [716, 517] width 56 height 20
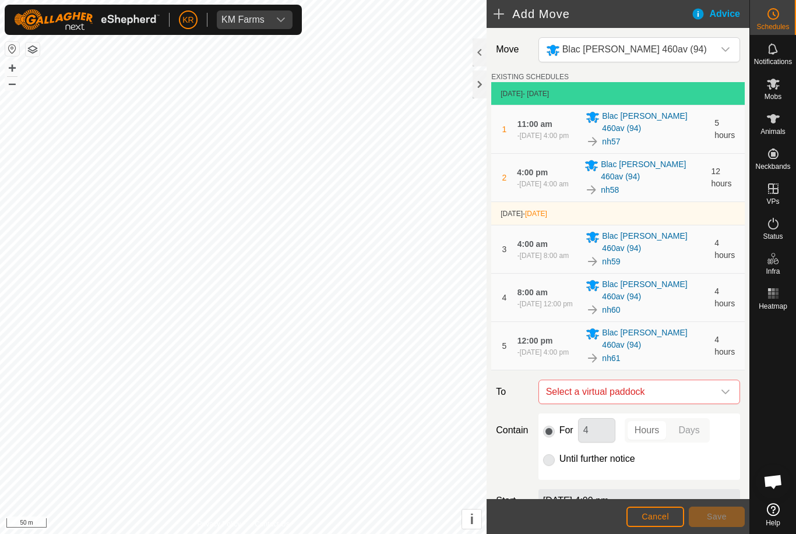
click at [722, 387] on icon "dropdown trigger" at bounding box center [725, 391] width 9 height 9
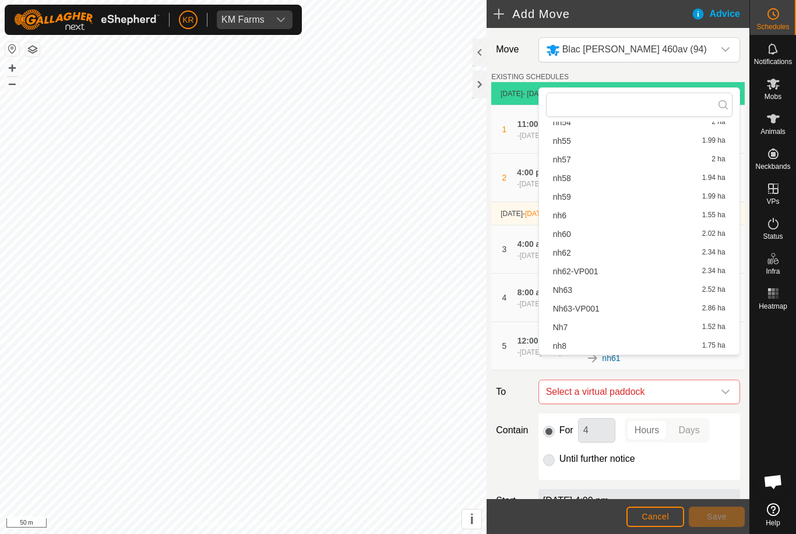
scroll to position [967, 0]
click at [576, 255] on div "nh62 2.34 ha" at bounding box center [639, 253] width 172 height 8
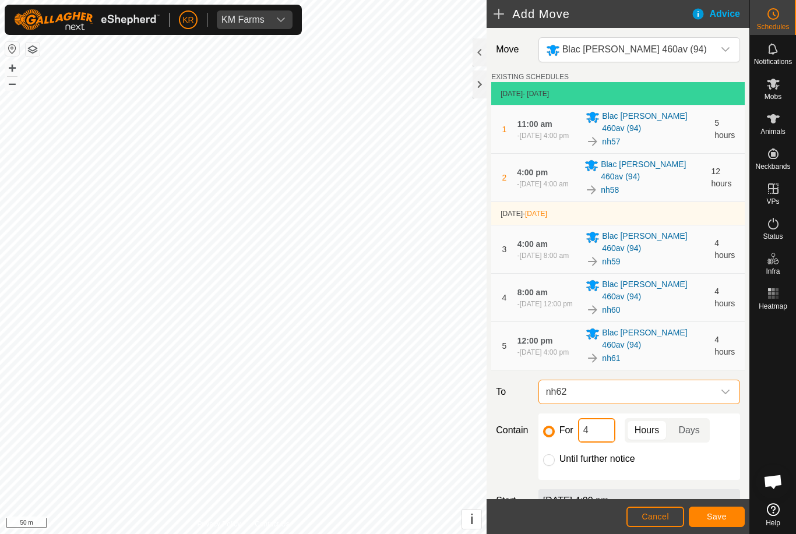
click at [597, 418] on input "4" at bounding box center [596, 430] width 37 height 24
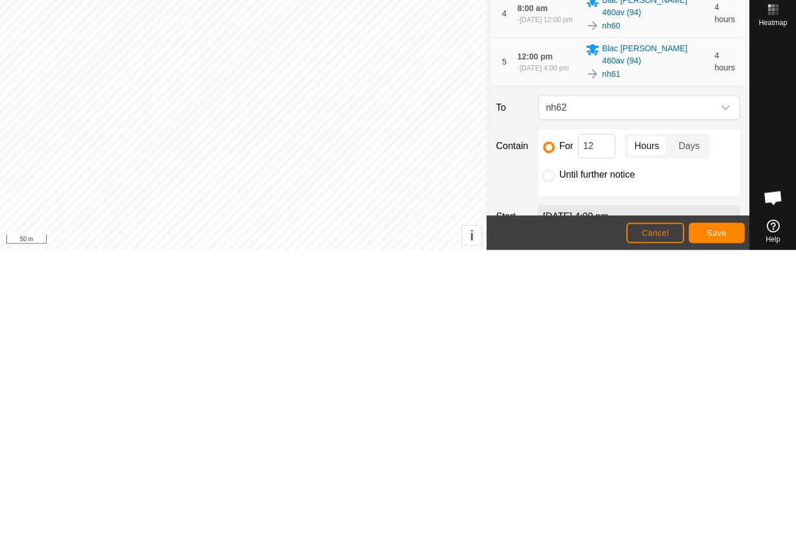
click at [709, 512] on span "Save" at bounding box center [717, 516] width 20 height 9
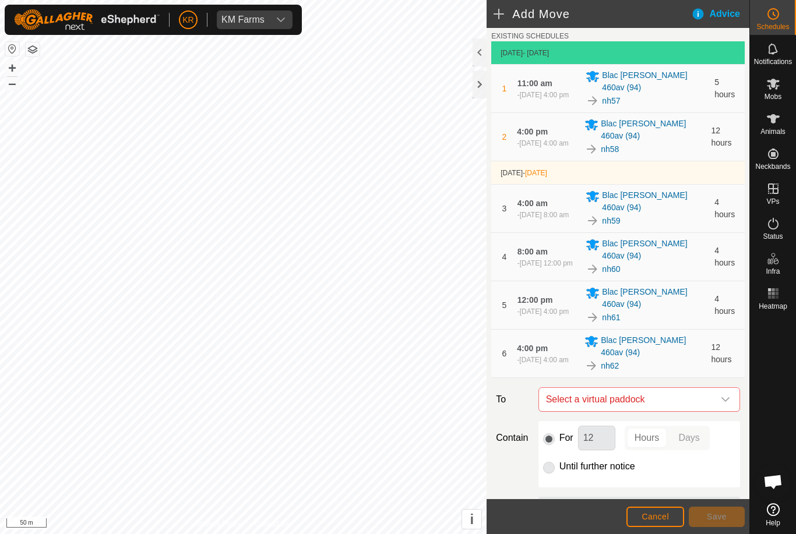
scroll to position [69, 0]
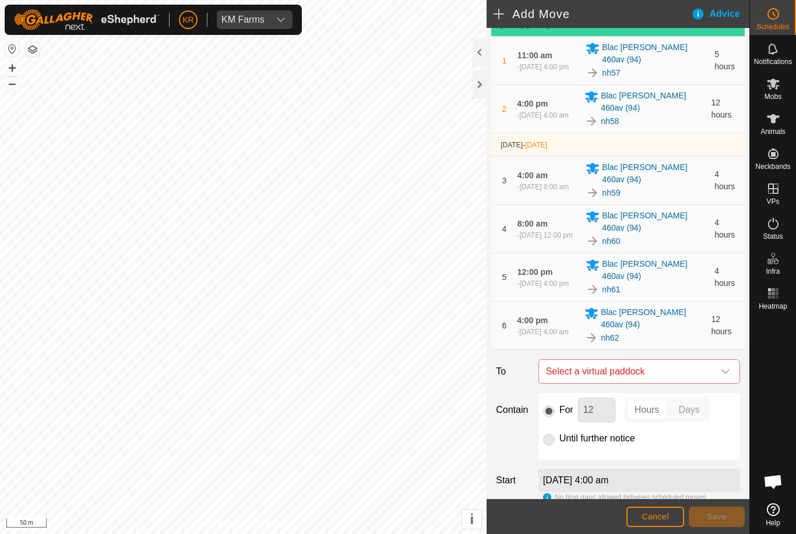
click at [721, 367] on icon "dropdown trigger" at bounding box center [725, 371] width 9 height 9
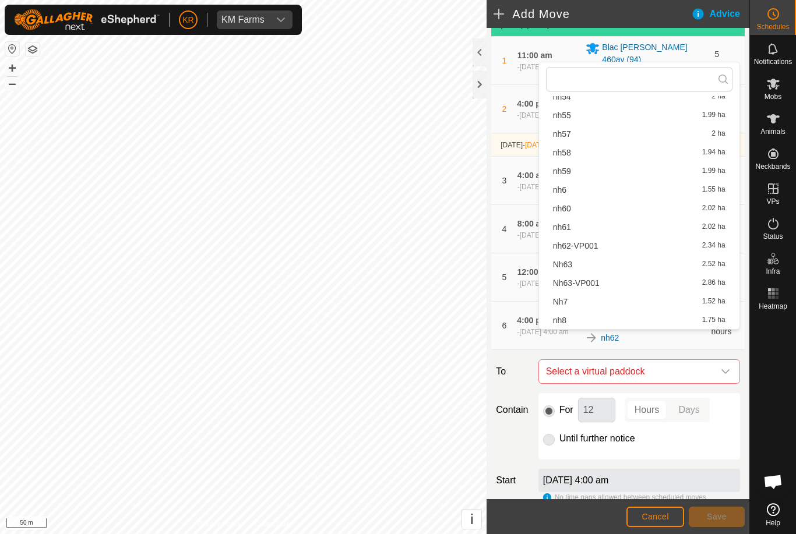
scroll to position [967, 0]
click at [589, 246] on span "nh62-VP001" at bounding box center [575, 246] width 45 height 8
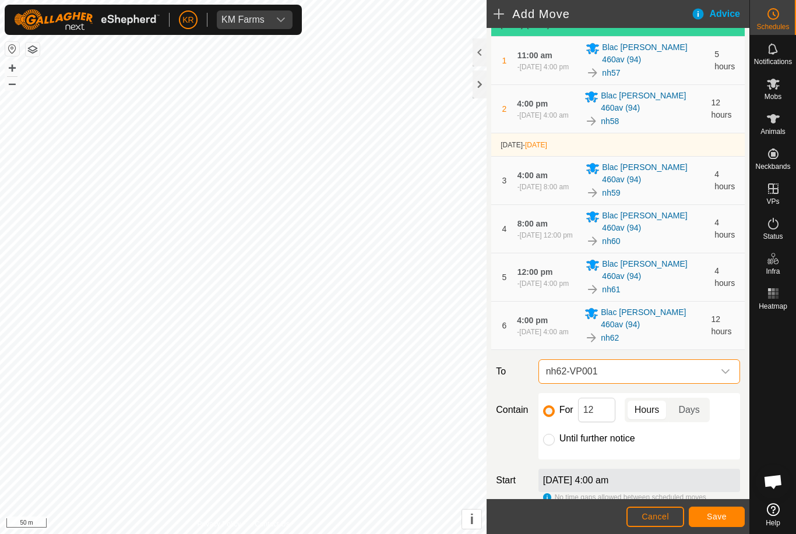
click at [712, 360] on span "nh62-VP001" at bounding box center [627, 371] width 172 height 23
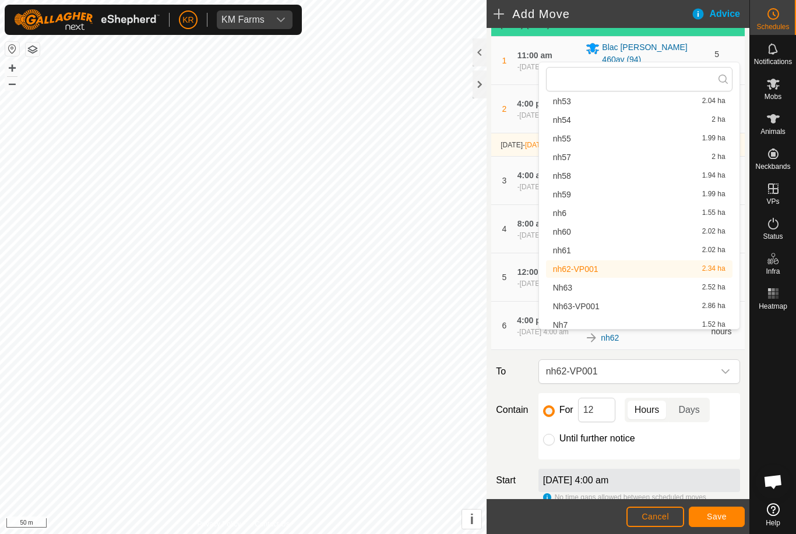
scroll to position [948, 0]
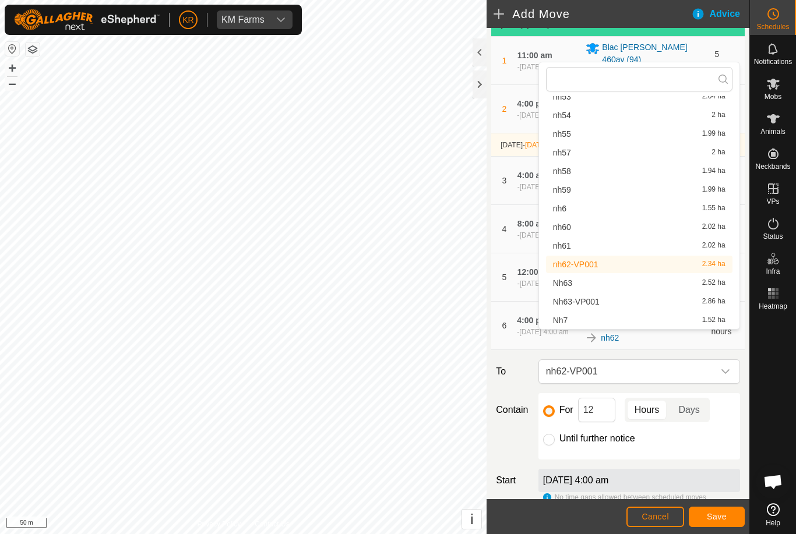
click at [630, 285] on div "Nh63 2.52 ha" at bounding box center [639, 283] width 172 height 8
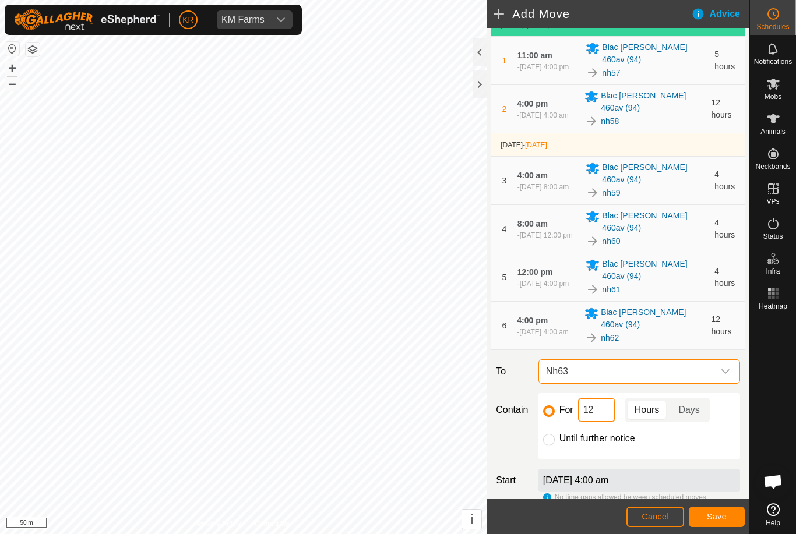
click at [605, 398] on input "12" at bounding box center [596, 410] width 37 height 24
click at [604, 398] on input "10" at bounding box center [596, 410] width 37 height 24
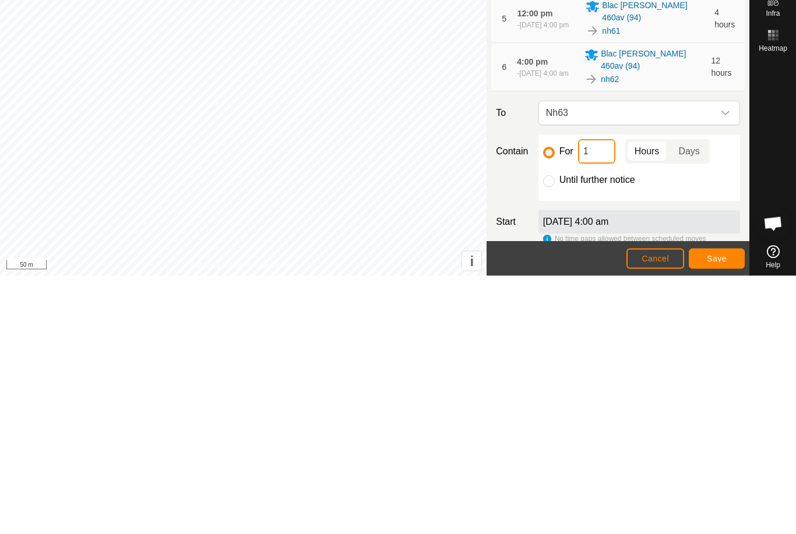
type input "12"
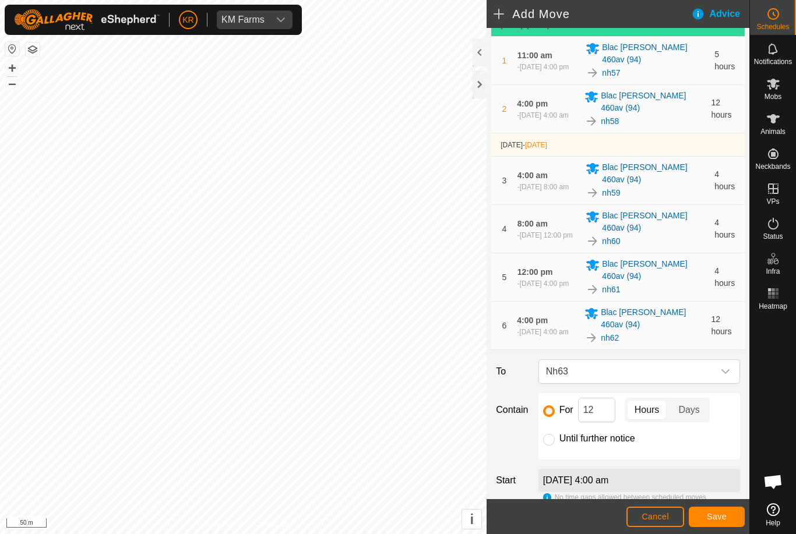
click at [714, 517] on span "Save" at bounding box center [717, 516] width 20 height 9
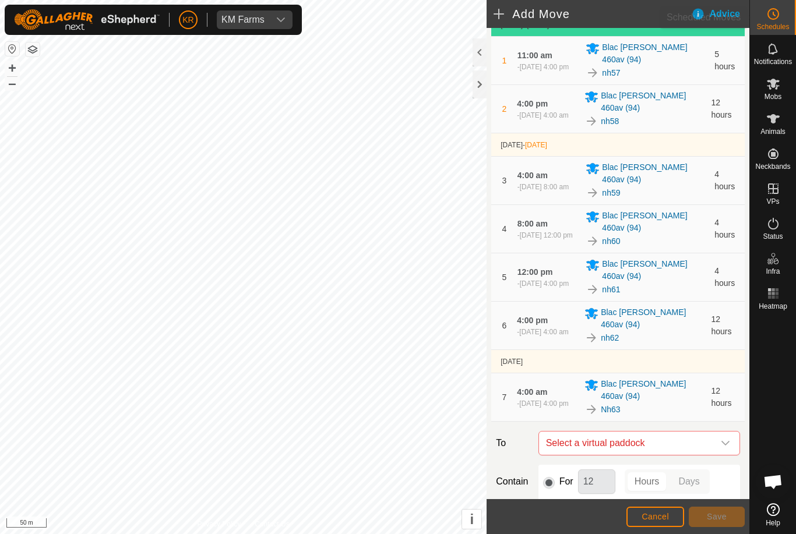
click at [781, 19] on es-schedule-vp-svg-icon at bounding box center [772, 14] width 21 height 19
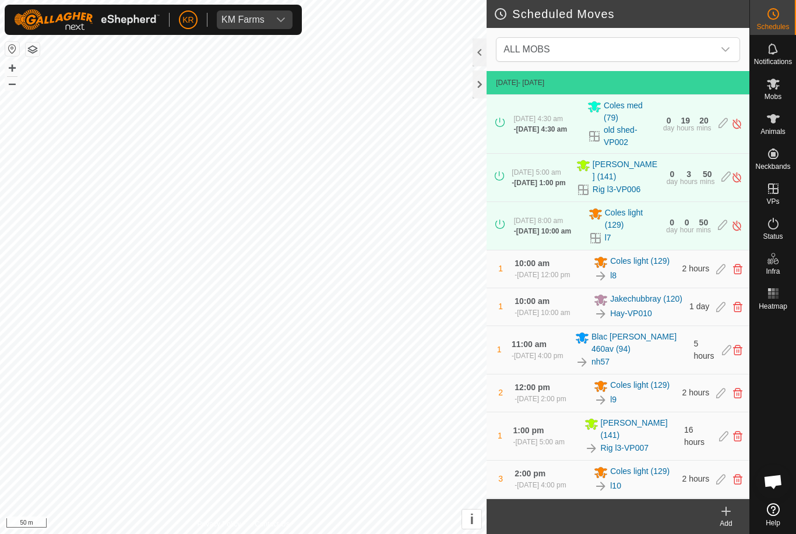
click at [690, 53] on span "ALL MOBS" at bounding box center [606, 49] width 215 height 23
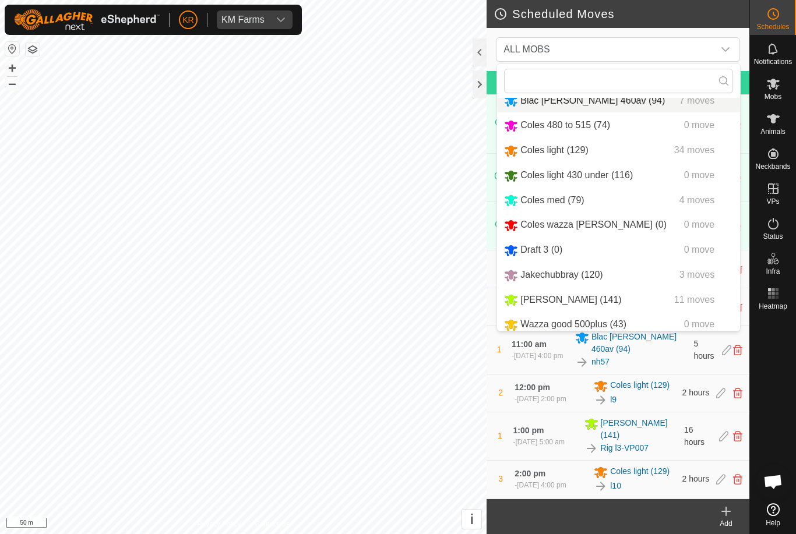
scroll to position [51, 0]
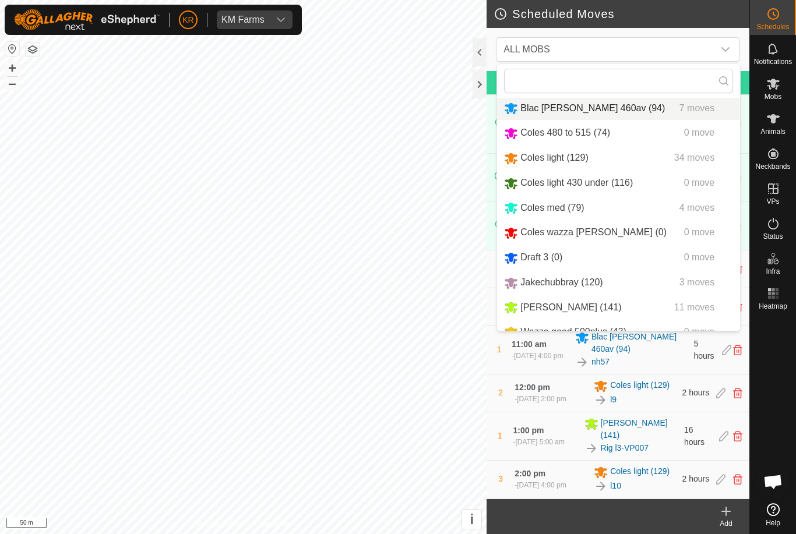
click at [597, 107] on span "Blac [PERSON_NAME] 460av (94)" at bounding box center [592, 108] width 144 height 10
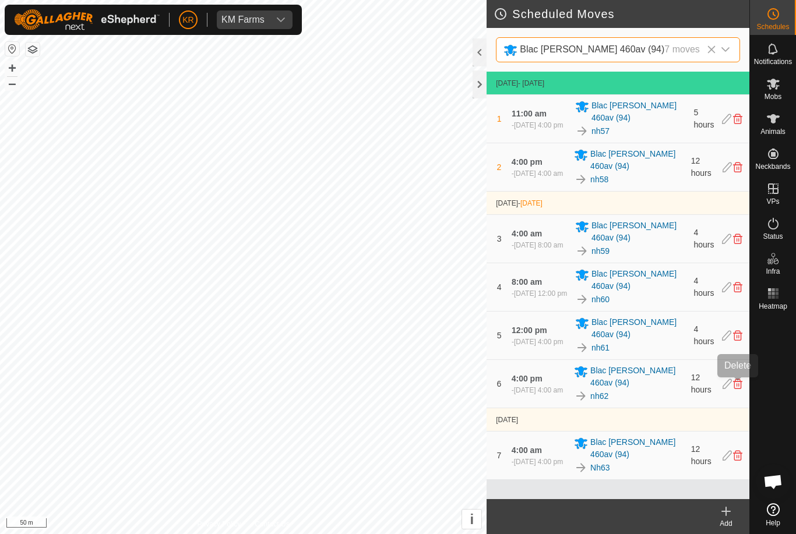
click at [739, 383] on icon at bounding box center [737, 384] width 9 height 10
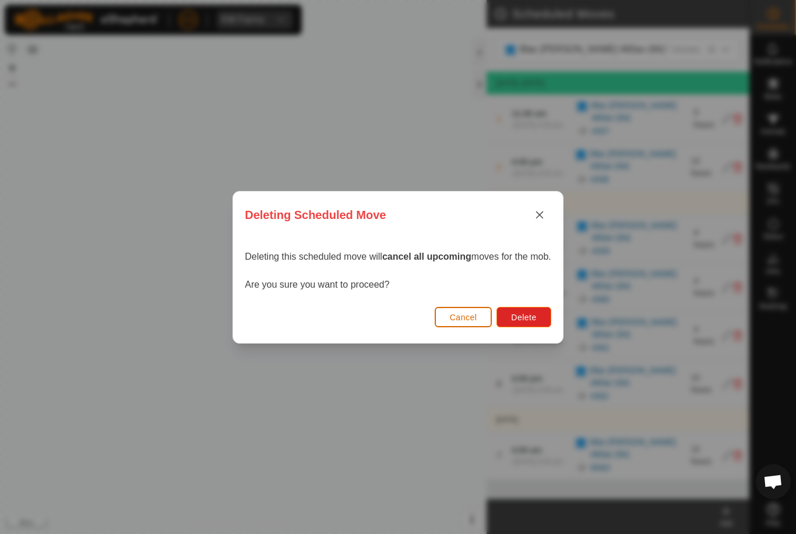
click at [529, 317] on span "Delete" at bounding box center [523, 317] width 25 height 9
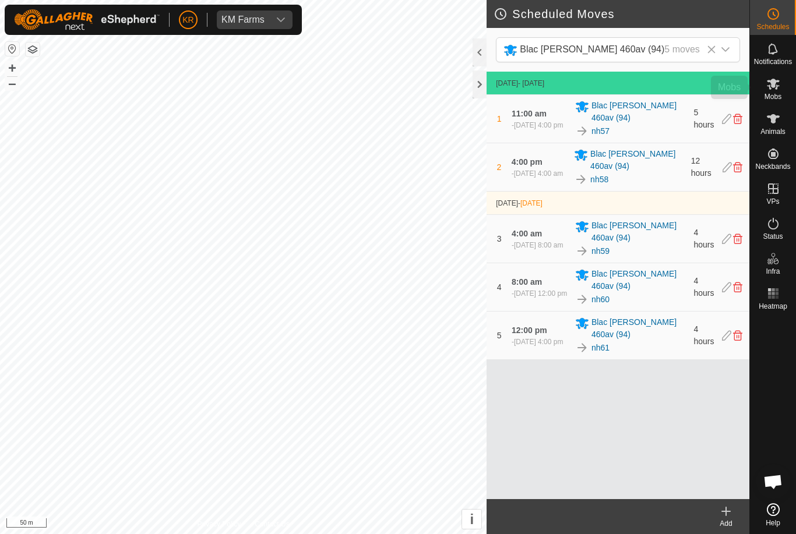
click at [778, 89] on icon at bounding box center [773, 84] width 14 height 14
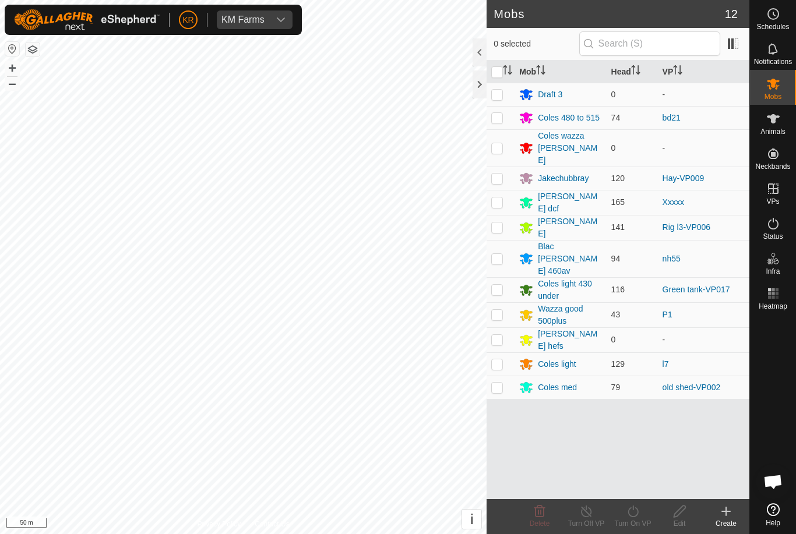
click at [499, 254] on p-checkbox at bounding box center [497, 258] width 12 height 9
checkbox input "true"
click at [636, 517] on icon at bounding box center [633, 511] width 15 height 14
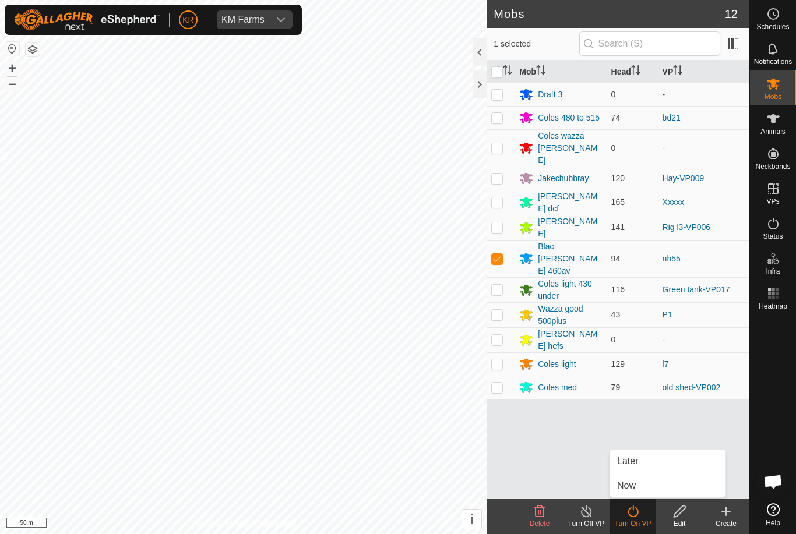
click at [644, 463] on link "Later" at bounding box center [667, 461] width 115 height 23
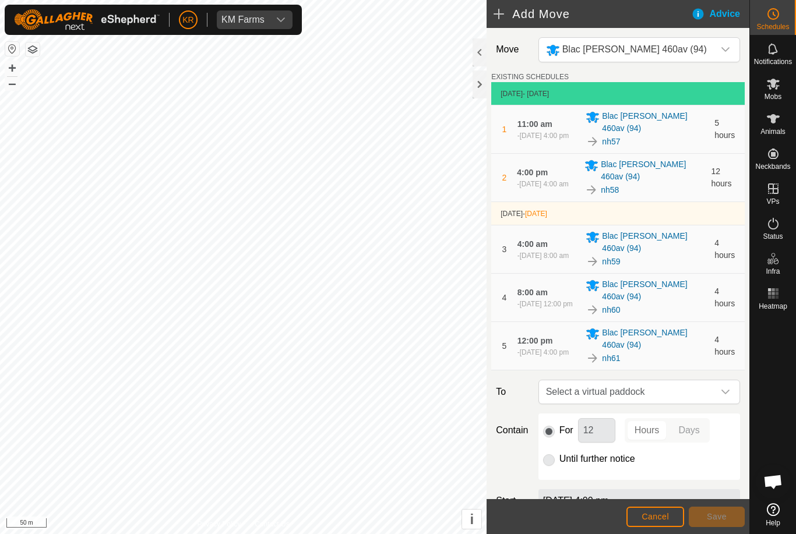
click at [719, 380] on div "dropdown trigger" at bounding box center [725, 391] width 23 height 23
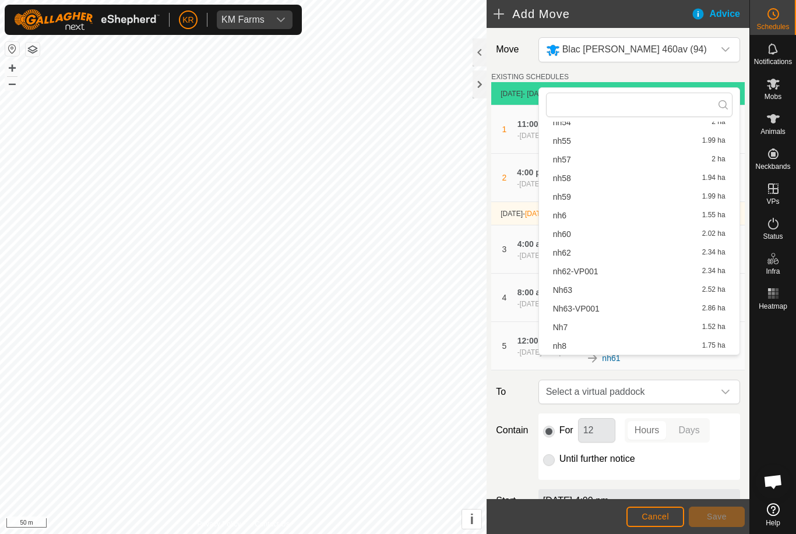
scroll to position [967, 0]
click at [598, 292] on div "Nh63 2.52 ha" at bounding box center [639, 290] width 172 height 8
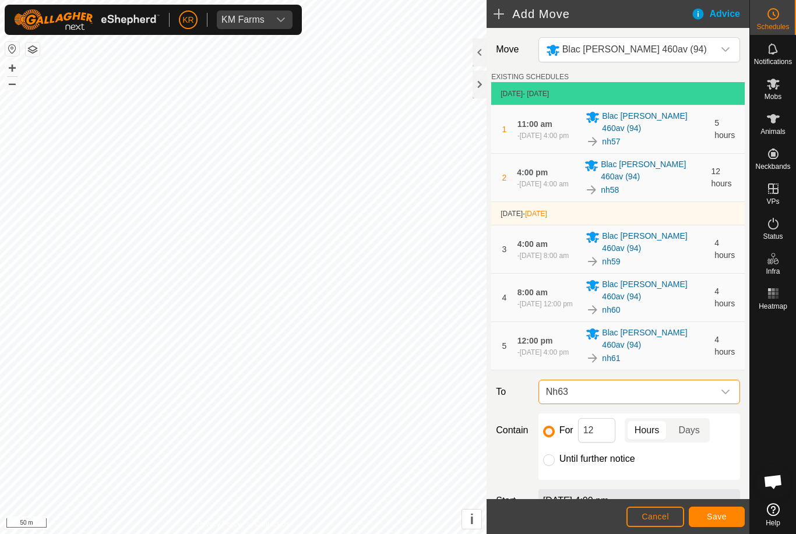
click at [716, 515] on span "Save" at bounding box center [717, 516] width 20 height 9
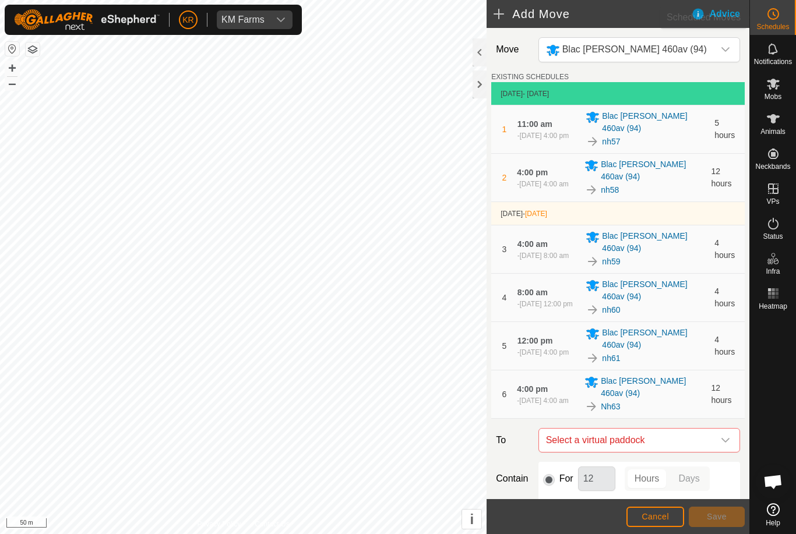
click at [779, 19] on icon at bounding box center [773, 14] width 14 height 14
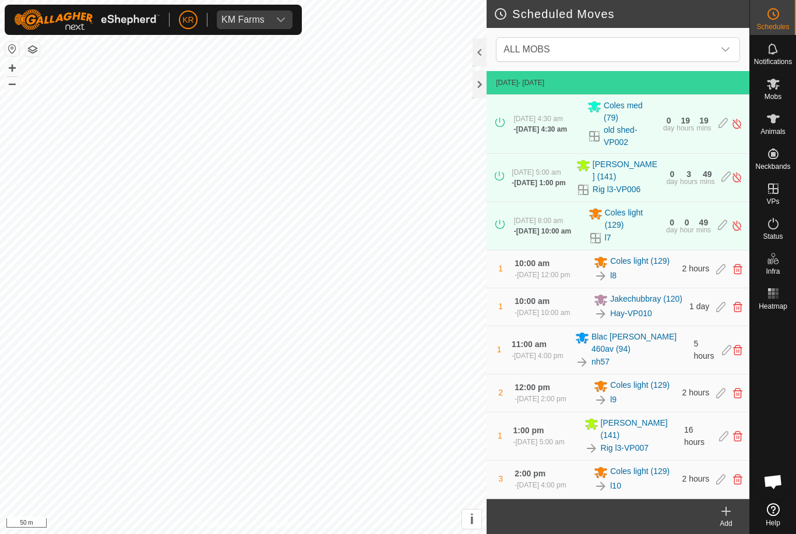
click at [692, 51] on span "ALL MOBS" at bounding box center [606, 49] width 215 height 23
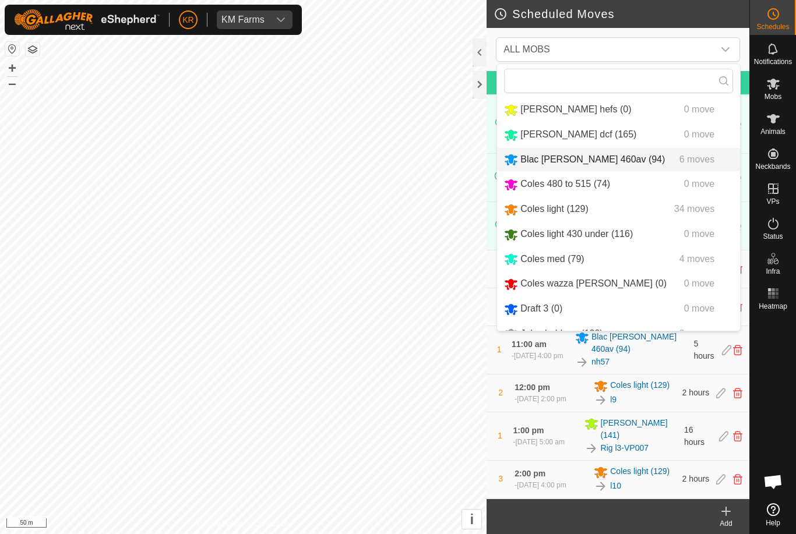
click at [596, 163] on span "Blac [PERSON_NAME] 460av (94)" at bounding box center [592, 159] width 144 height 10
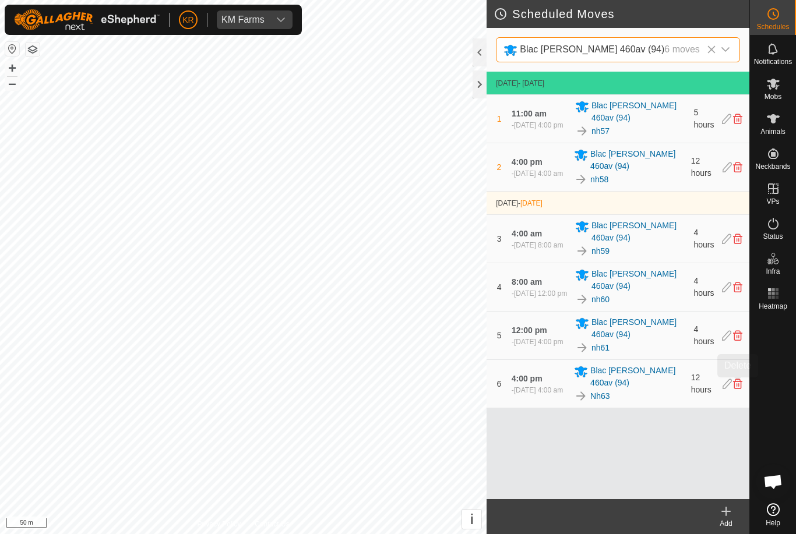
click at [739, 384] on icon at bounding box center [737, 384] width 9 height 10
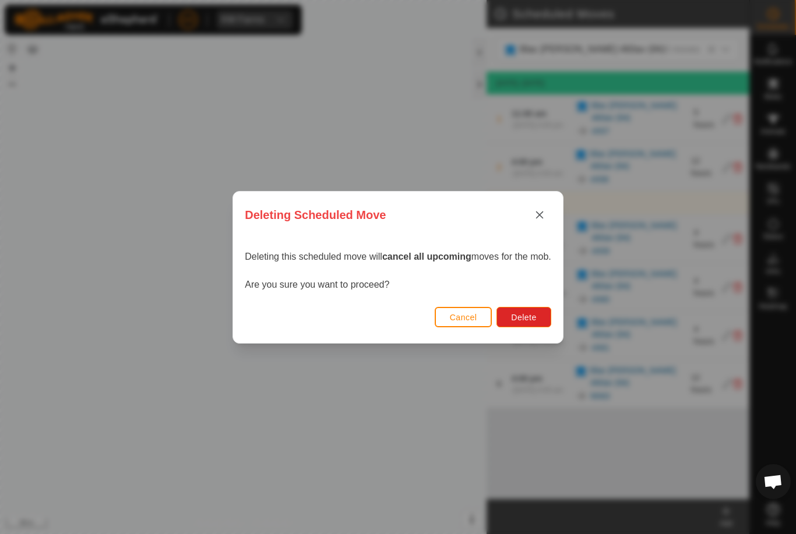
click at [526, 308] on button "Delete" at bounding box center [523, 317] width 54 height 20
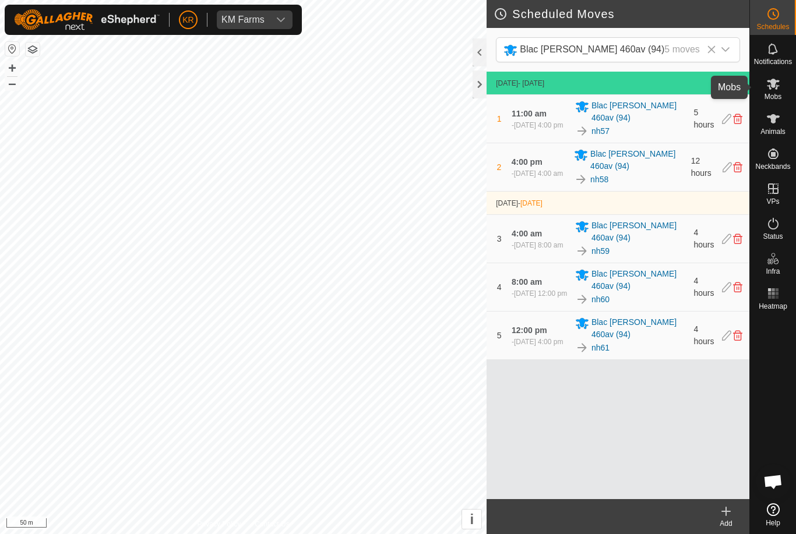
click at [779, 87] on icon at bounding box center [773, 84] width 14 height 14
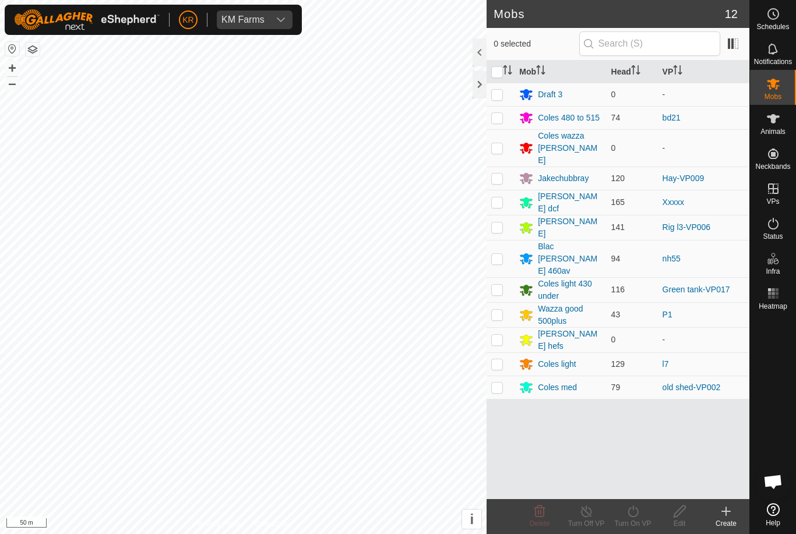
click at [500, 254] on p-checkbox at bounding box center [497, 258] width 12 height 9
checkbox input "true"
click at [636, 517] on icon at bounding box center [633, 511] width 15 height 14
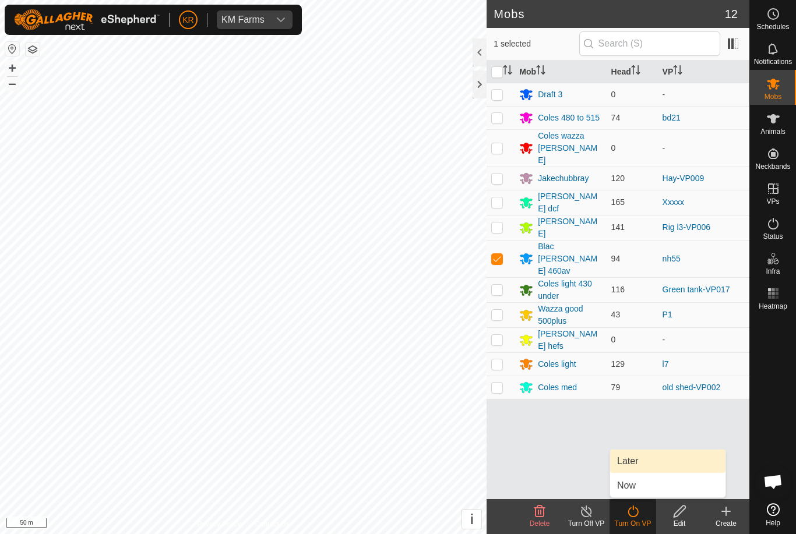
click at [655, 469] on link "Later" at bounding box center [667, 461] width 115 height 23
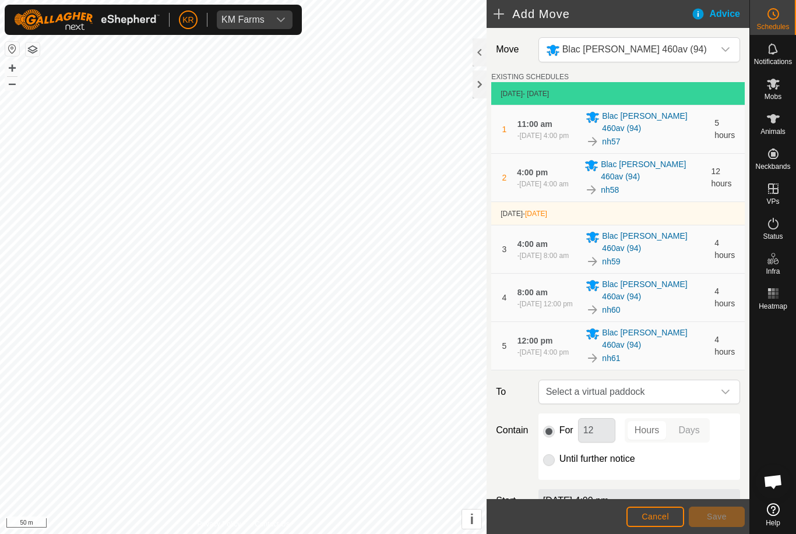
click at [712, 380] on span "Select a virtual paddock" at bounding box center [627, 391] width 172 height 23
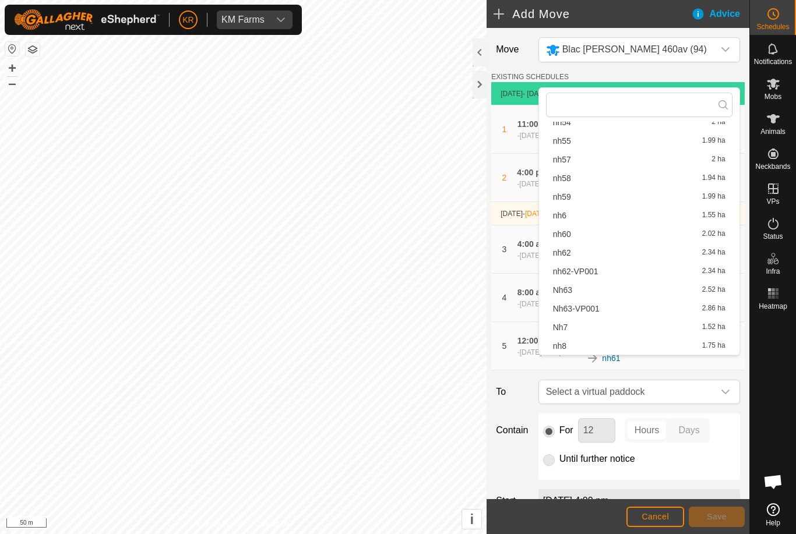
scroll to position [967, 0]
click at [588, 271] on span "nh62-VP001" at bounding box center [575, 271] width 45 height 8
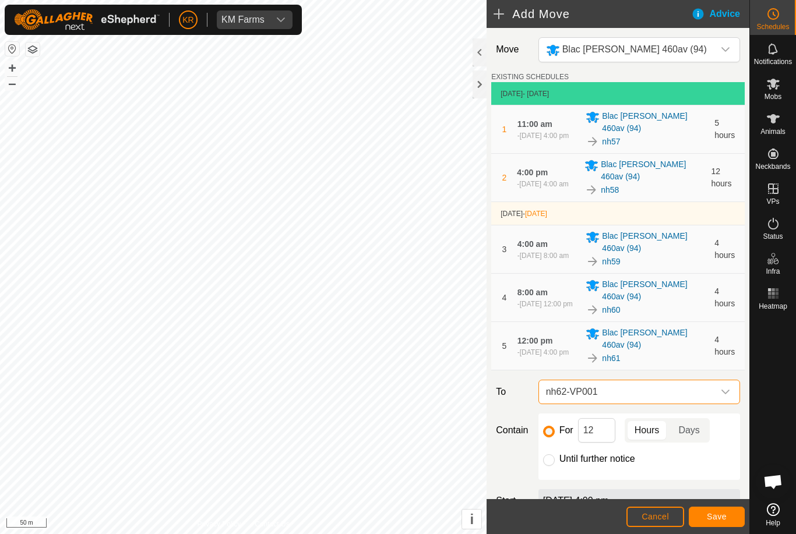
click at [708, 515] on span "Save" at bounding box center [717, 516] width 20 height 9
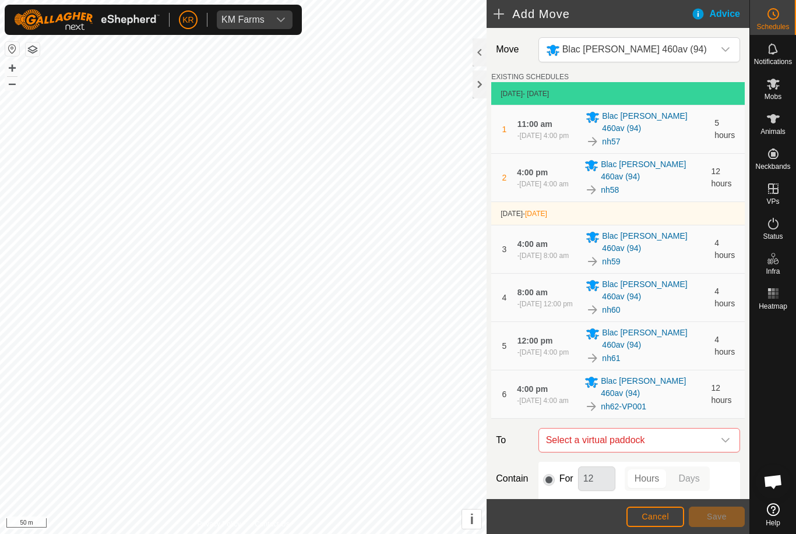
click at [712, 429] on span "Select a virtual paddock" at bounding box center [627, 440] width 172 height 23
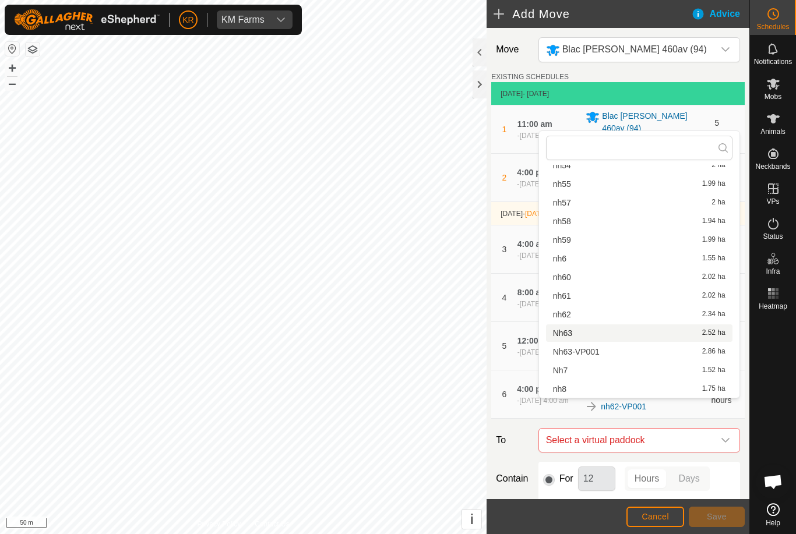
click at [619, 333] on div "Nh63 2.52 ha" at bounding box center [639, 333] width 172 height 8
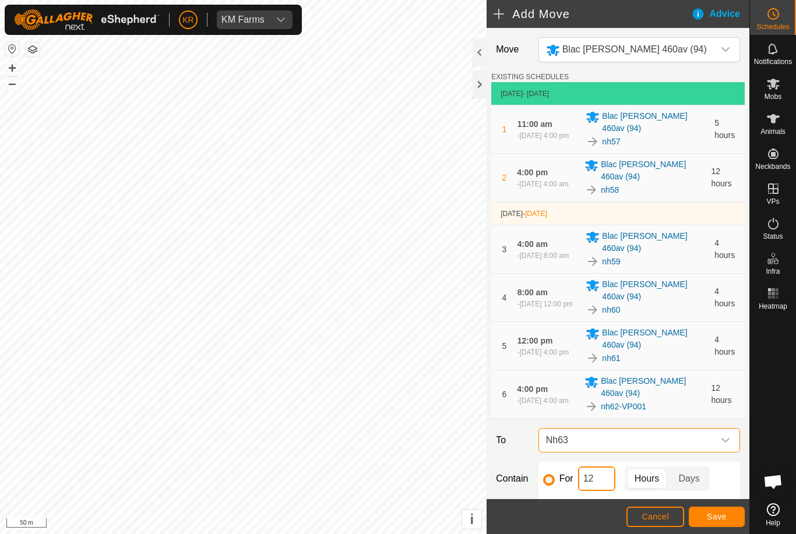
click at [599, 467] on input "12" at bounding box center [596, 479] width 37 height 24
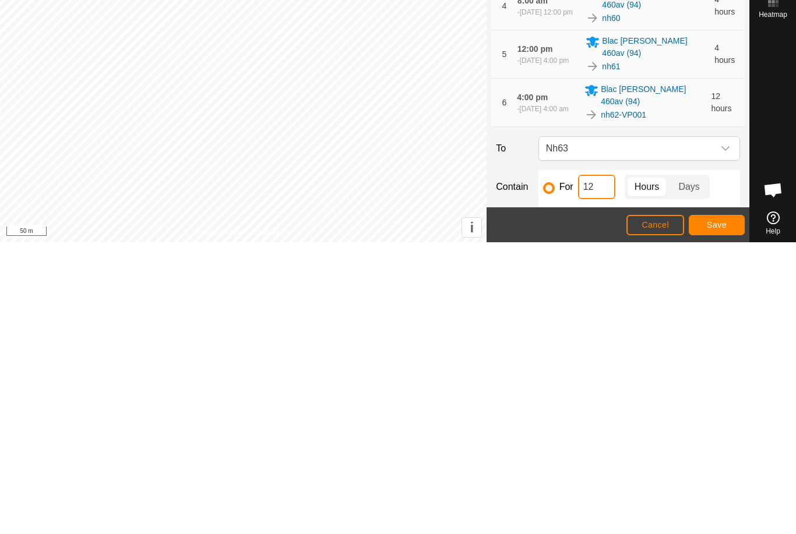
type input "1"
type input "4"
click at [715, 512] on span "Save" at bounding box center [717, 516] width 20 height 9
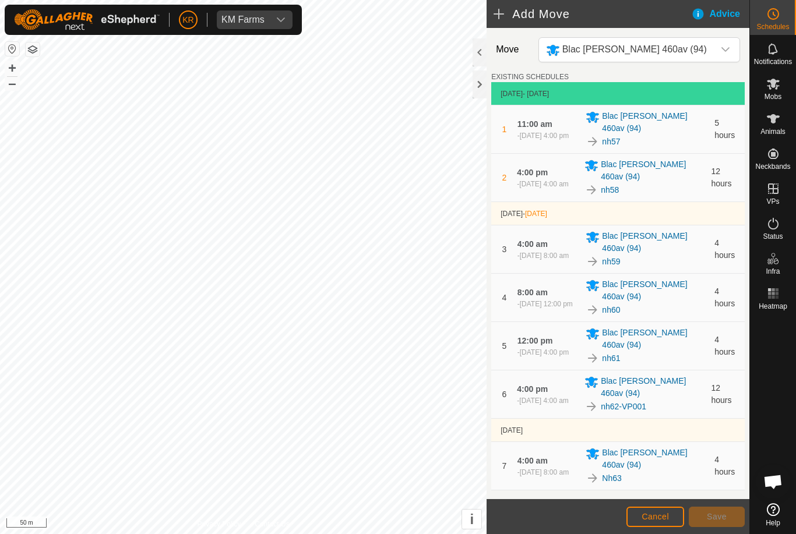
click at [719, 500] on div "dropdown trigger" at bounding box center [725, 511] width 23 height 23
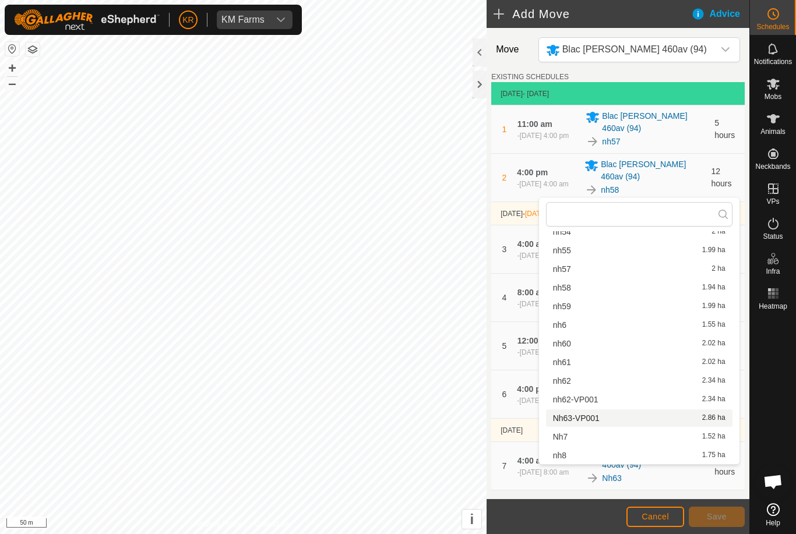
click at [599, 420] on span "Nh63-VP001" at bounding box center [576, 418] width 47 height 8
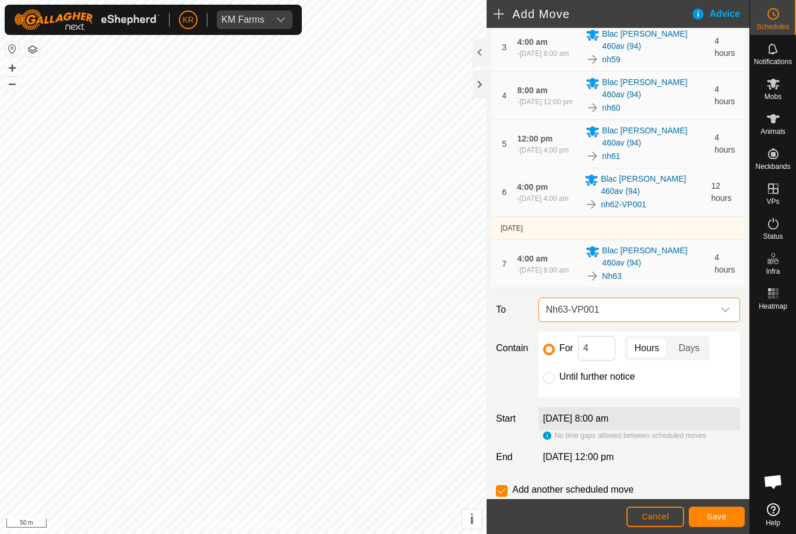
scroll to position [201, 0]
click at [544, 373] on input "Until further notice" at bounding box center [549, 379] width 12 height 12
radio input "true"
checkbox input "false"
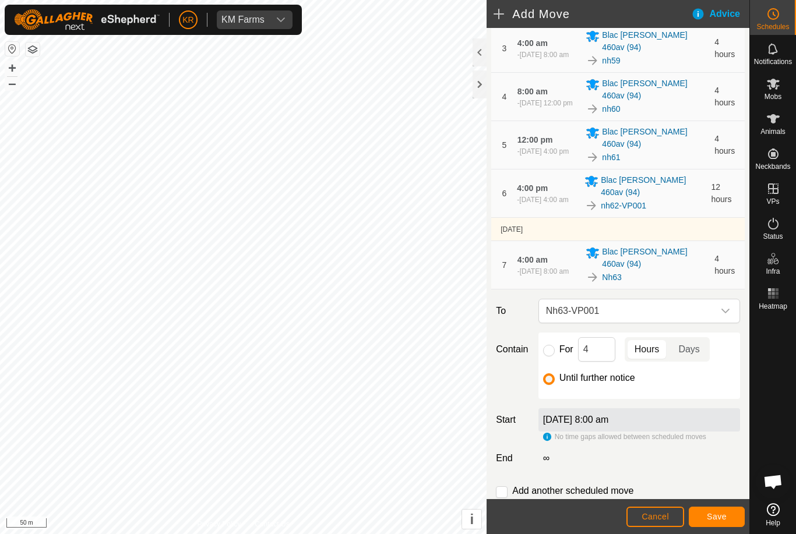
click at [709, 513] on span "Save" at bounding box center [717, 516] width 20 height 9
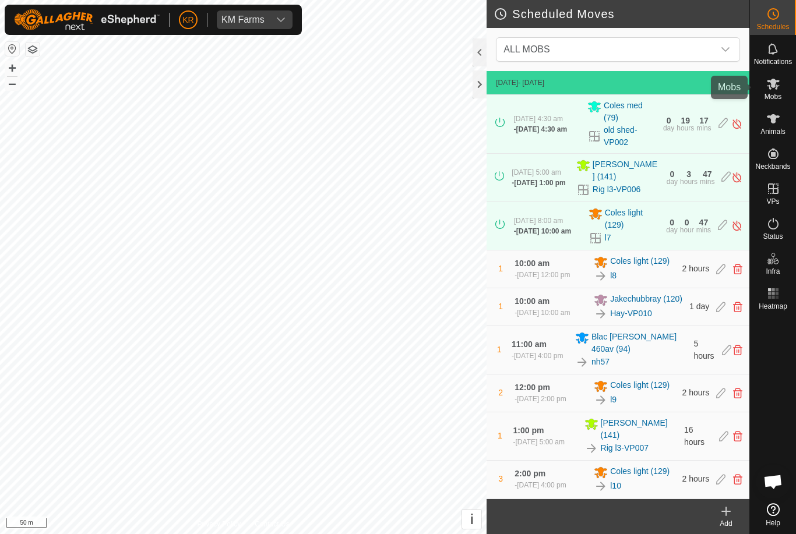
click at [773, 87] on icon at bounding box center [773, 84] width 13 height 11
